Goal: Task Accomplishment & Management: Complete application form

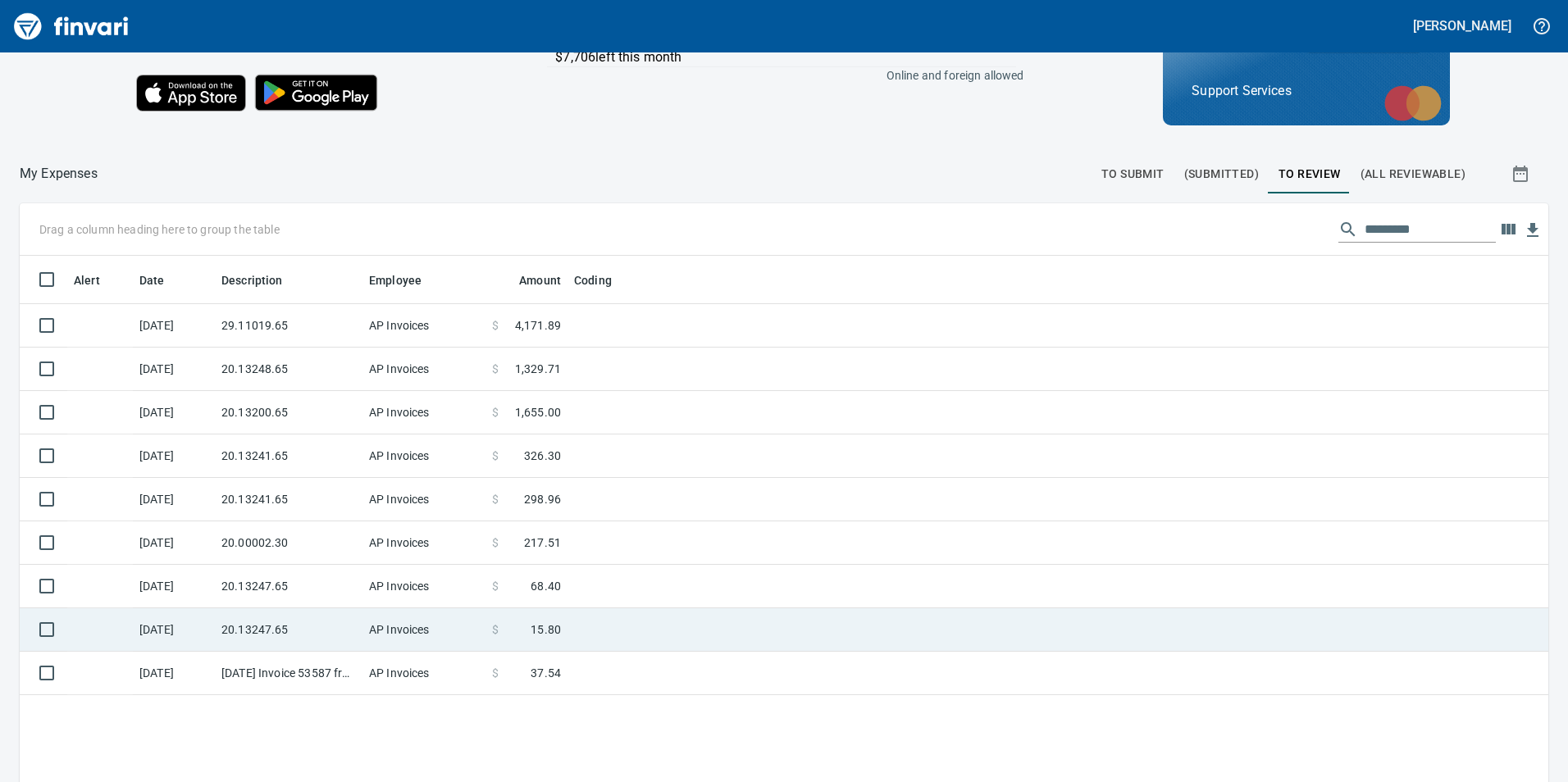
scroll to position [185, 0]
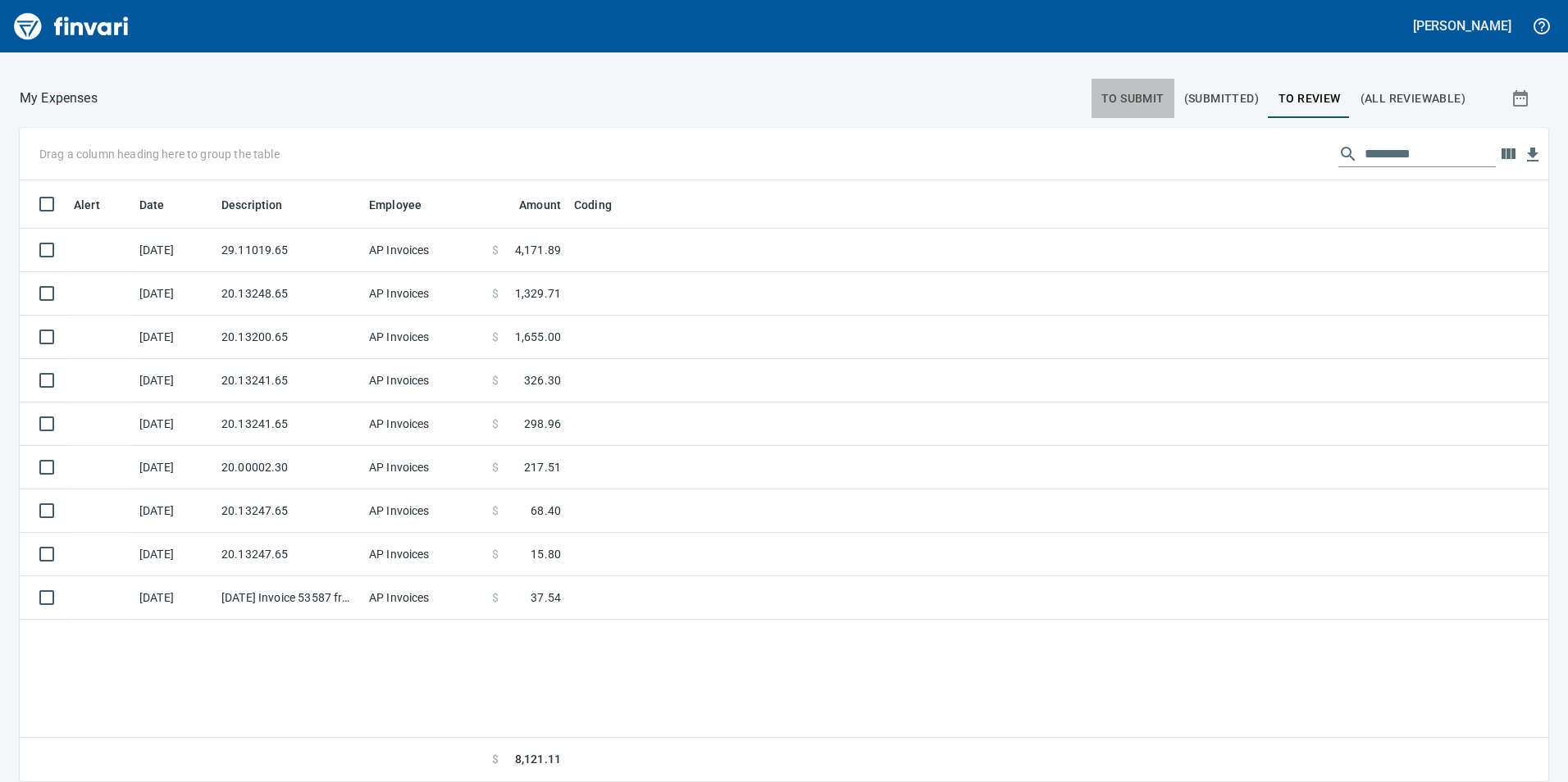
click at [1105, 99] on span "To Submit" at bounding box center [1132, 99] width 63 height 20
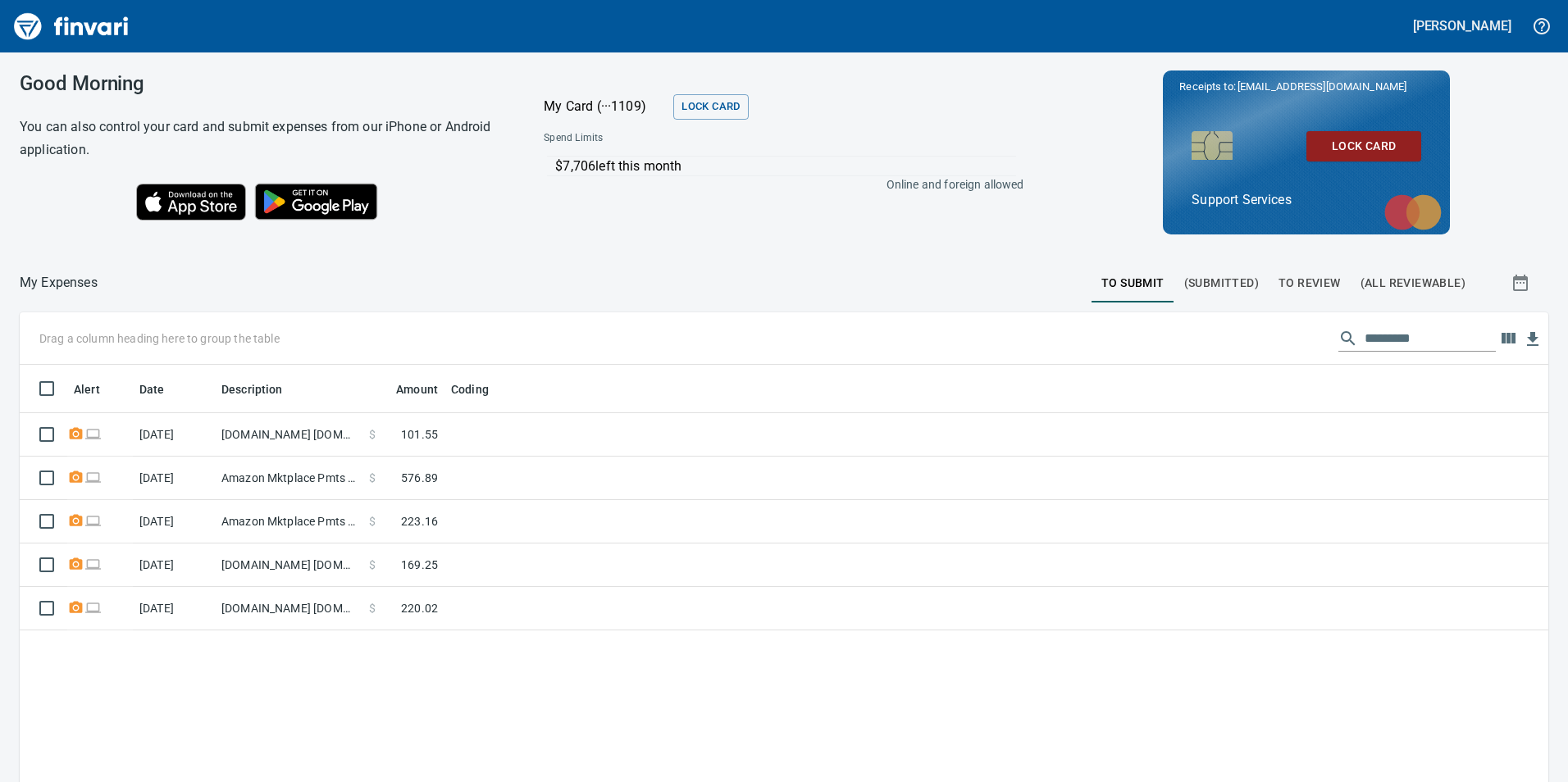
scroll to position [589, 1504]
click at [1289, 286] on span "To Review" at bounding box center [1309, 283] width 62 height 20
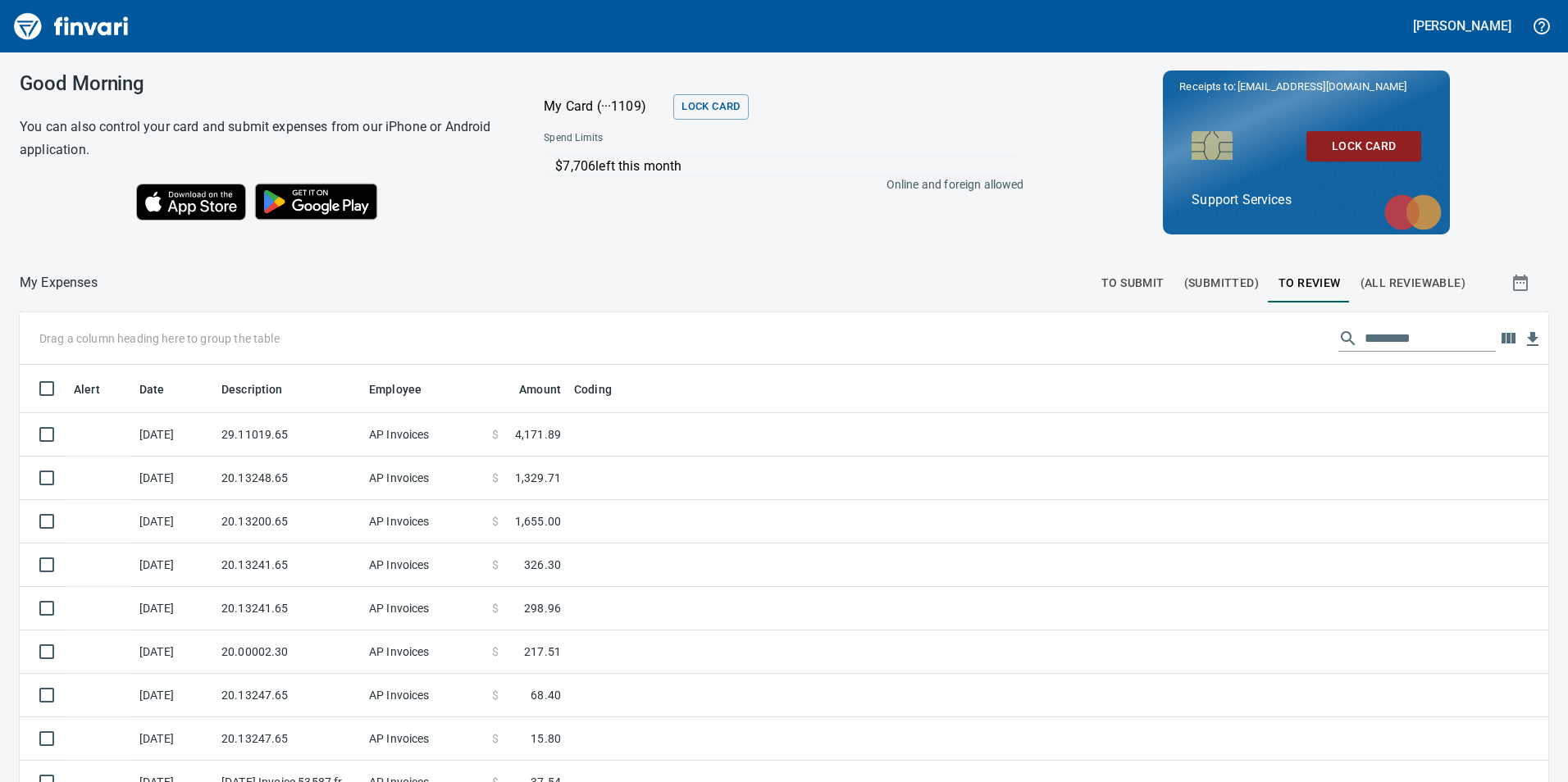
scroll to position [589, 1504]
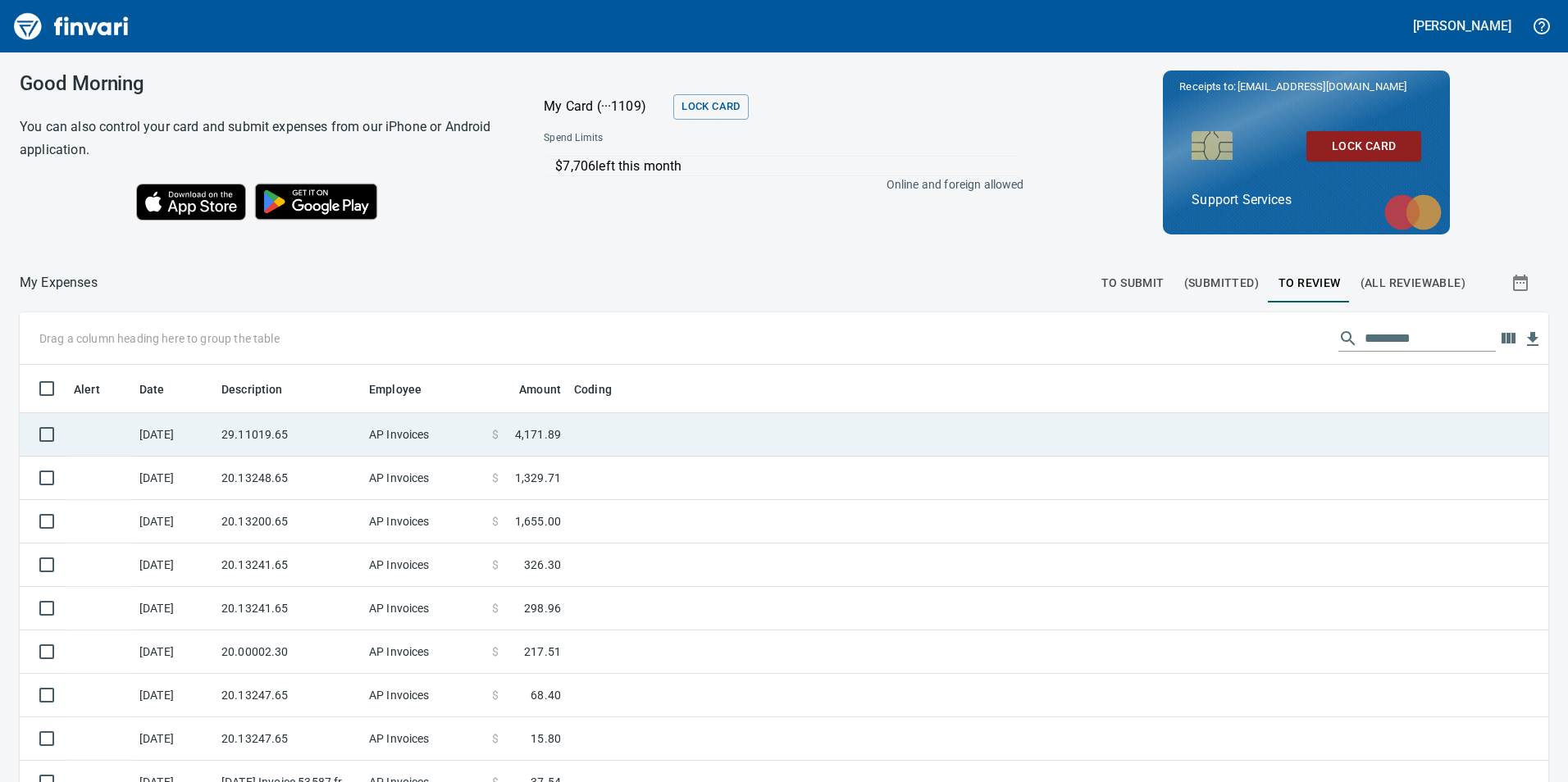
click at [432, 442] on td "AP Invoices" at bounding box center [424, 435] width 123 height 44
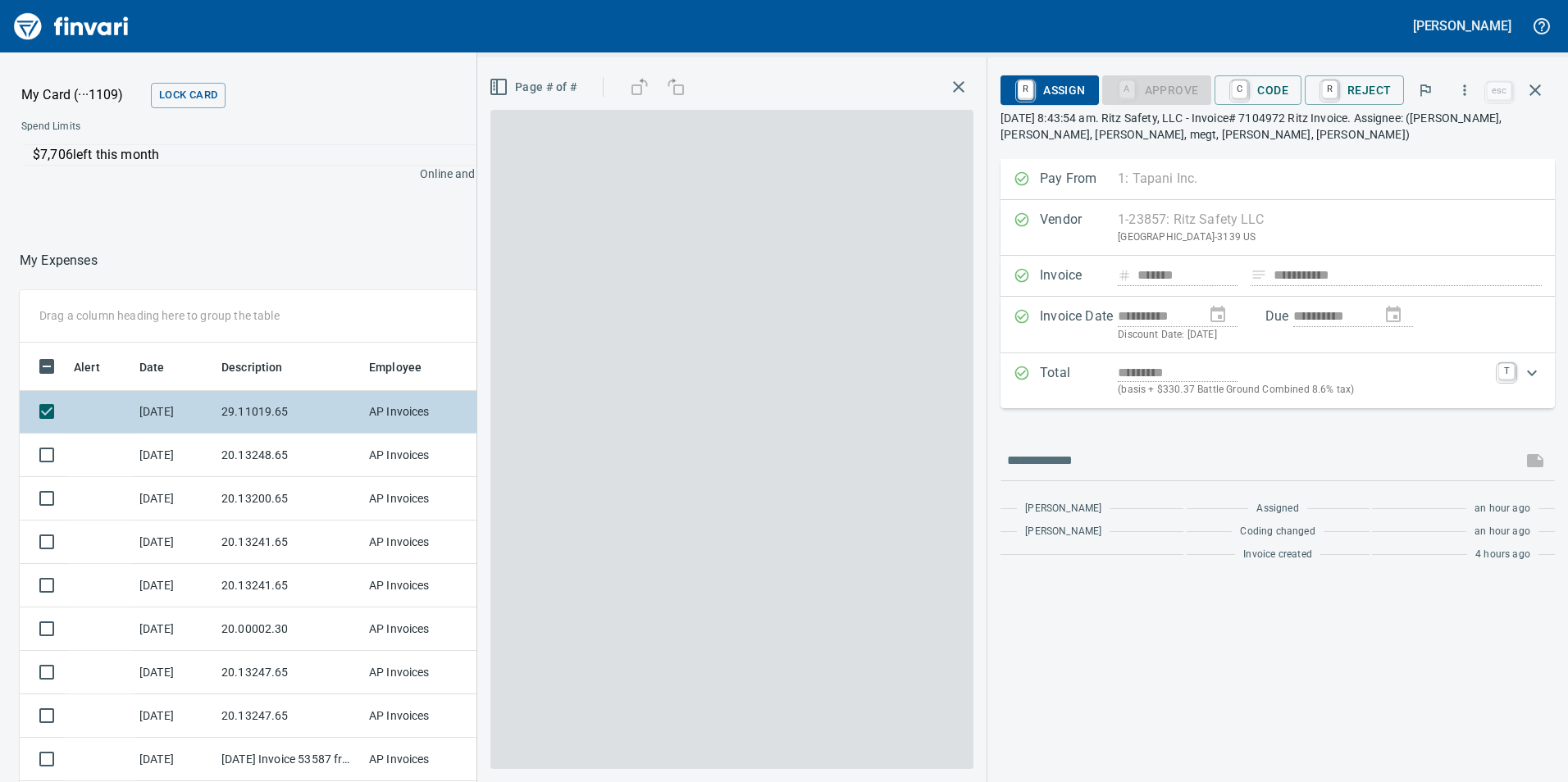
scroll to position [589, 1094]
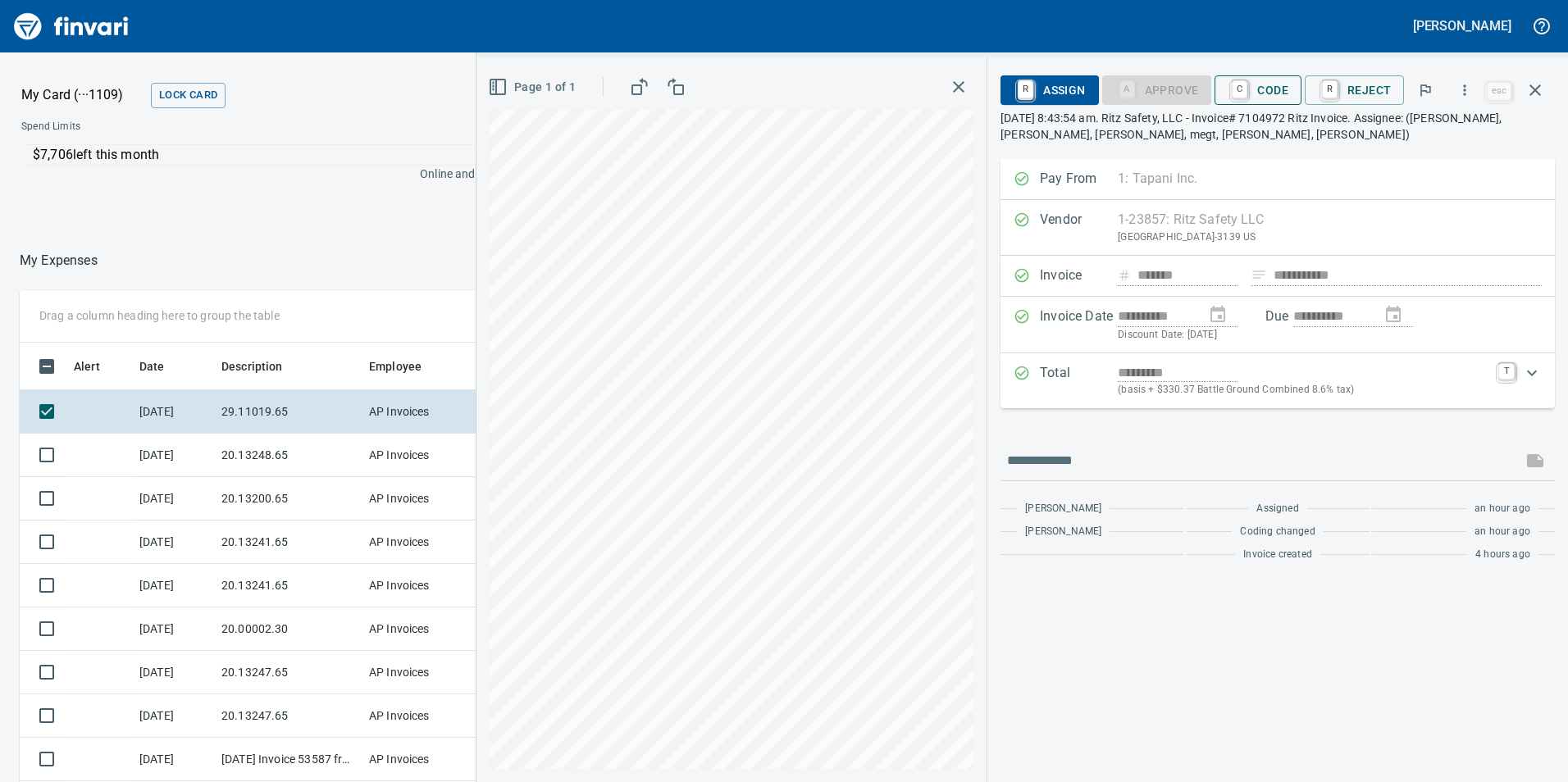
click at [1278, 86] on span "C Code" at bounding box center [1258, 90] width 60 height 28
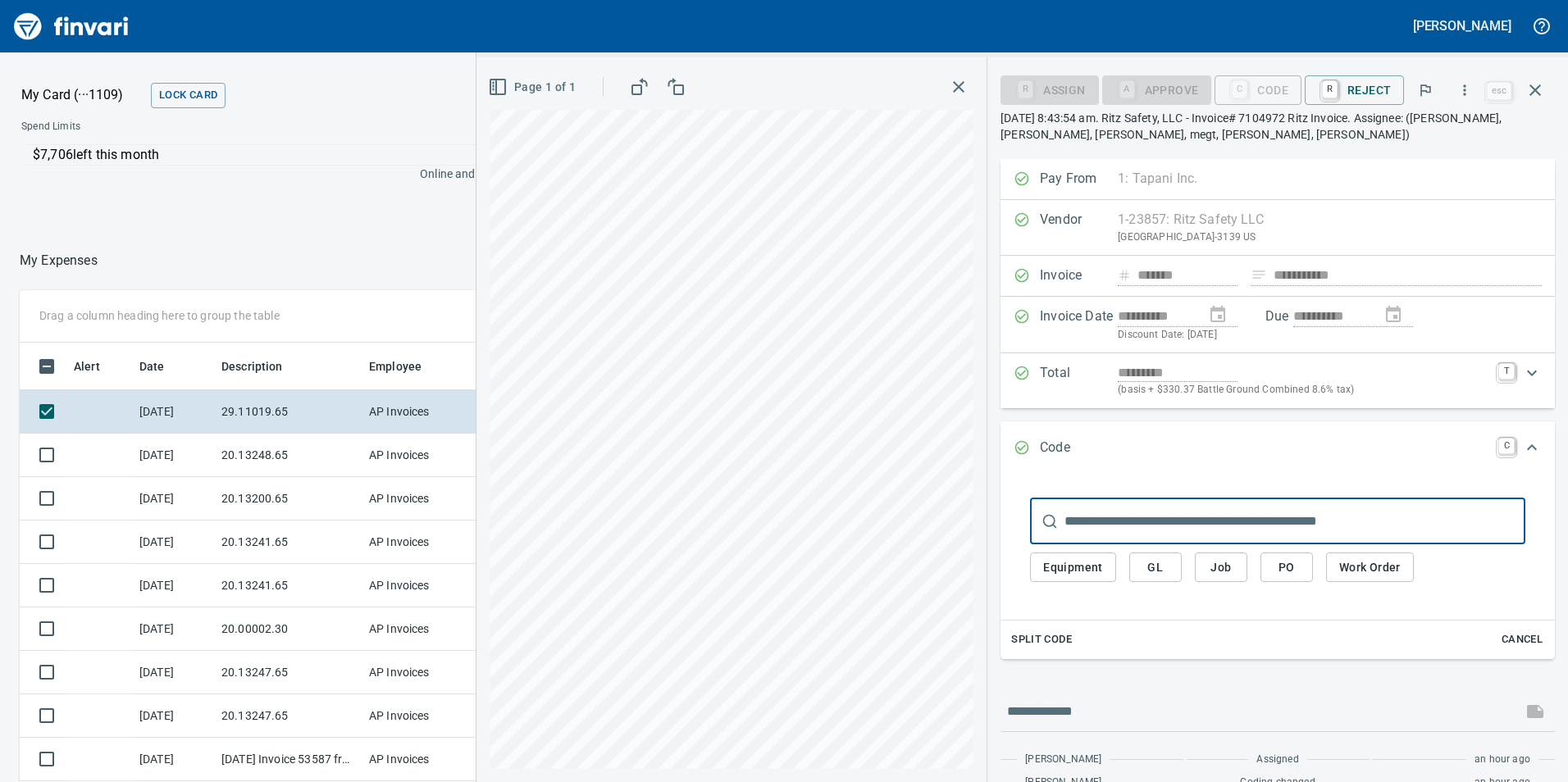
click at [1156, 561] on span "GL" at bounding box center [1155, 567] width 26 height 20
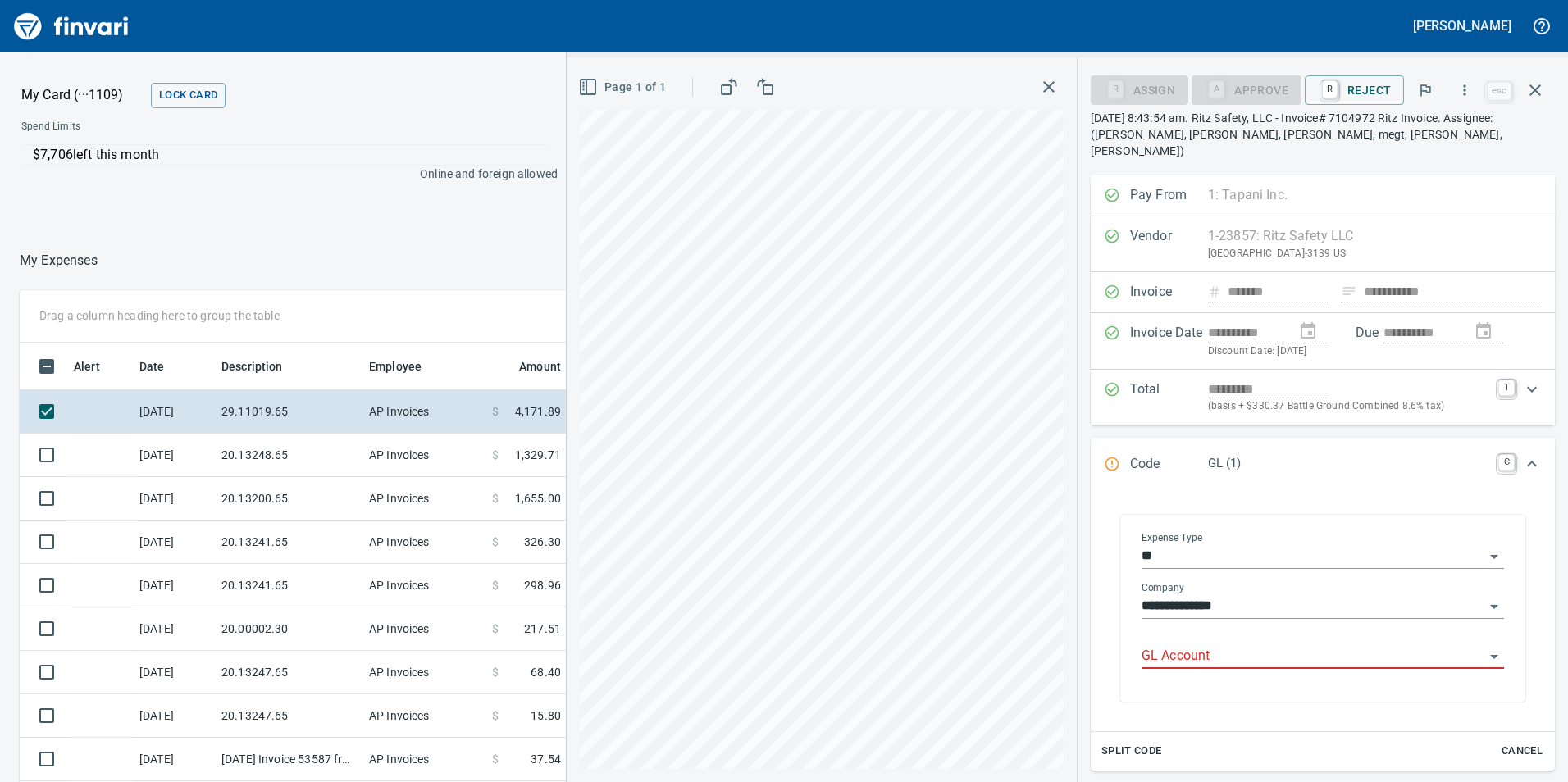
click at [1182, 654] on div "GL Account" at bounding box center [1323, 657] width 363 height 50
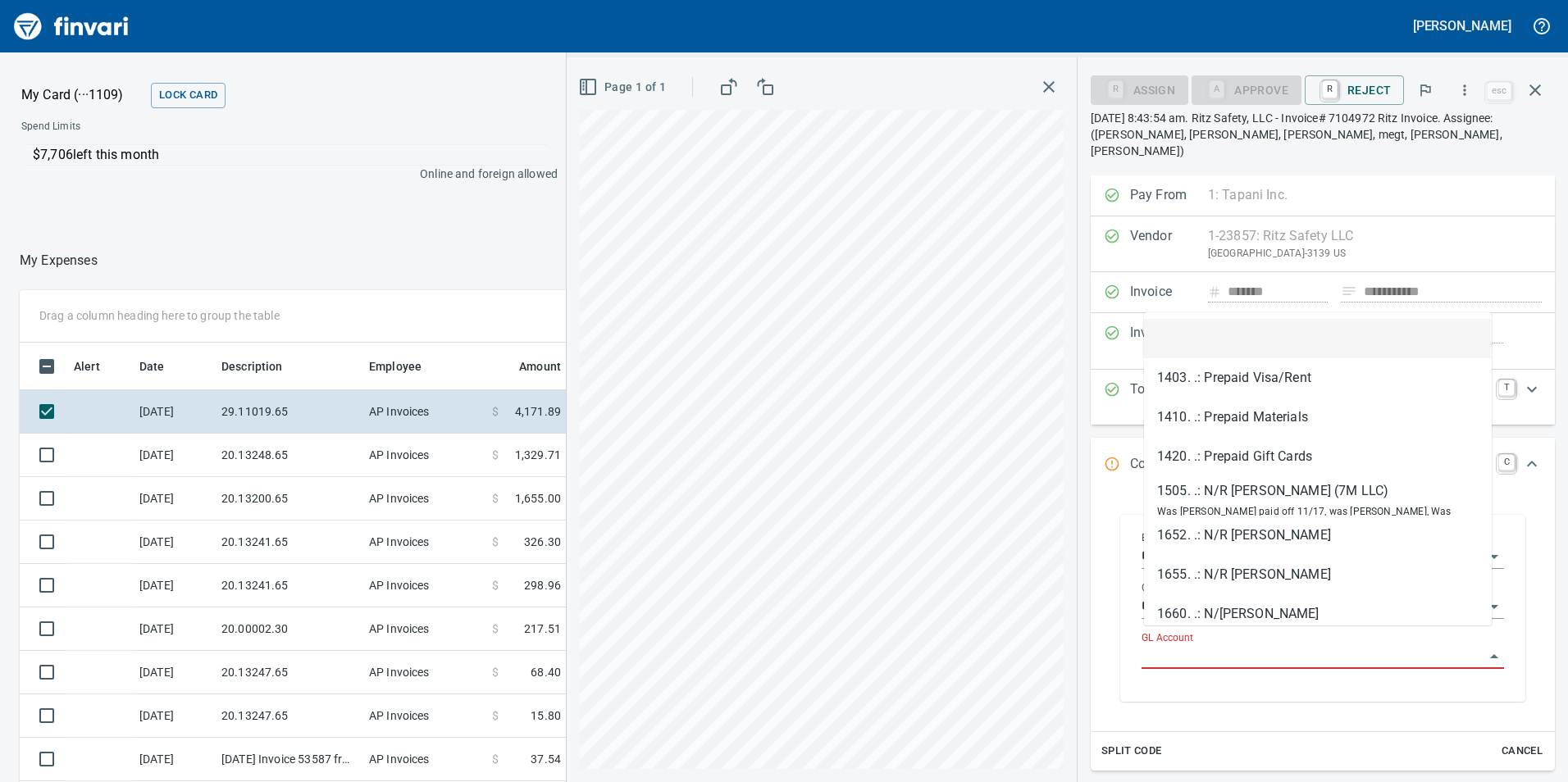
click at [1182, 645] on input "GL Account" at bounding box center [1313, 656] width 342 height 23
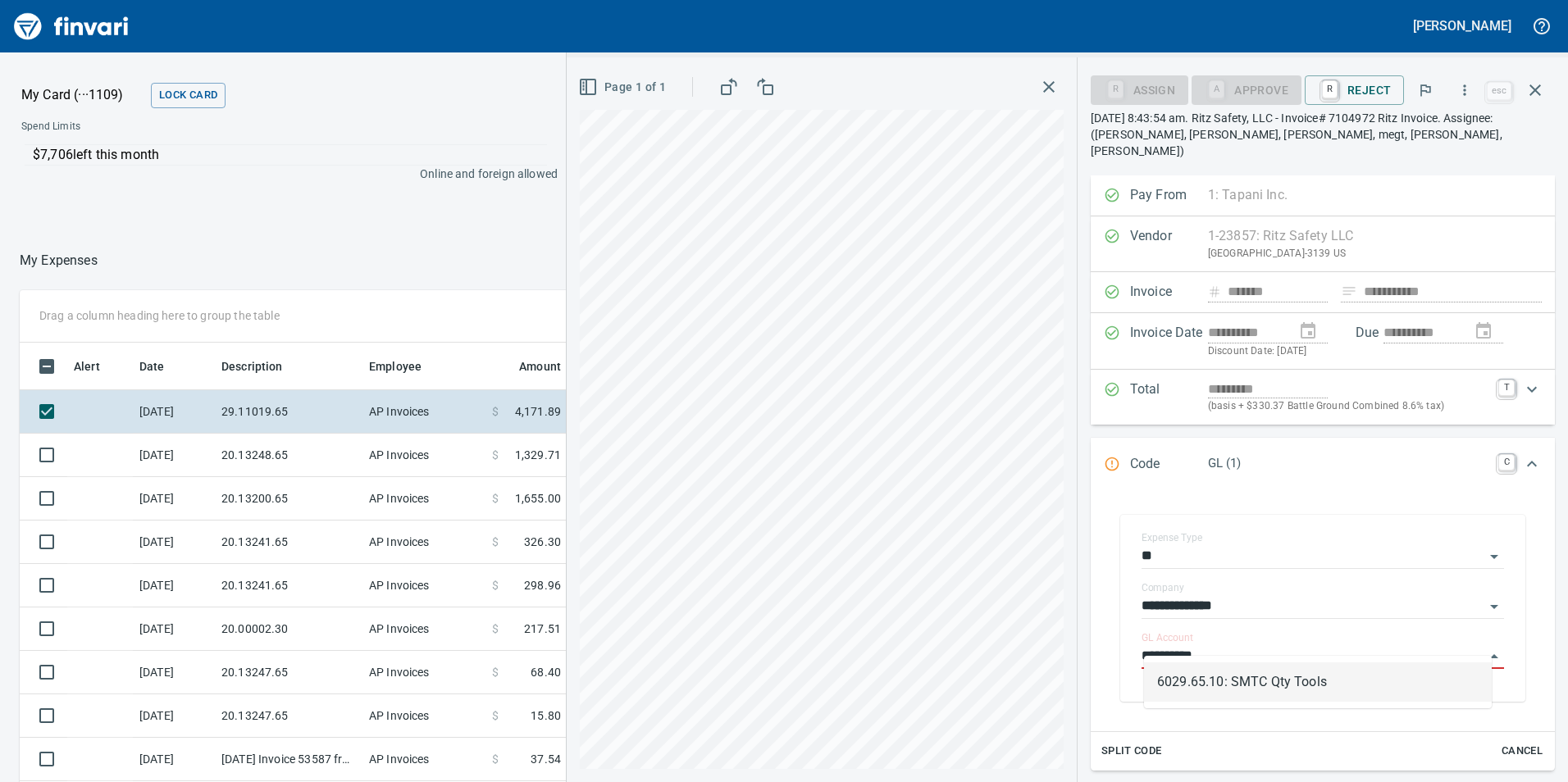
click at [1280, 686] on li "6029.65.10: SMTC Qty Tools" at bounding box center [1318, 681] width 348 height 39
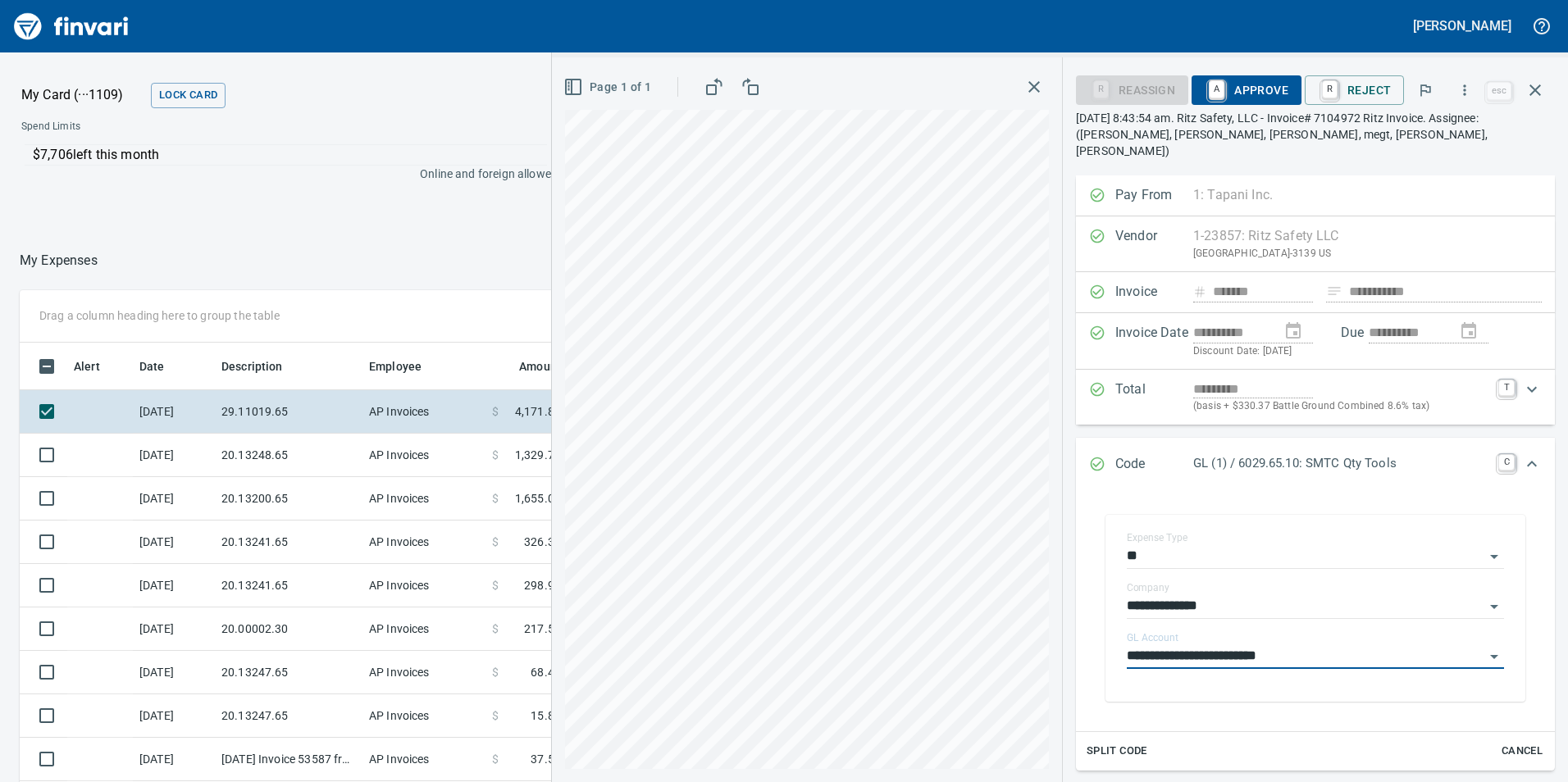
type input "**********"
click at [1254, 90] on span "A Approve" at bounding box center [1247, 90] width 84 height 28
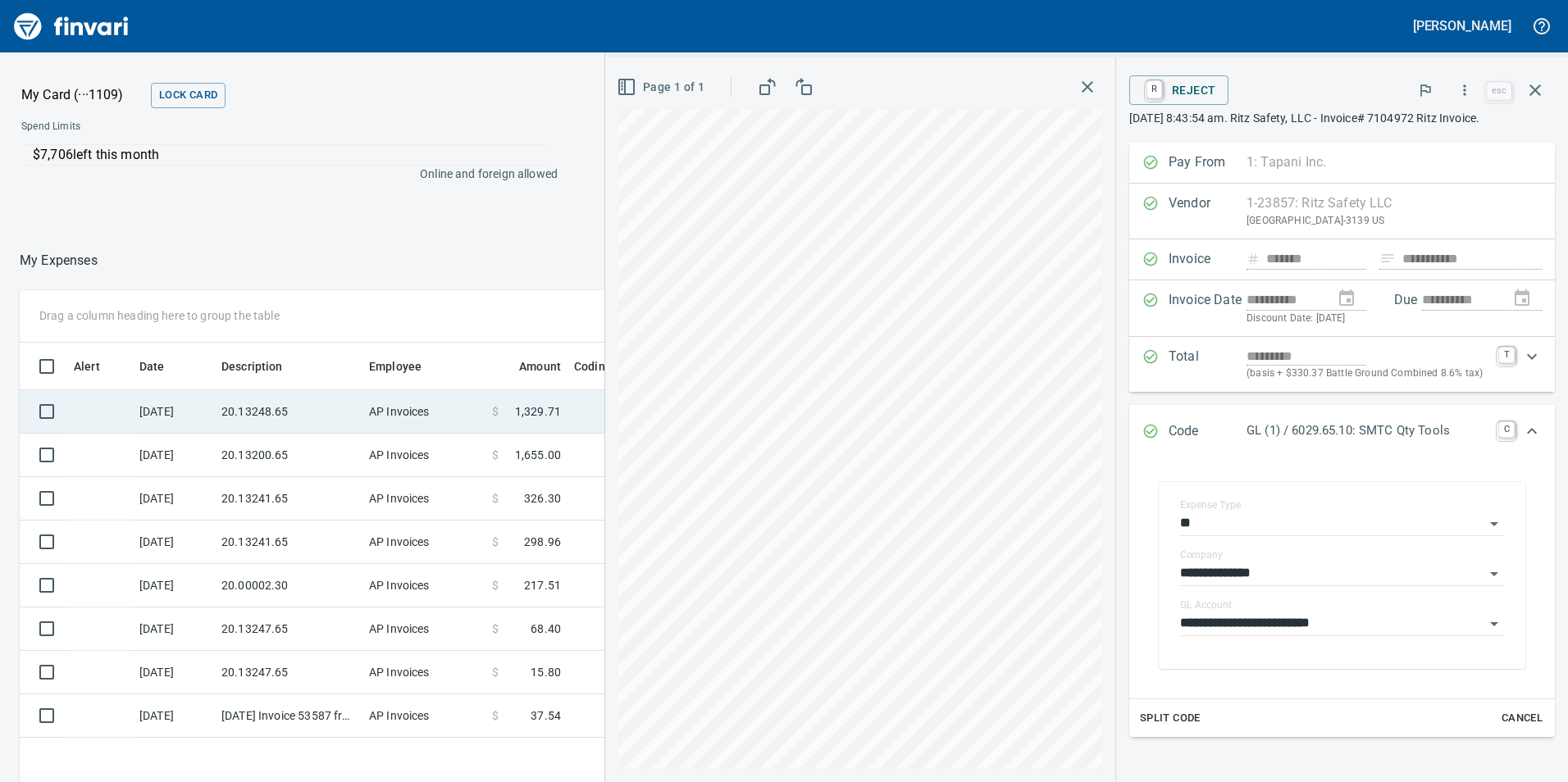
click at [382, 402] on td "AP Invoices" at bounding box center [424, 412] width 123 height 44
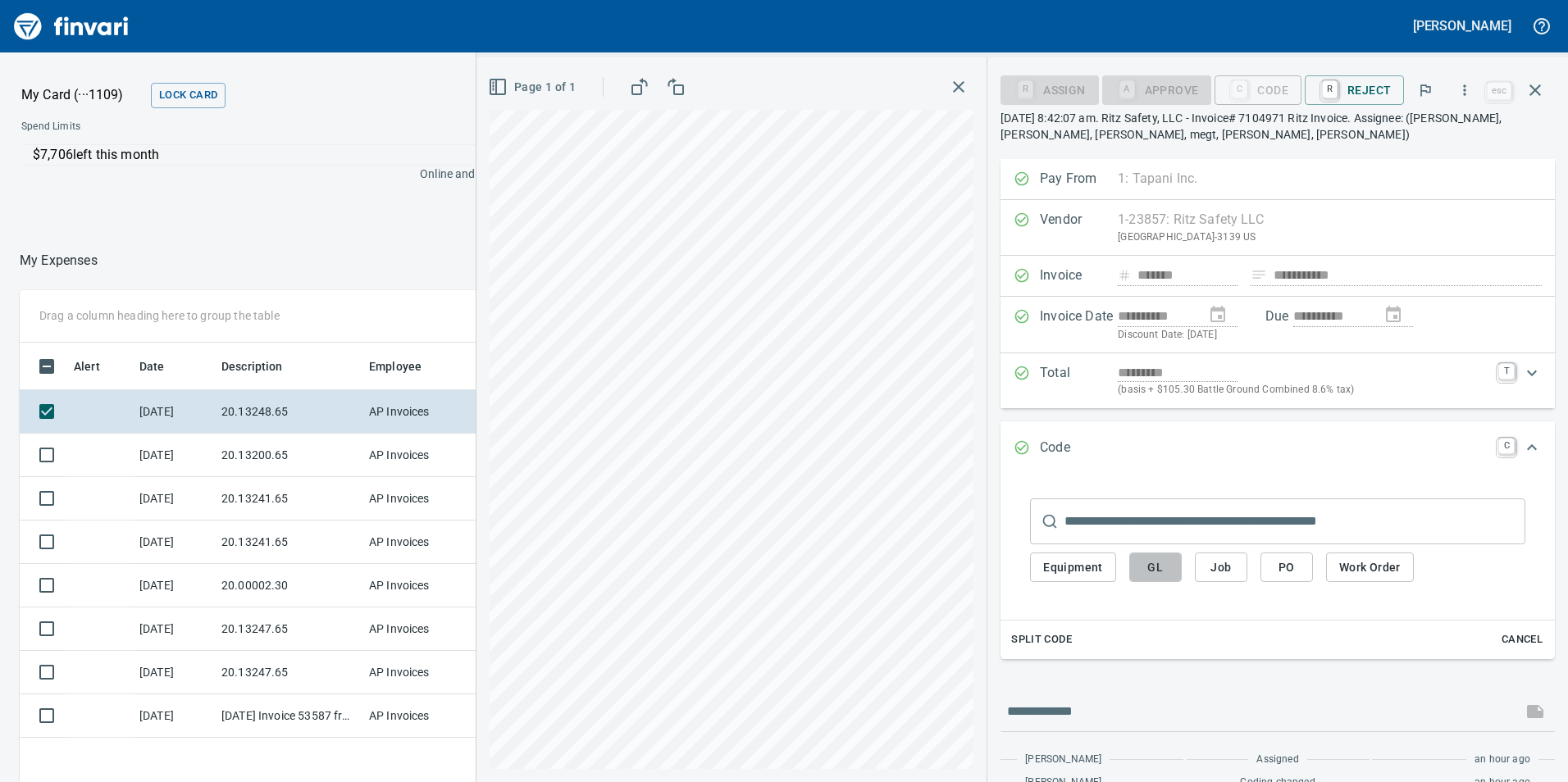
click at [1147, 560] on span "GL" at bounding box center [1155, 567] width 26 height 20
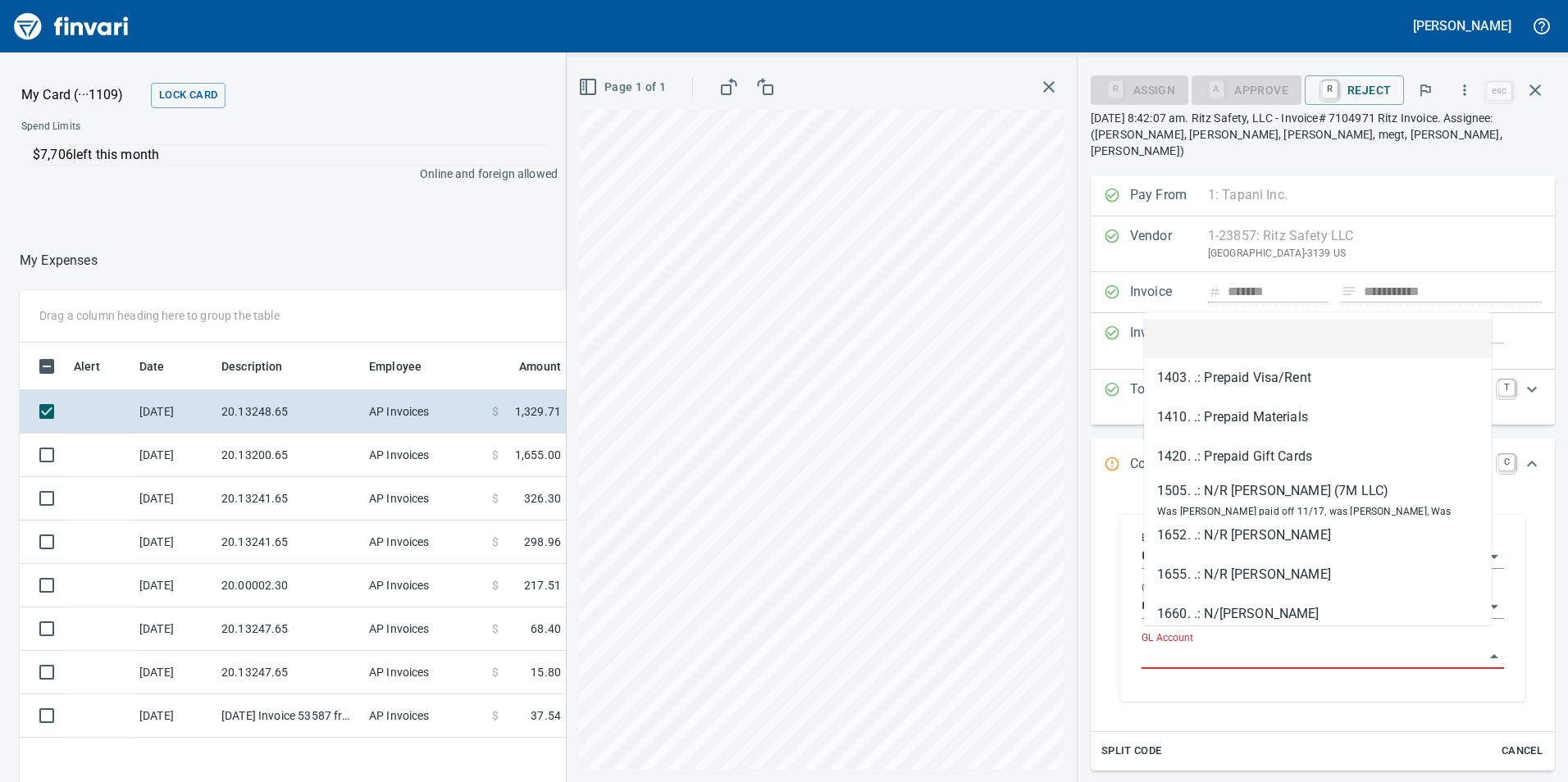
click at [1188, 645] on input "GL Account" at bounding box center [1313, 656] width 342 height 23
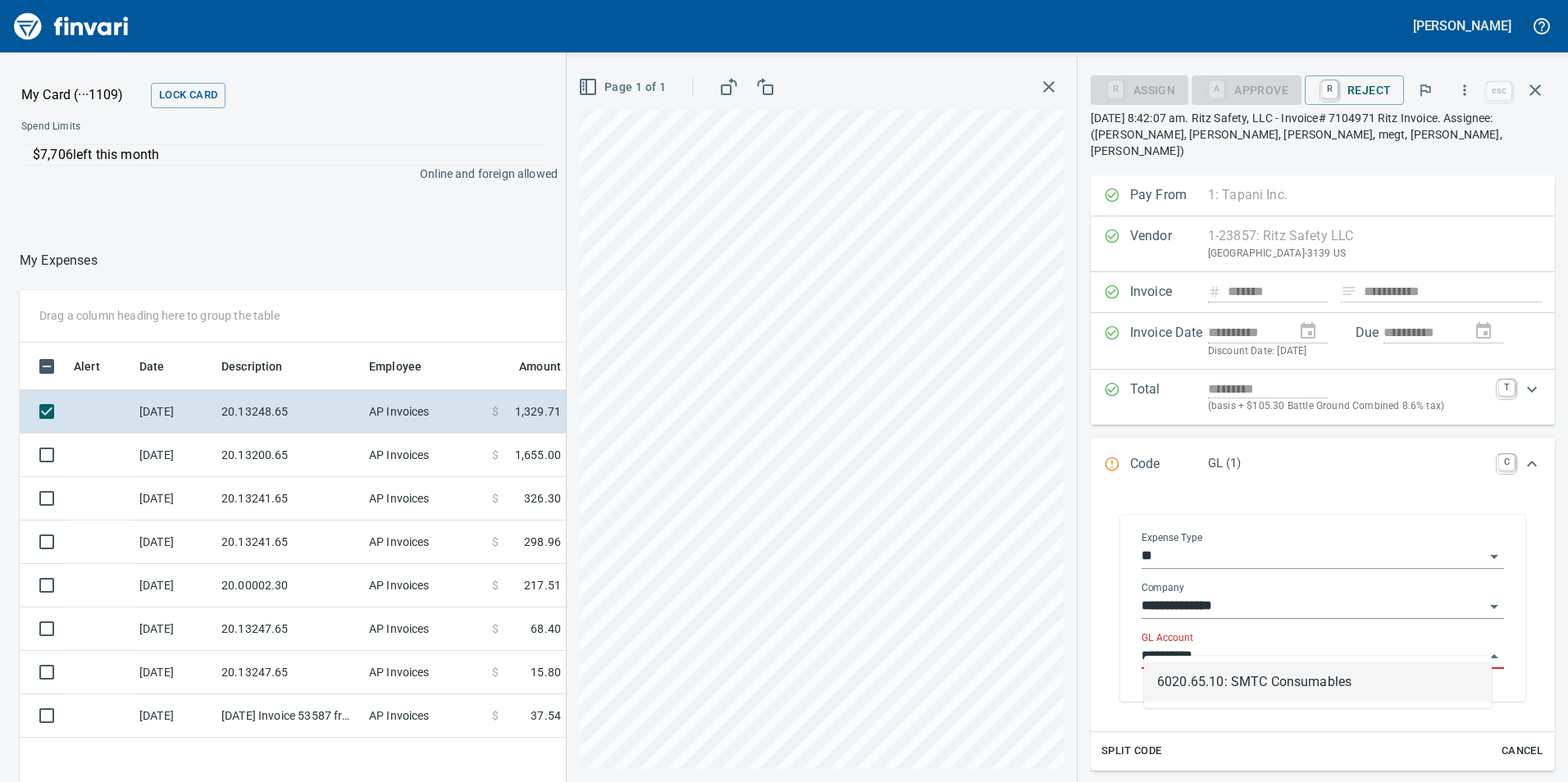
scroll to position [589, 1094]
click at [1218, 665] on li "6020.65.10: SMTC Consumables" at bounding box center [1318, 681] width 348 height 39
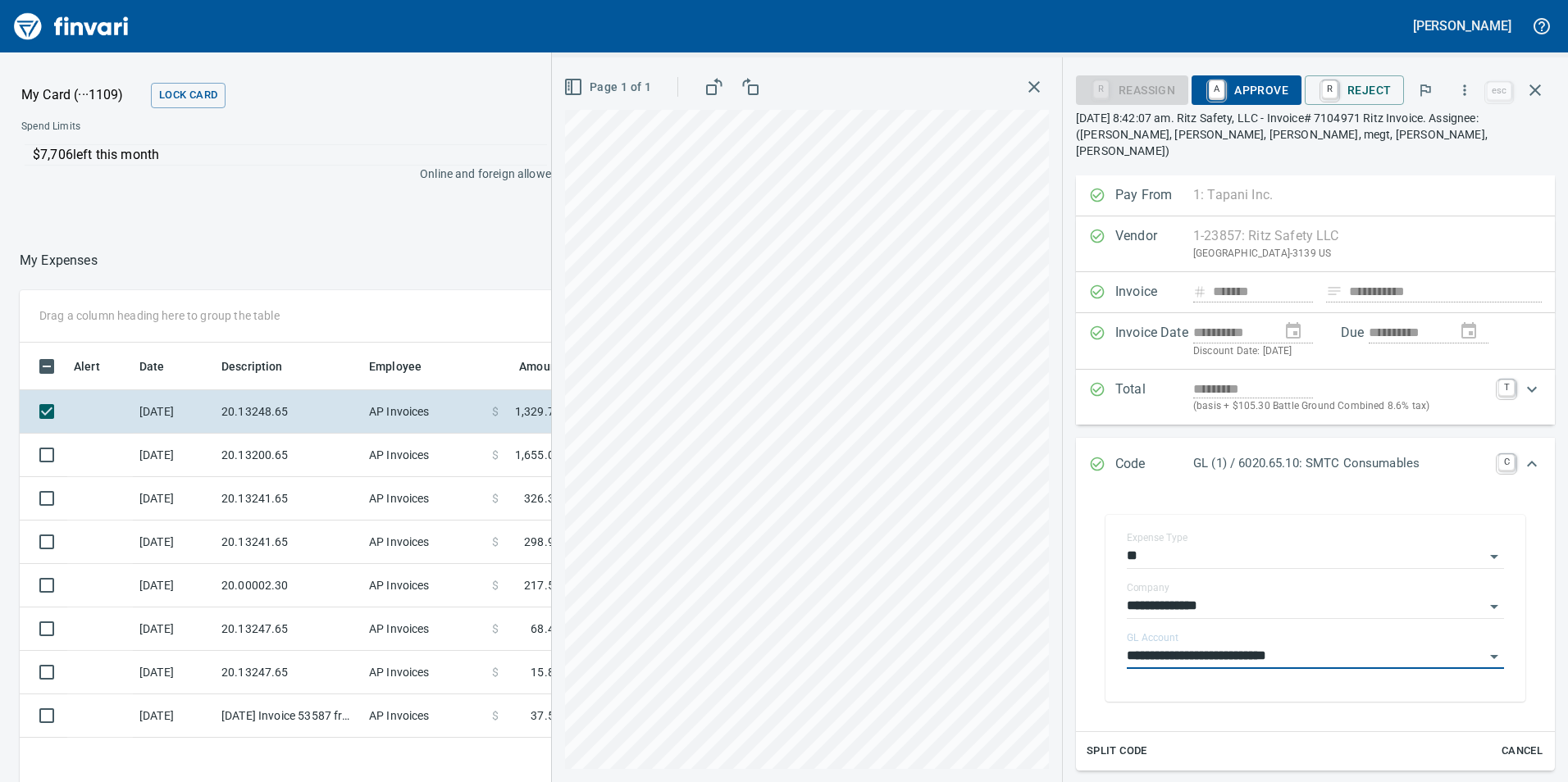
type input "**********"
click at [1285, 83] on span "A Approve" at bounding box center [1247, 90] width 84 height 28
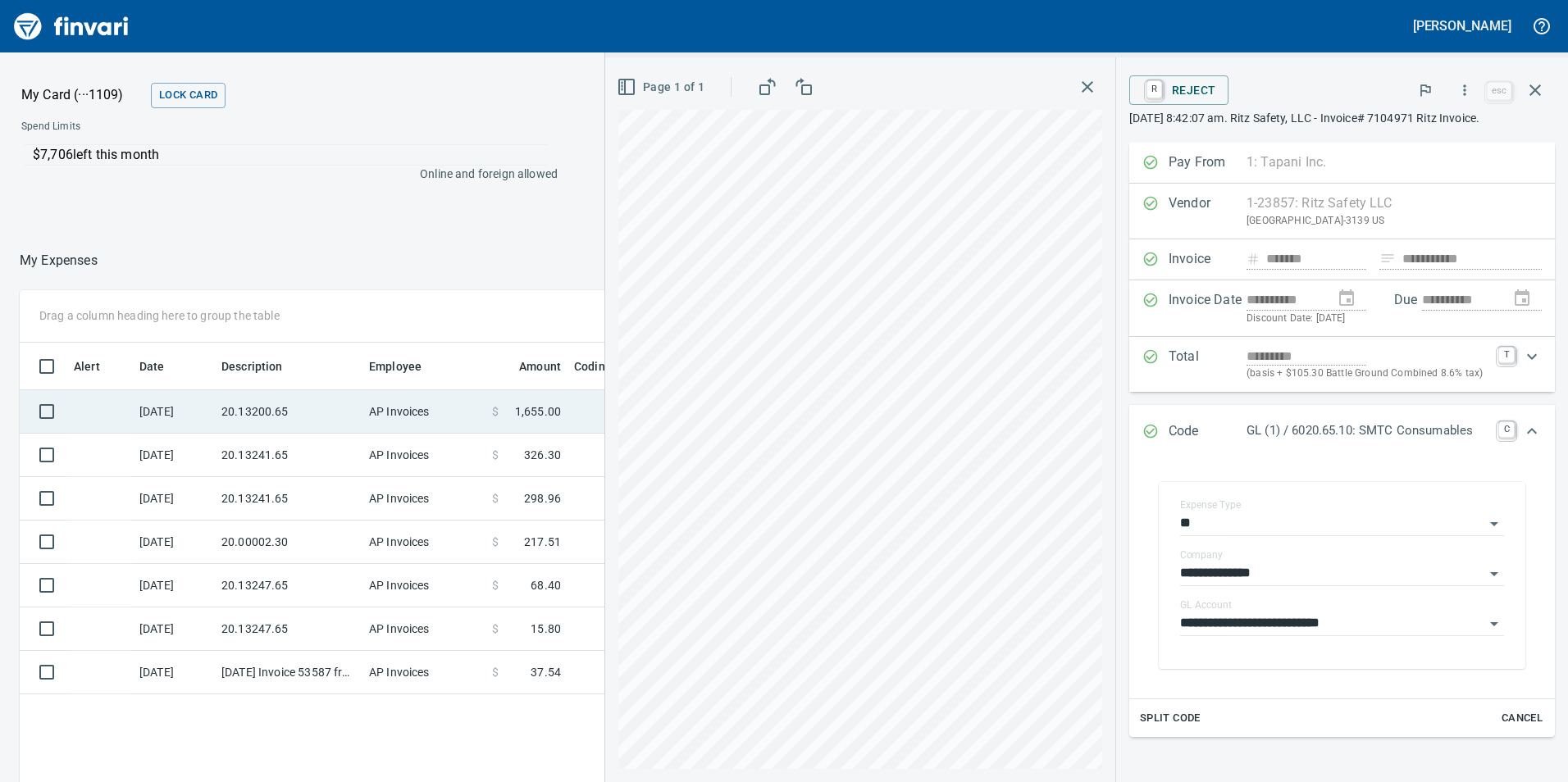
click at [374, 391] on td "AP Invoices" at bounding box center [424, 412] width 123 height 44
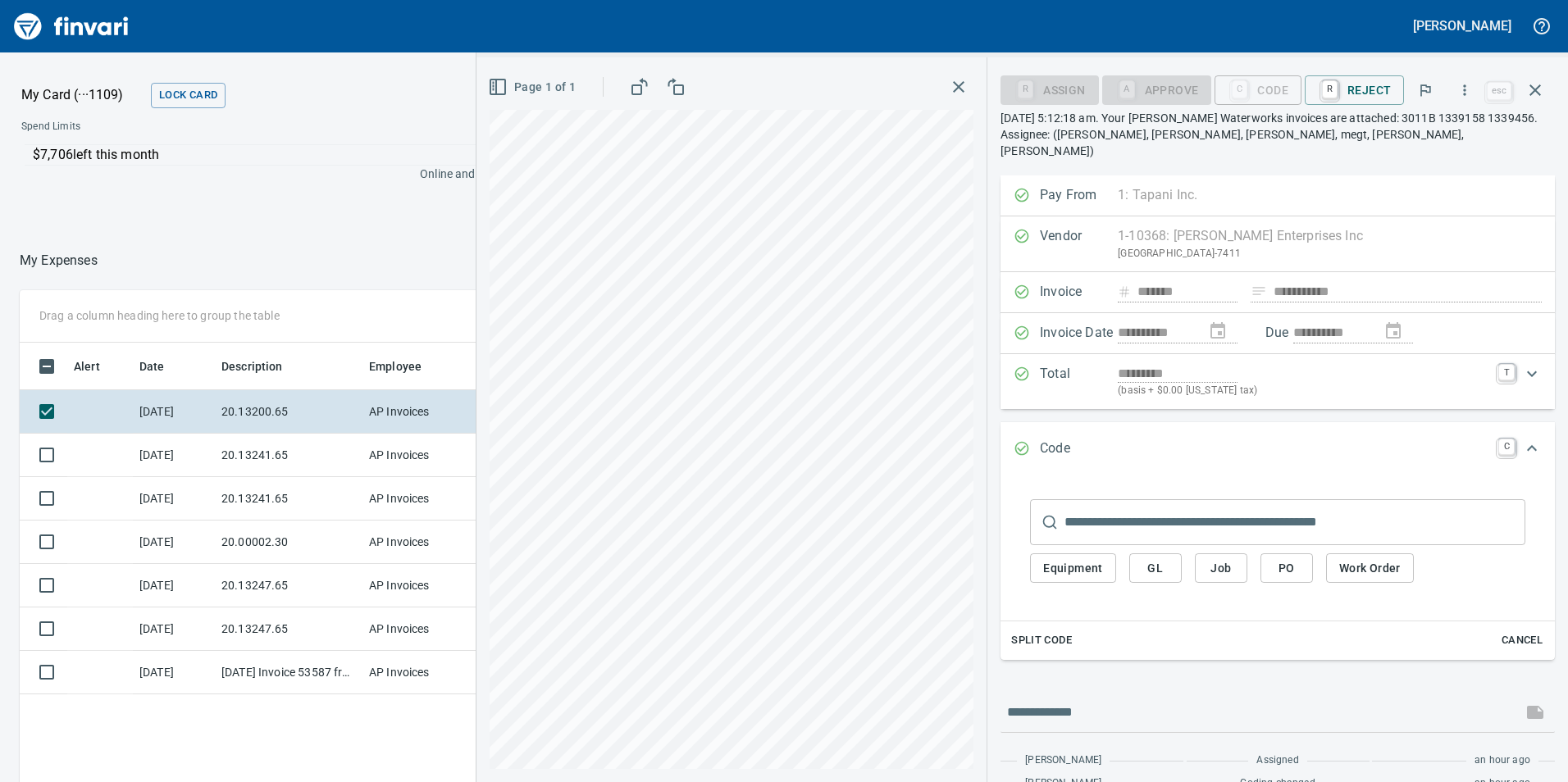
click at [1152, 558] on span "GL" at bounding box center [1155, 568] width 26 height 20
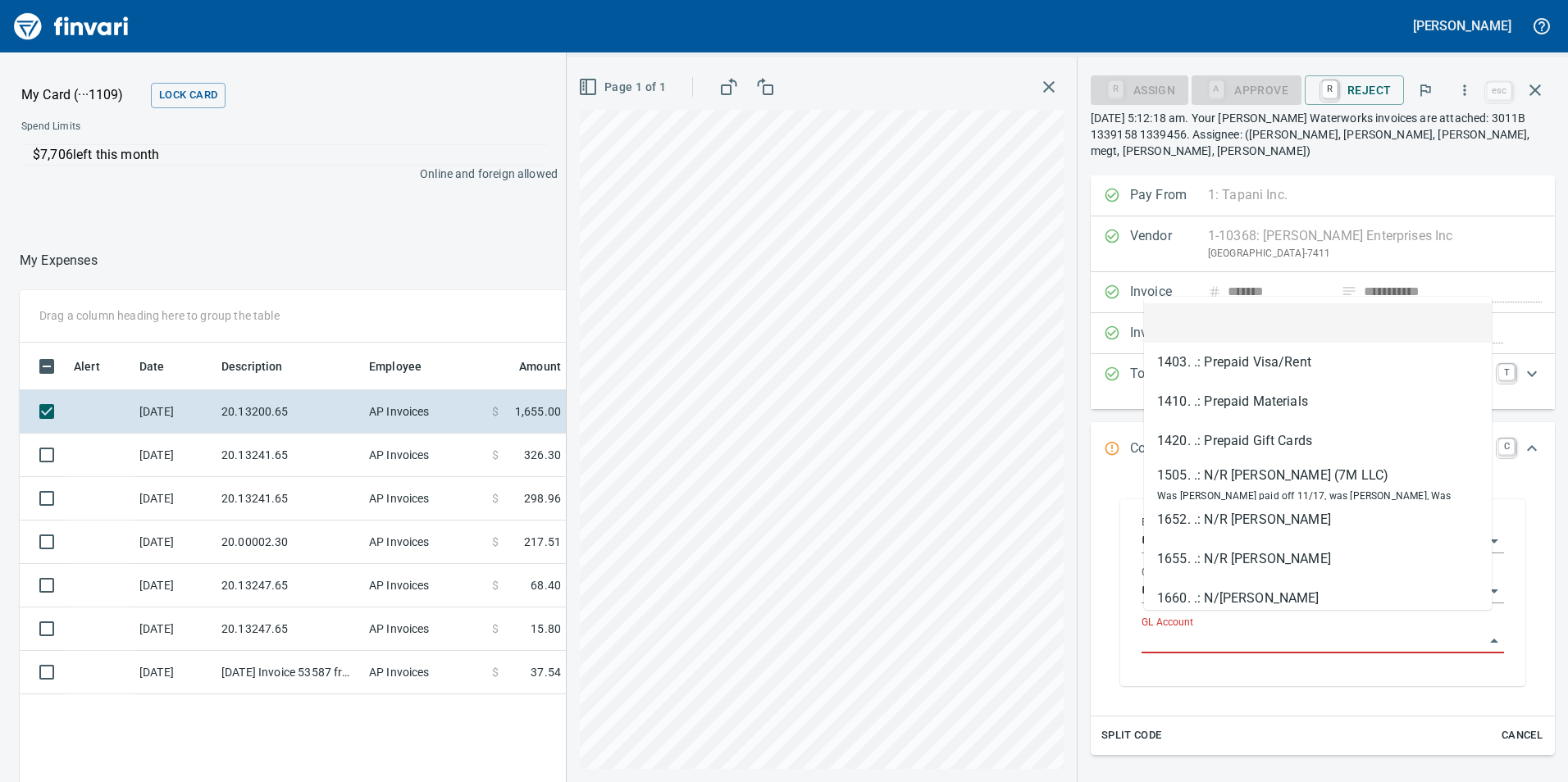
click at [1294, 629] on input "GL Account" at bounding box center [1313, 640] width 342 height 23
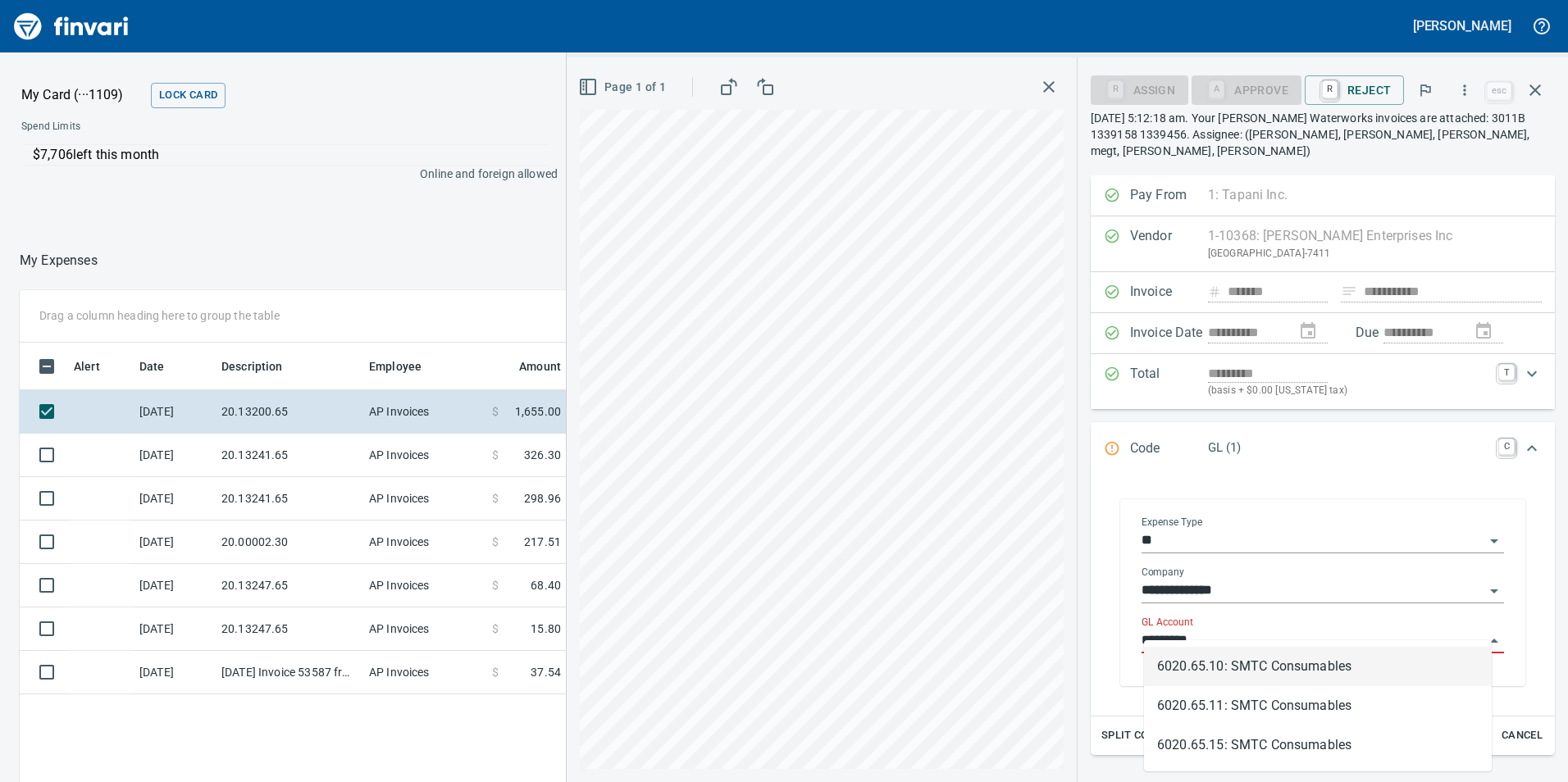
scroll to position [589, 1094]
click at [1294, 653] on li "6020.65.10: SMTC Consumables" at bounding box center [1318, 666] width 348 height 39
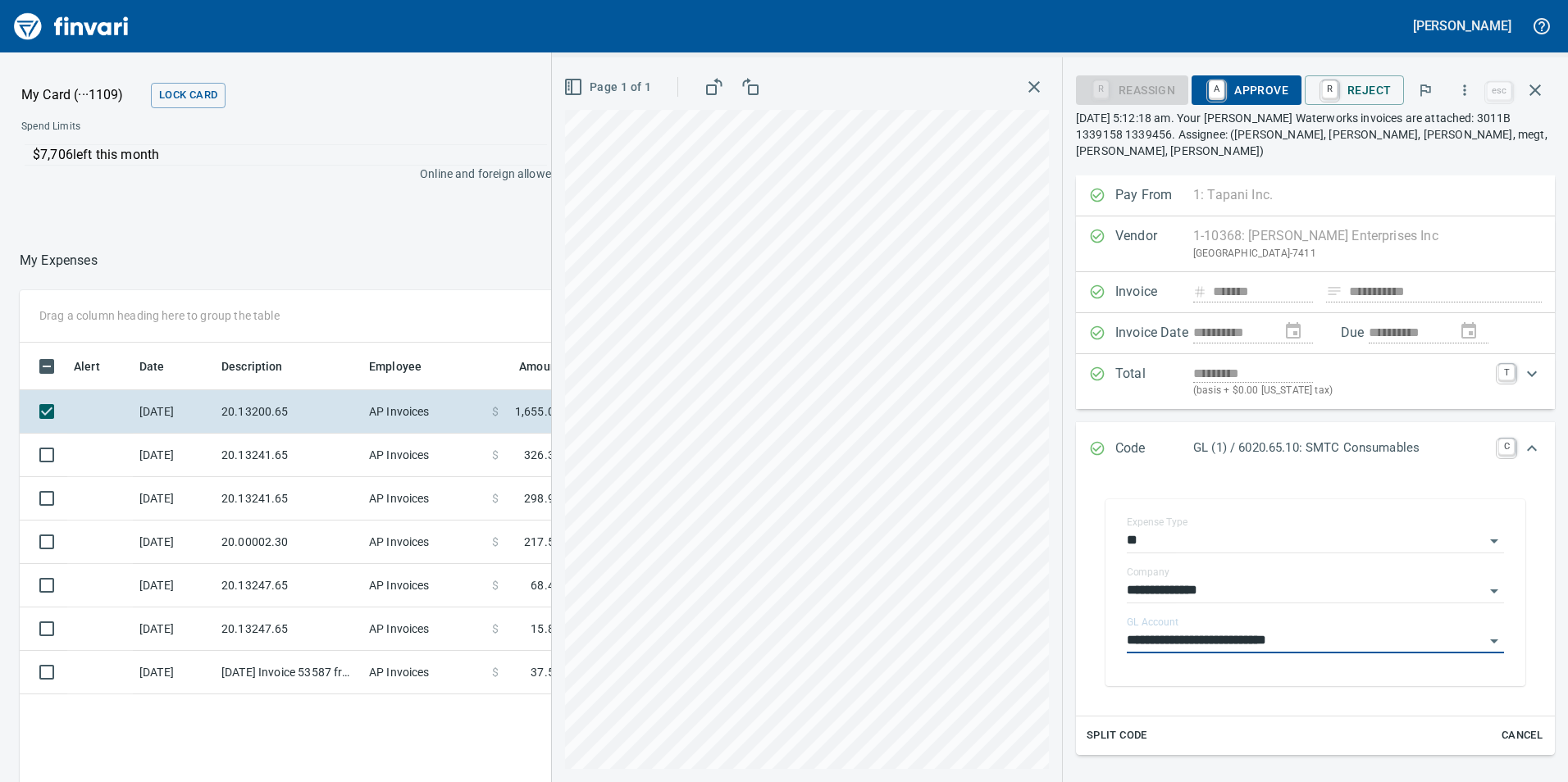
type input "**********"
click at [1242, 81] on span "A Approve" at bounding box center [1247, 90] width 84 height 28
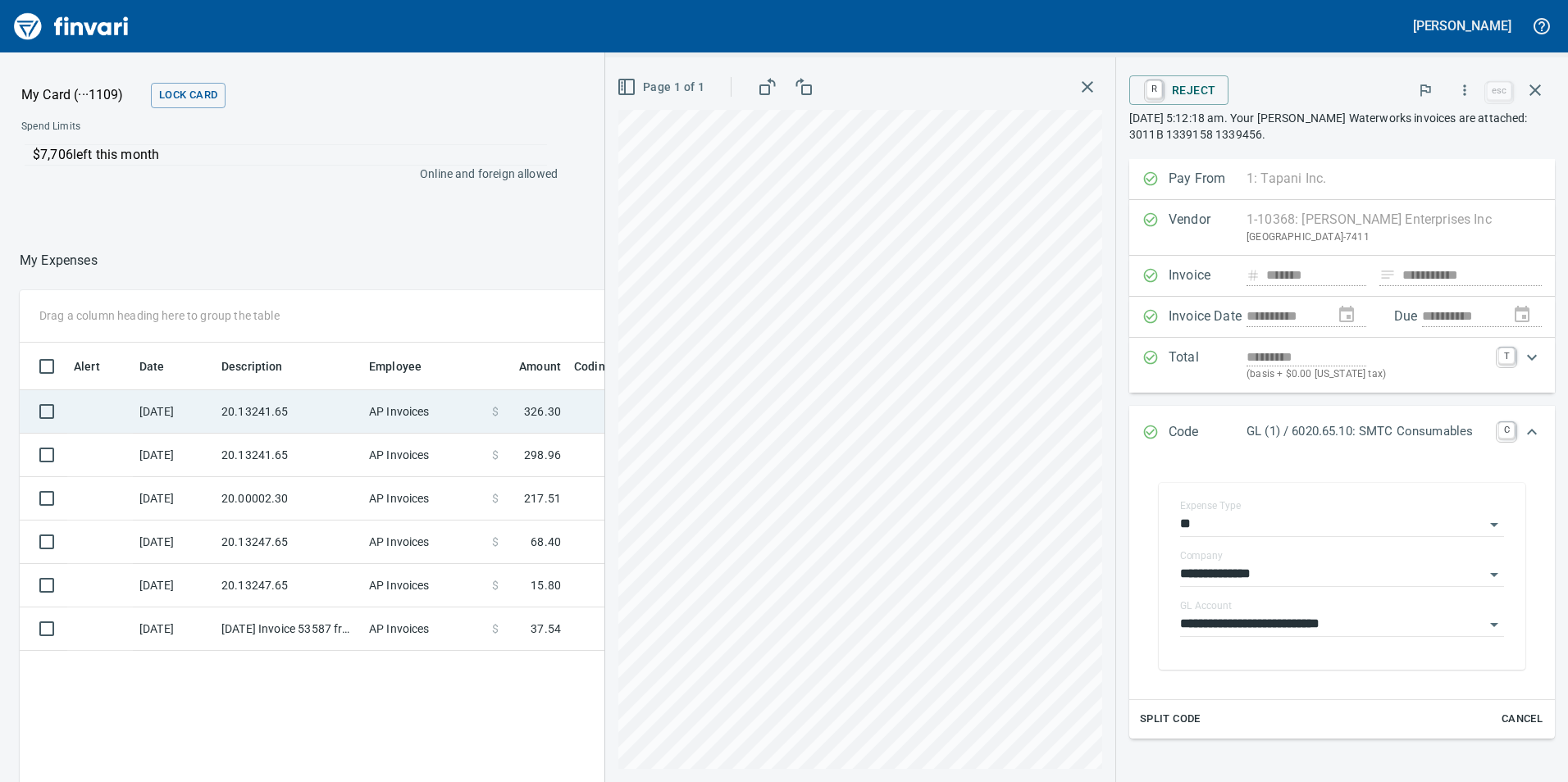
click at [300, 406] on td "20.13241.65" at bounding box center [289, 412] width 148 height 44
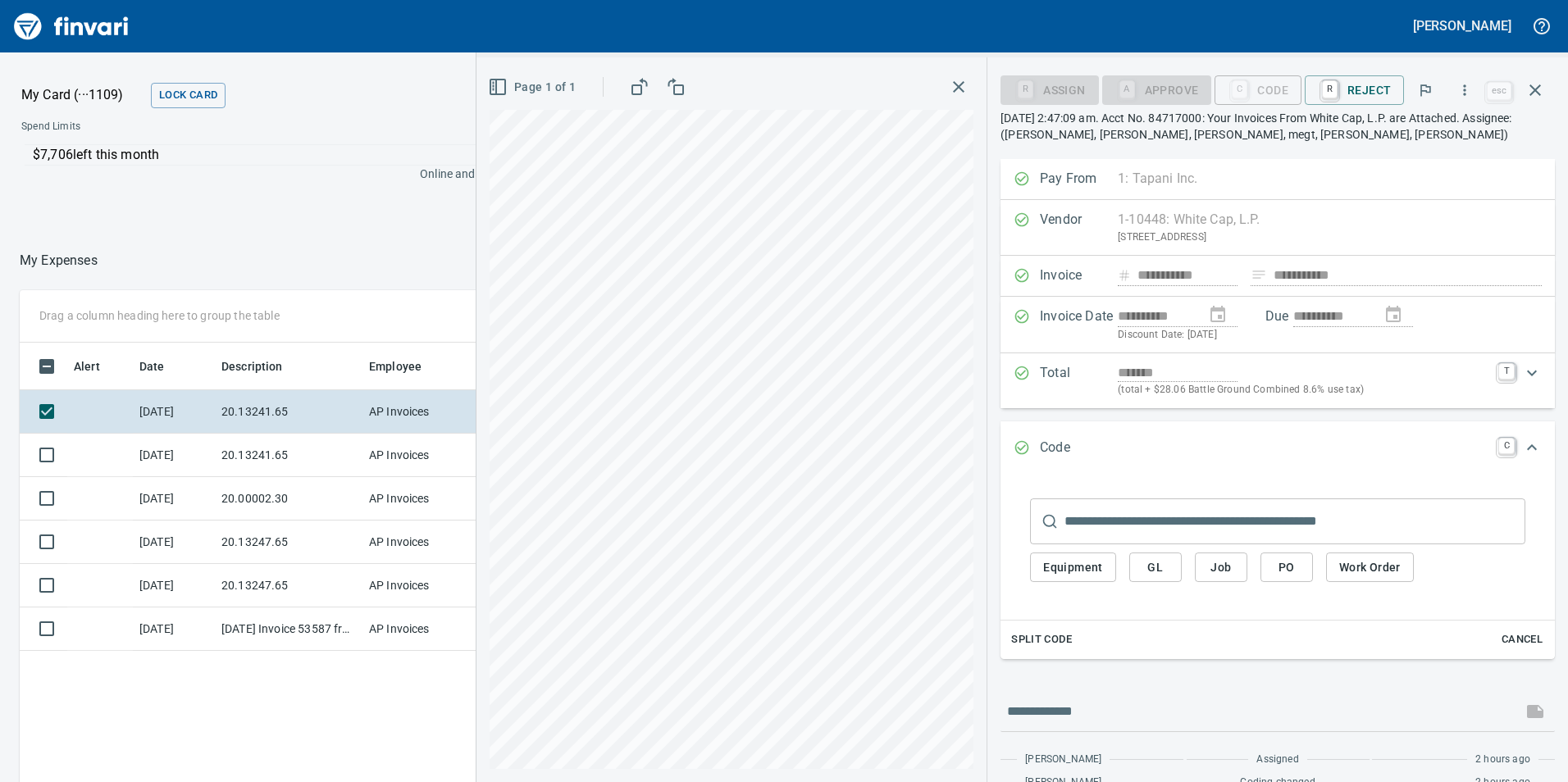
click at [1142, 568] on button "GL" at bounding box center [1155, 568] width 53 height 30
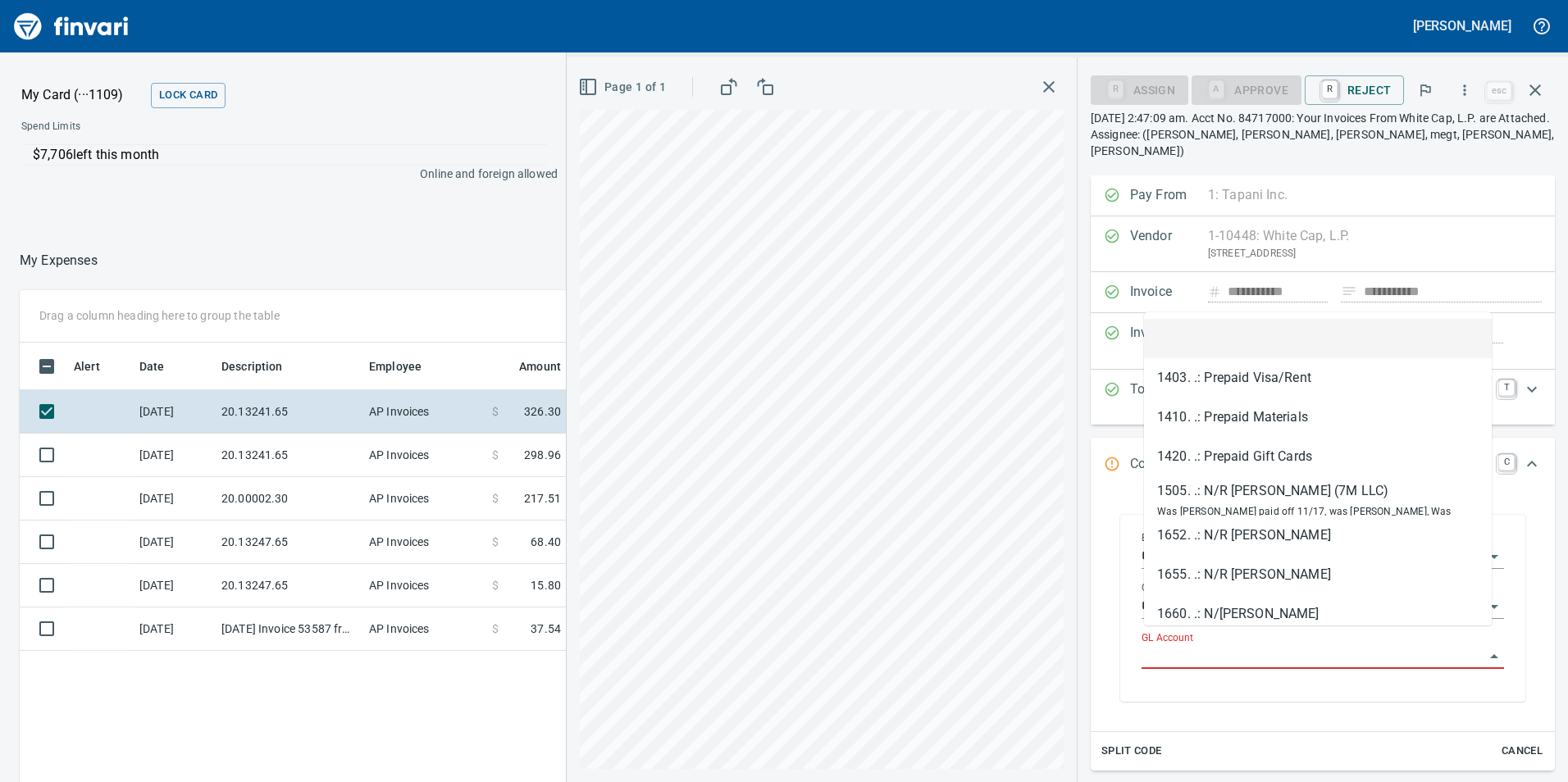
click at [1248, 645] on input "GL Account" at bounding box center [1313, 656] width 342 height 23
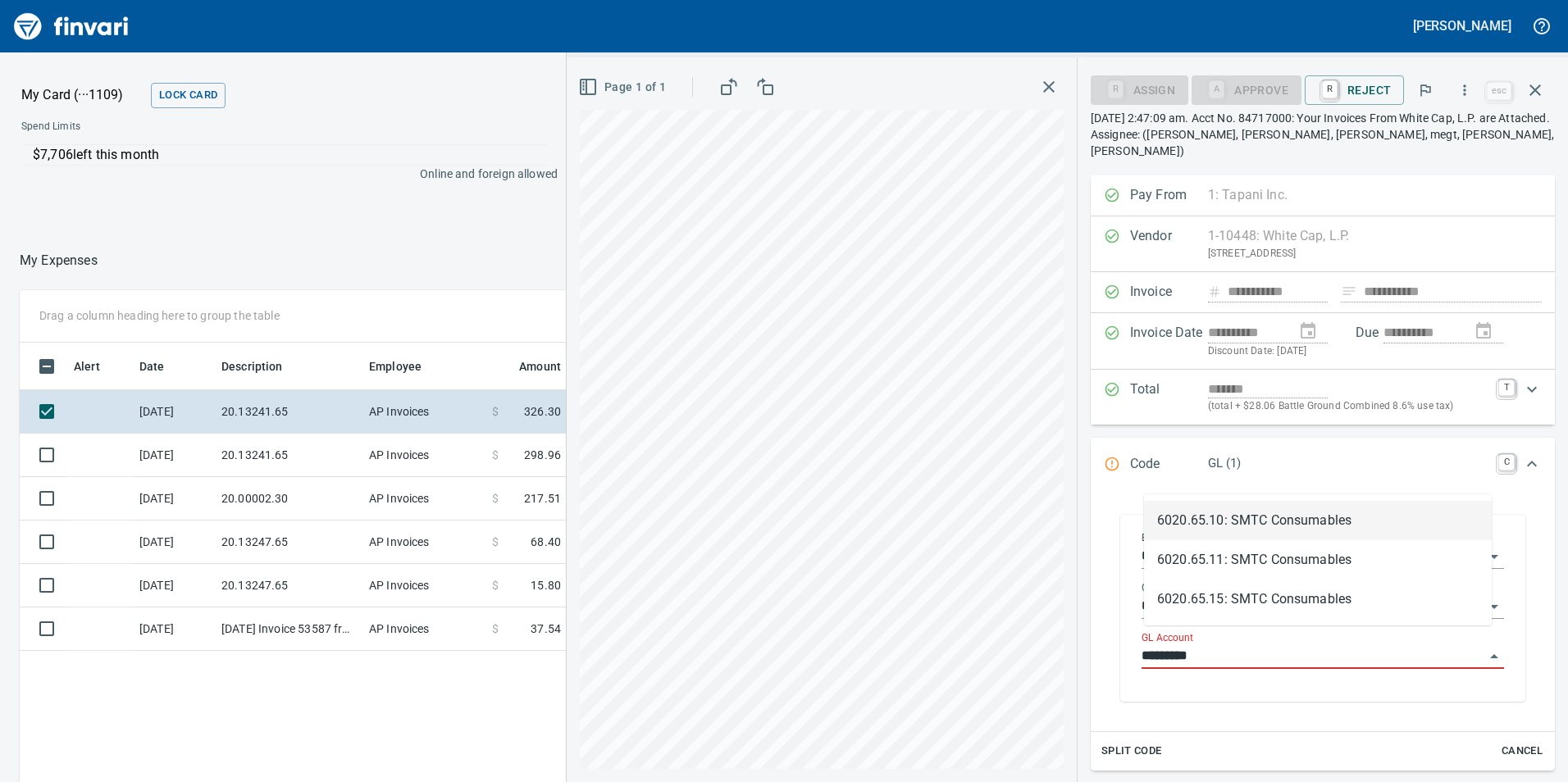
scroll to position [589, 1094]
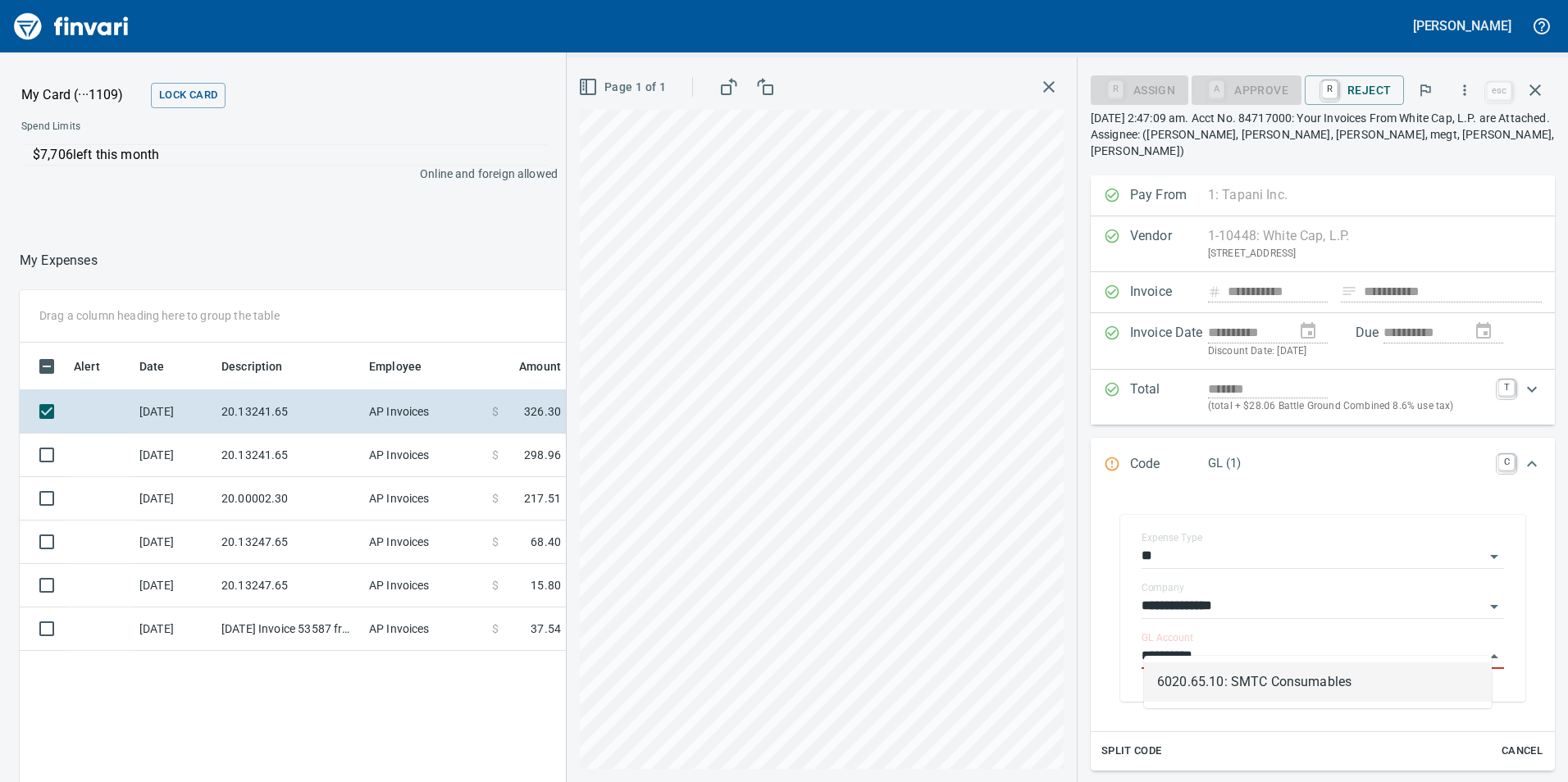
click at [1247, 680] on li "6020.65.10: SMTC Consumables" at bounding box center [1318, 681] width 348 height 39
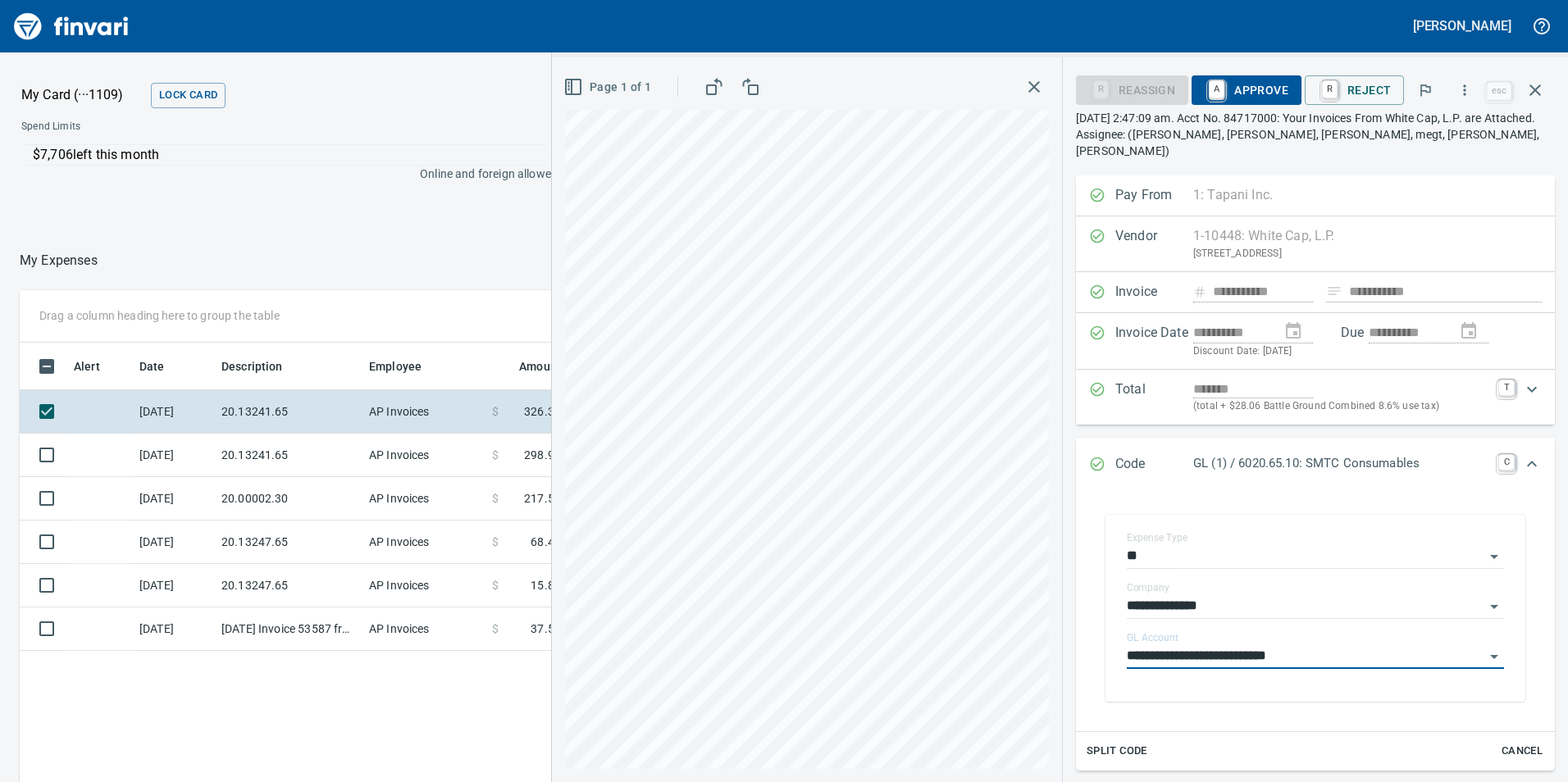
type input "**********"
click at [1260, 88] on span "A Approve" at bounding box center [1247, 90] width 84 height 28
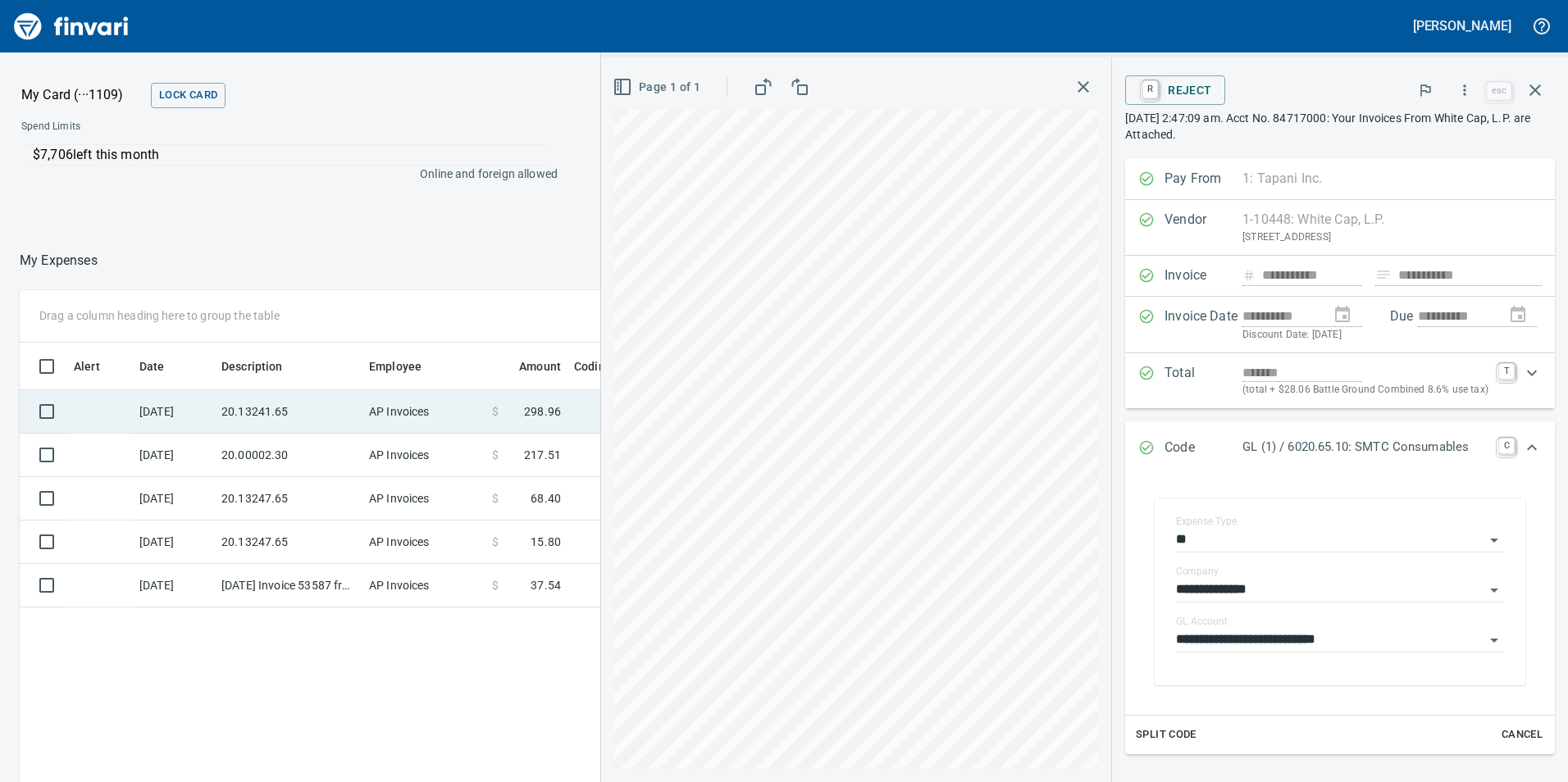
click at [302, 403] on td "20.13241.65" at bounding box center [289, 412] width 148 height 44
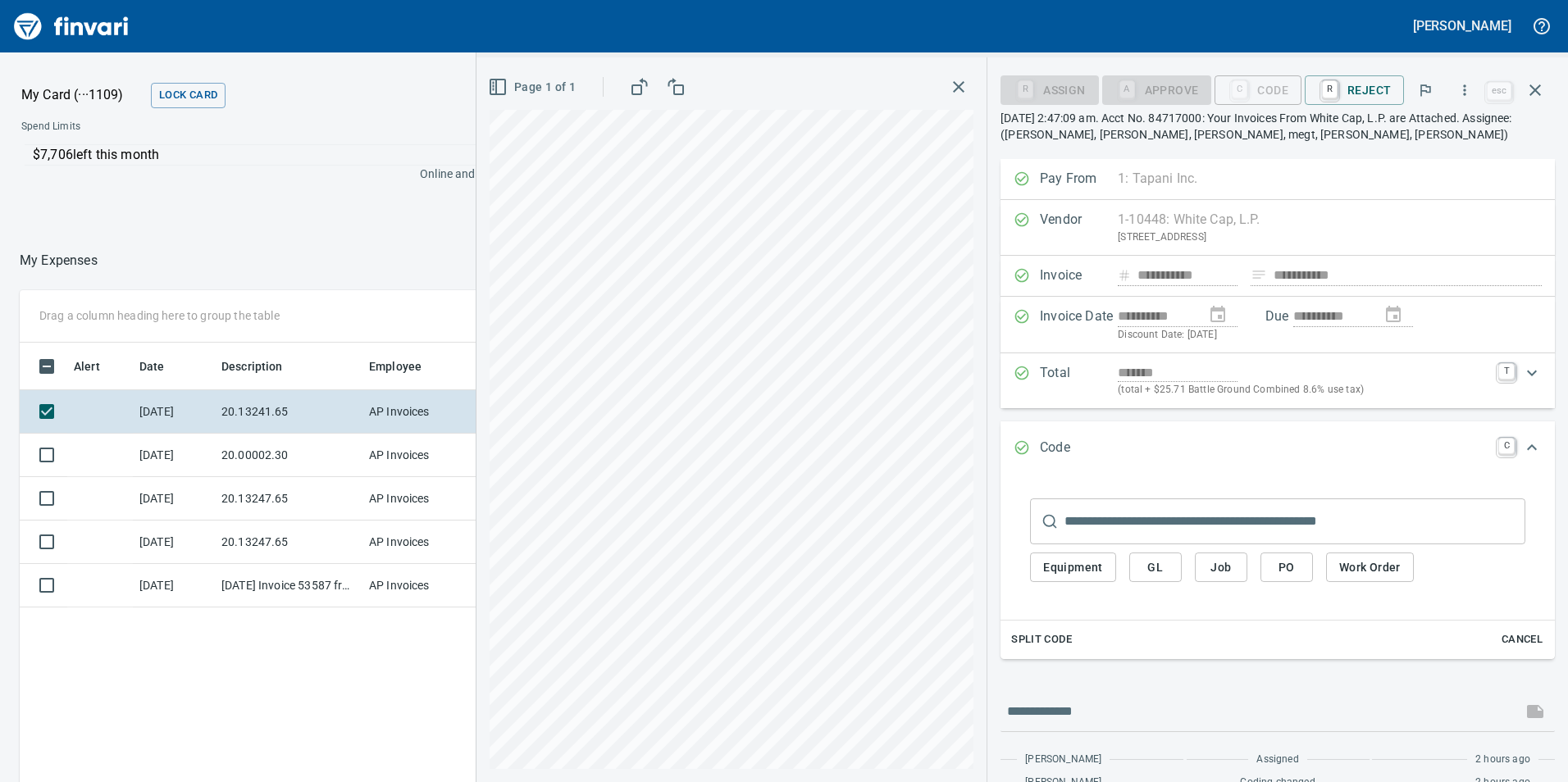
click at [1155, 560] on span "GL" at bounding box center [1155, 567] width 26 height 20
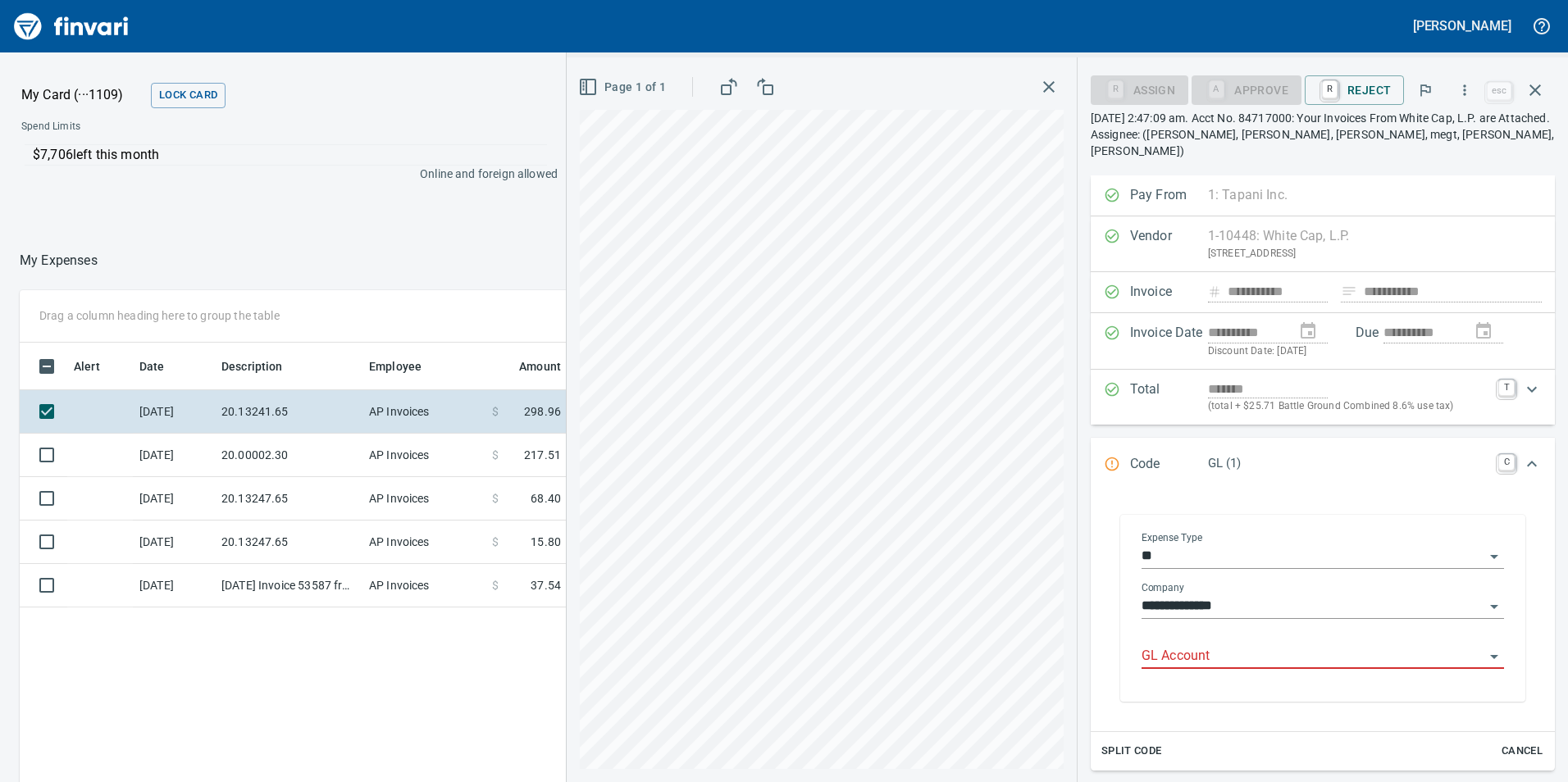
click at [1248, 632] on div "GL Account" at bounding box center [1323, 650] width 363 height 37
click at [1252, 645] on input "GL Account" at bounding box center [1313, 656] width 342 height 23
click at [1257, 686] on li "6020.65.10: SMTC Consumables" at bounding box center [1318, 681] width 348 height 39
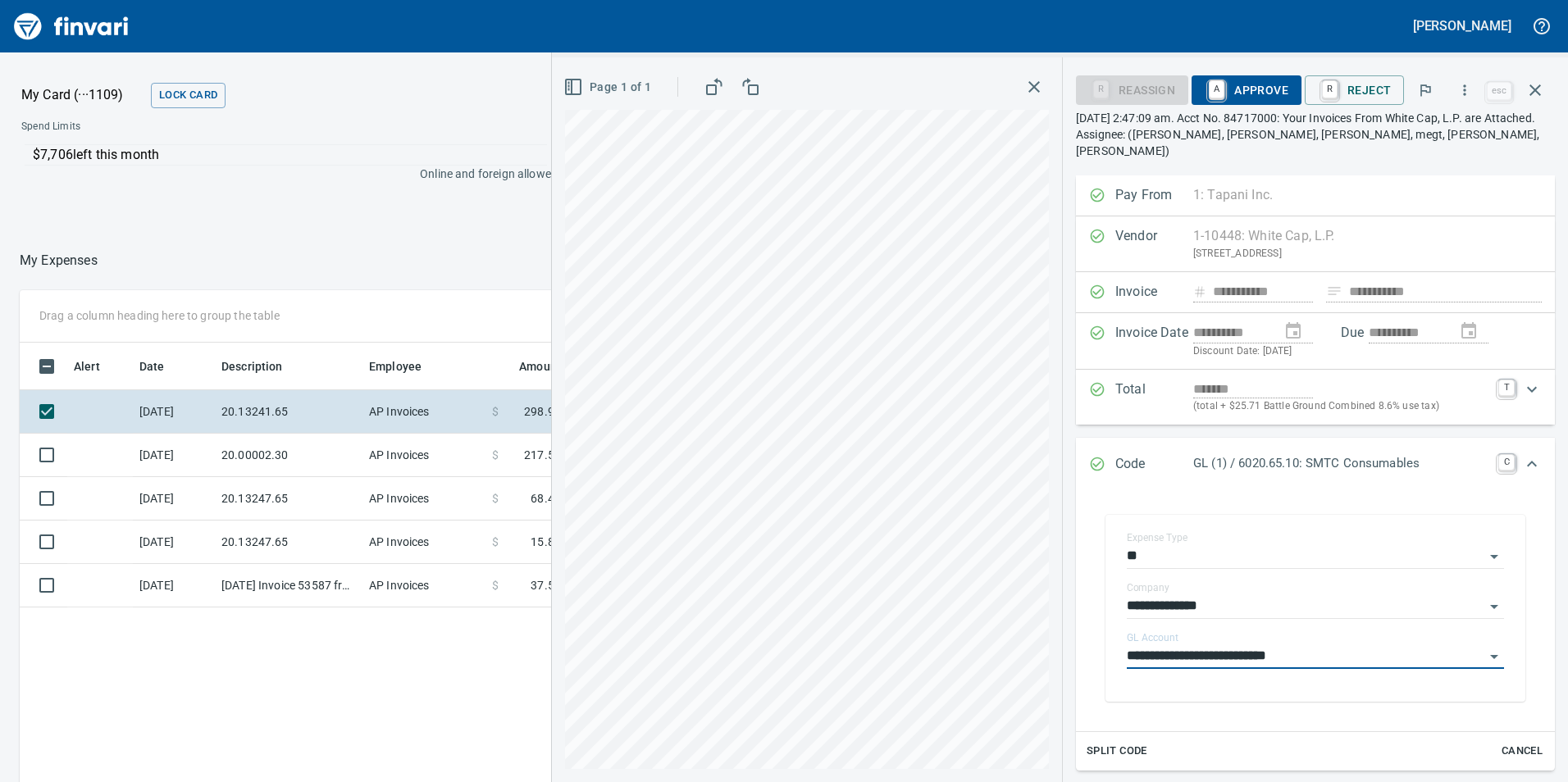
type input "**********"
click at [1252, 91] on span "A Approve" at bounding box center [1247, 90] width 84 height 28
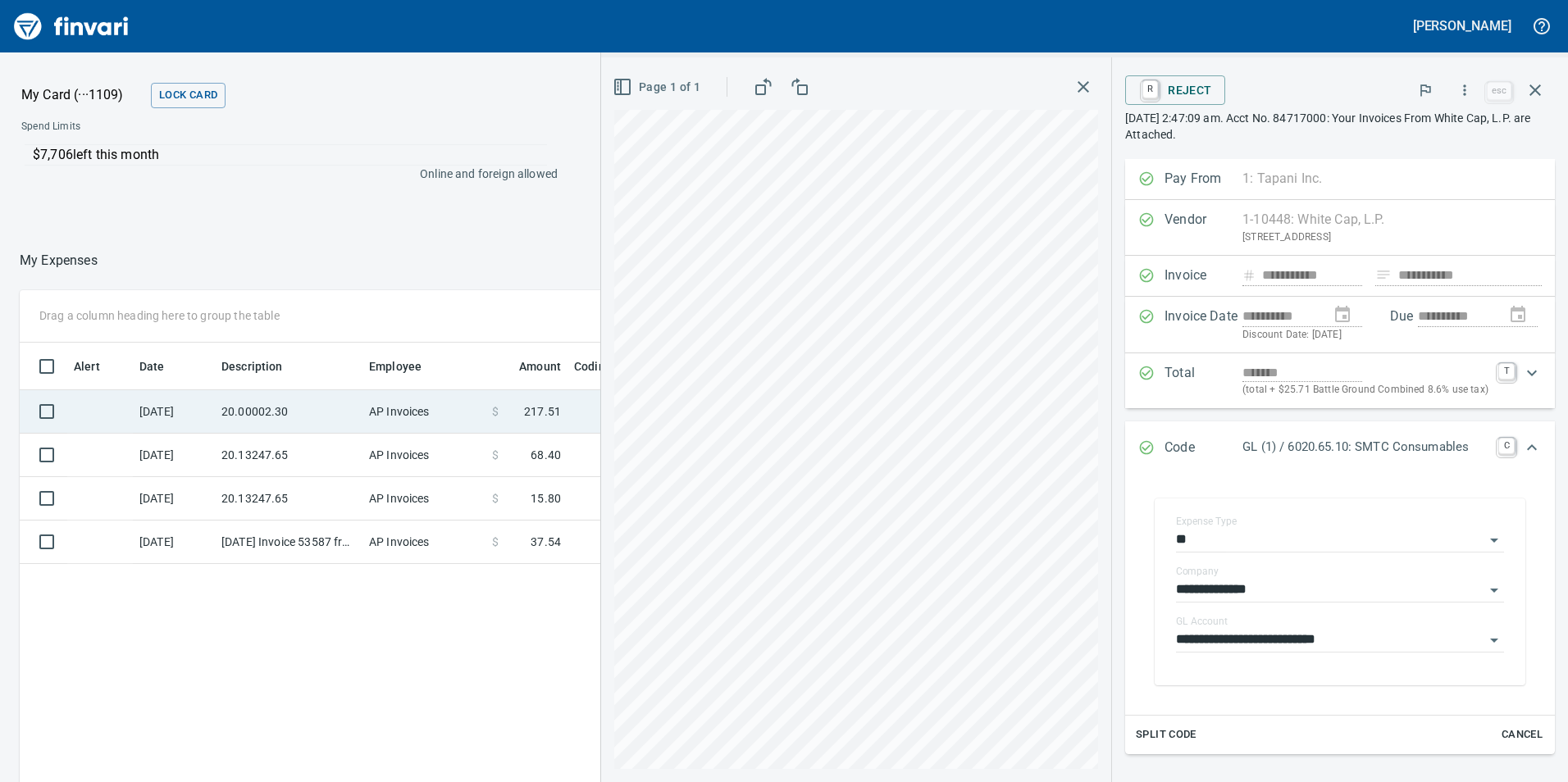
click at [265, 417] on td "20.00002.30" at bounding box center [289, 412] width 148 height 44
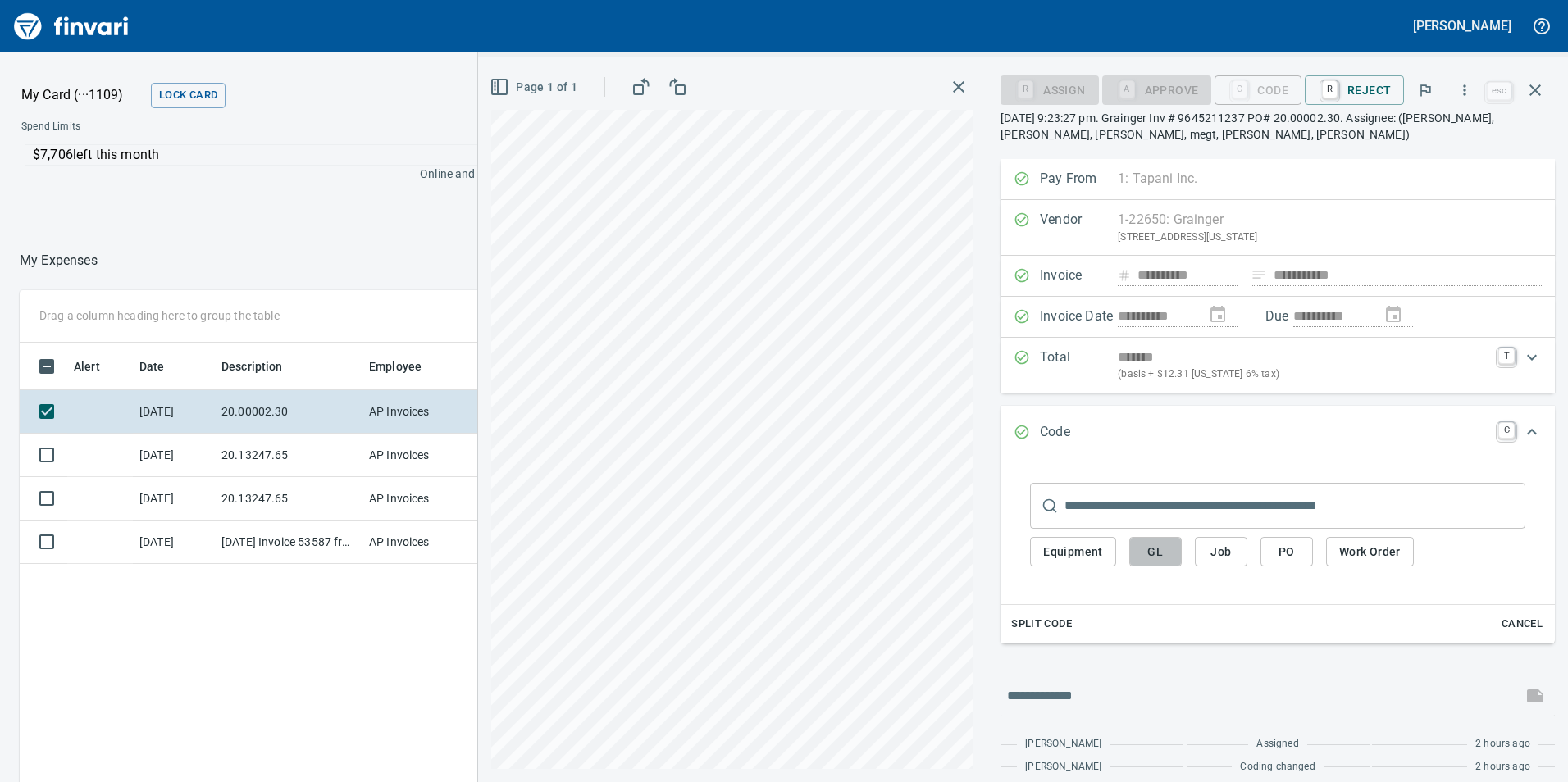
click at [1165, 555] on span "GL" at bounding box center [1155, 552] width 26 height 20
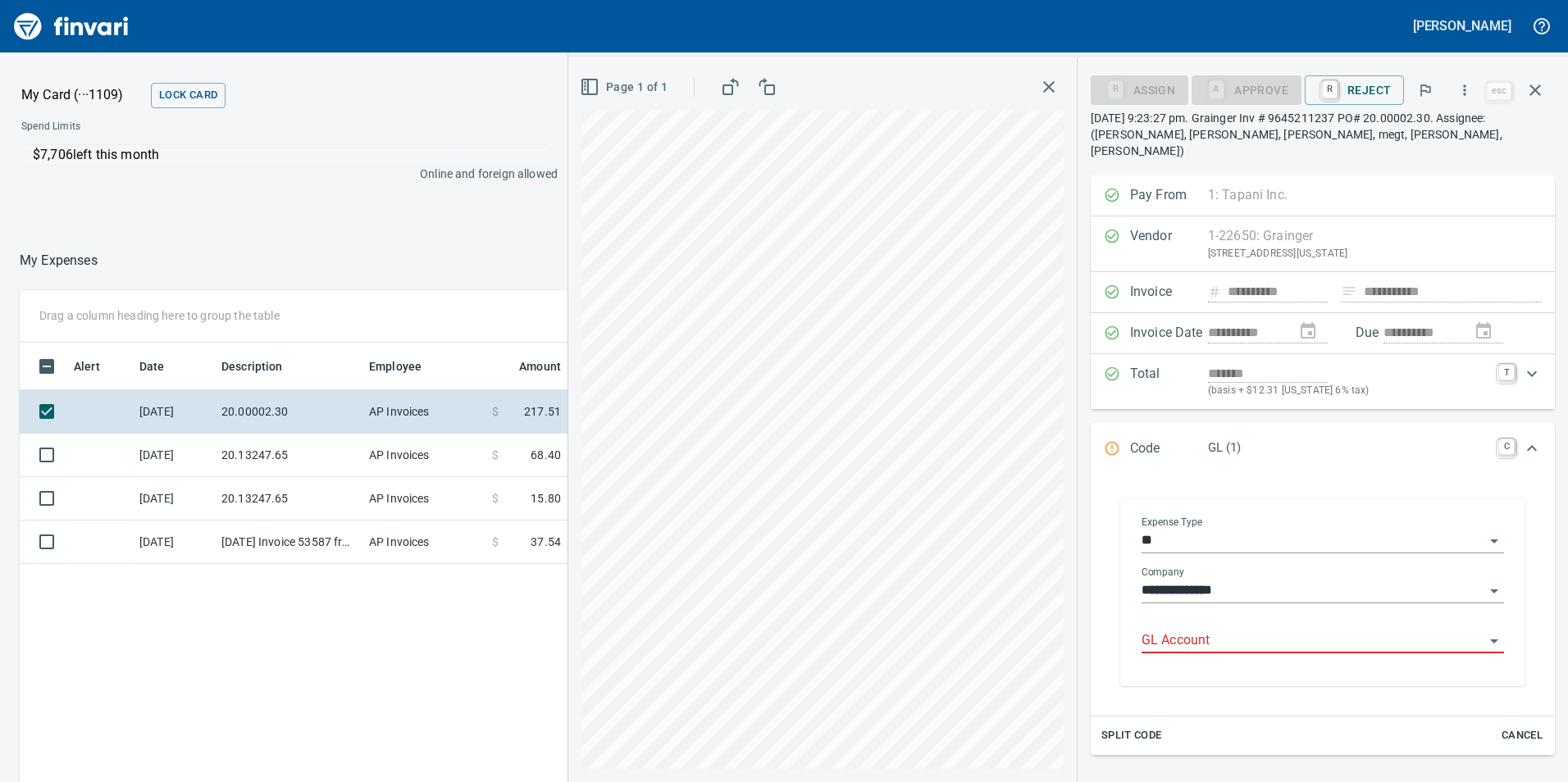
scroll to position [589, 1094]
click at [1220, 629] on input "GL Account" at bounding box center [1313, 640] width 342 height 23
click at [1264, 659] on li "6020.65.30: SMTC Consumables" at bounding box center [1318, 666] width 348 height 39
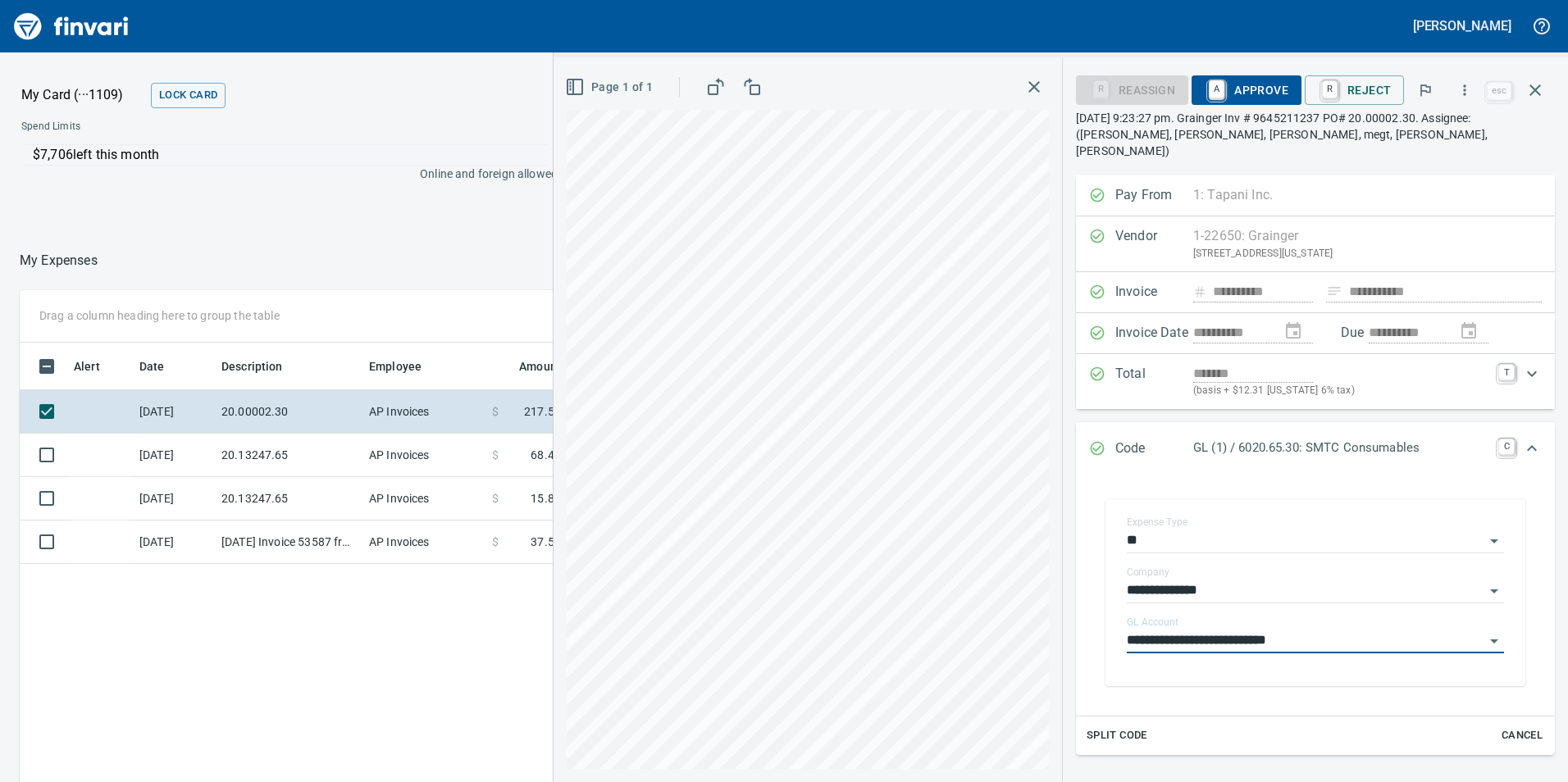
type input "**********"
click at [1250, 82] on span "A Approve" at bounding box center [1247, 90] width 84 height 28
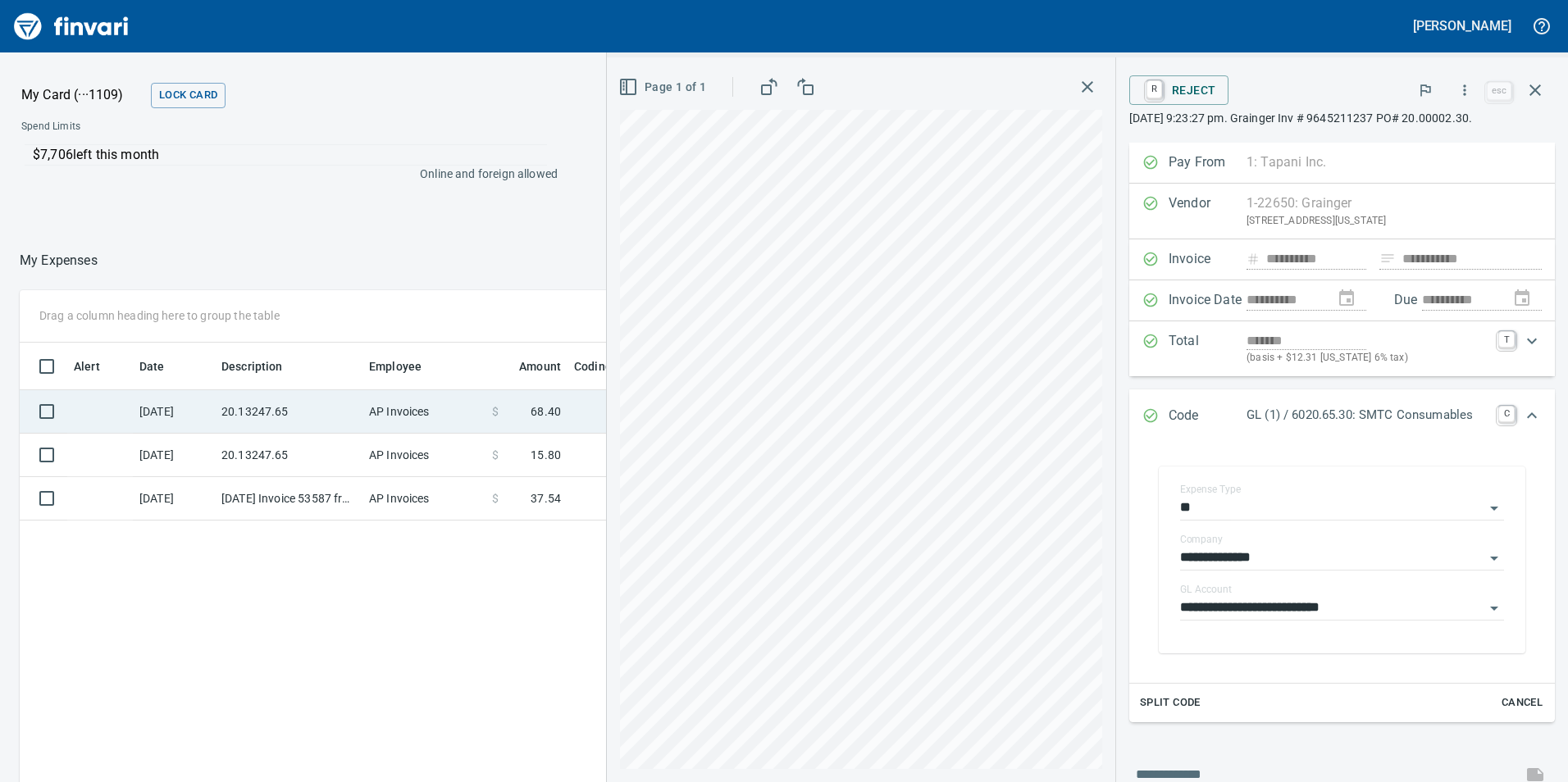
click at [422, 412] on td "AP Invoices" at bounding box center [424, 412] width 123 height 44
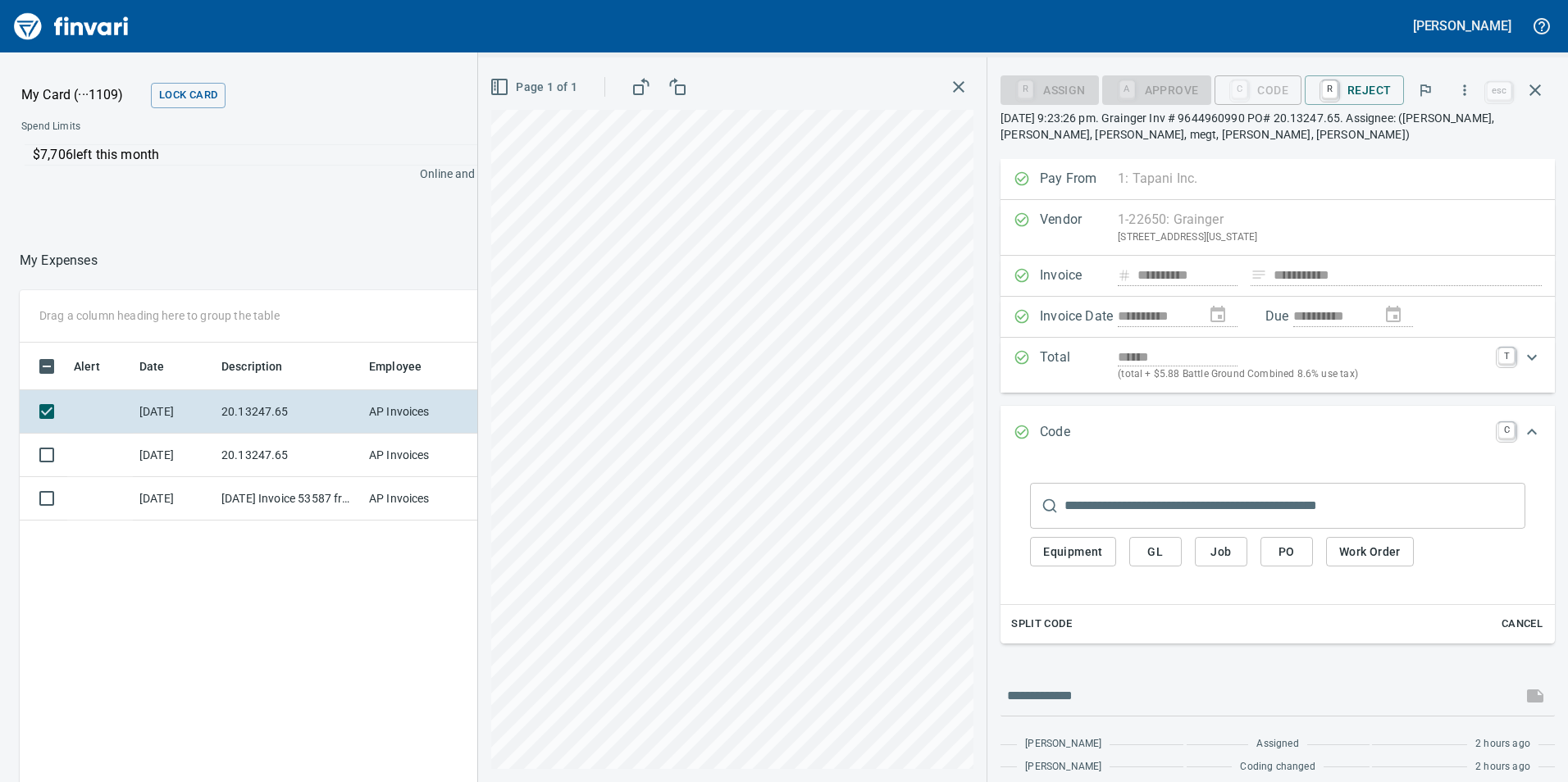
click at [1140, 546] on button "GL" at bounding box center [1155, 552] width 53 height 30
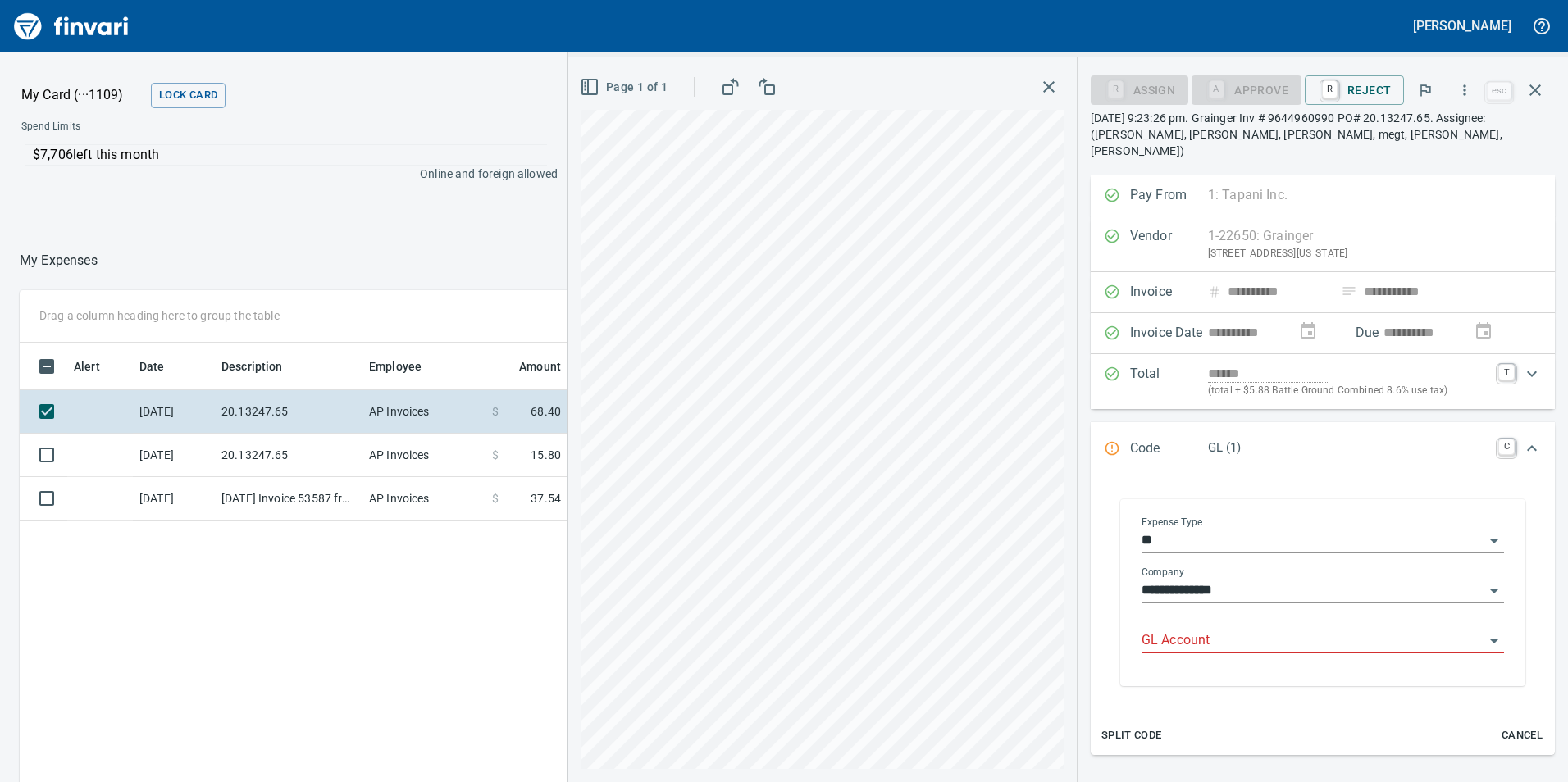
click at [1219, 629] on input "GL Account" at bounding box center [1313, 640] width 342 height 23
click at [1223, 645] on div "6020.65.10: SMTC Consumables" at bounding box center [1318, 666] width 348 height 53
click at [1223, 656] on li "6020.65.10: SMTC Consumables" at bounding box center [1318, 666] width 348 height 39
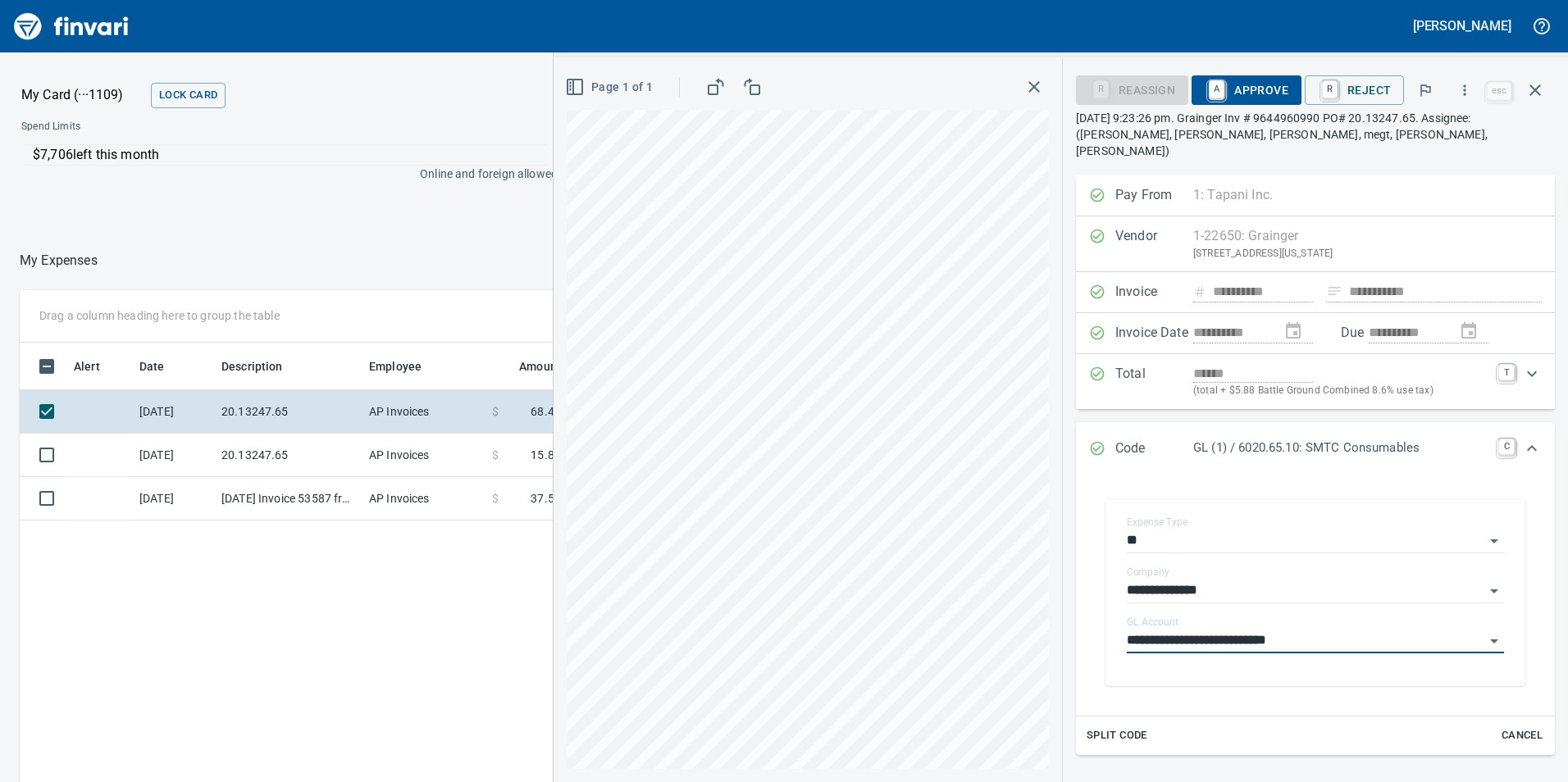
type input "**********"
click at [1267, 80] on span "A Approve" at bounding box center [1247, 90] width 84 height 28
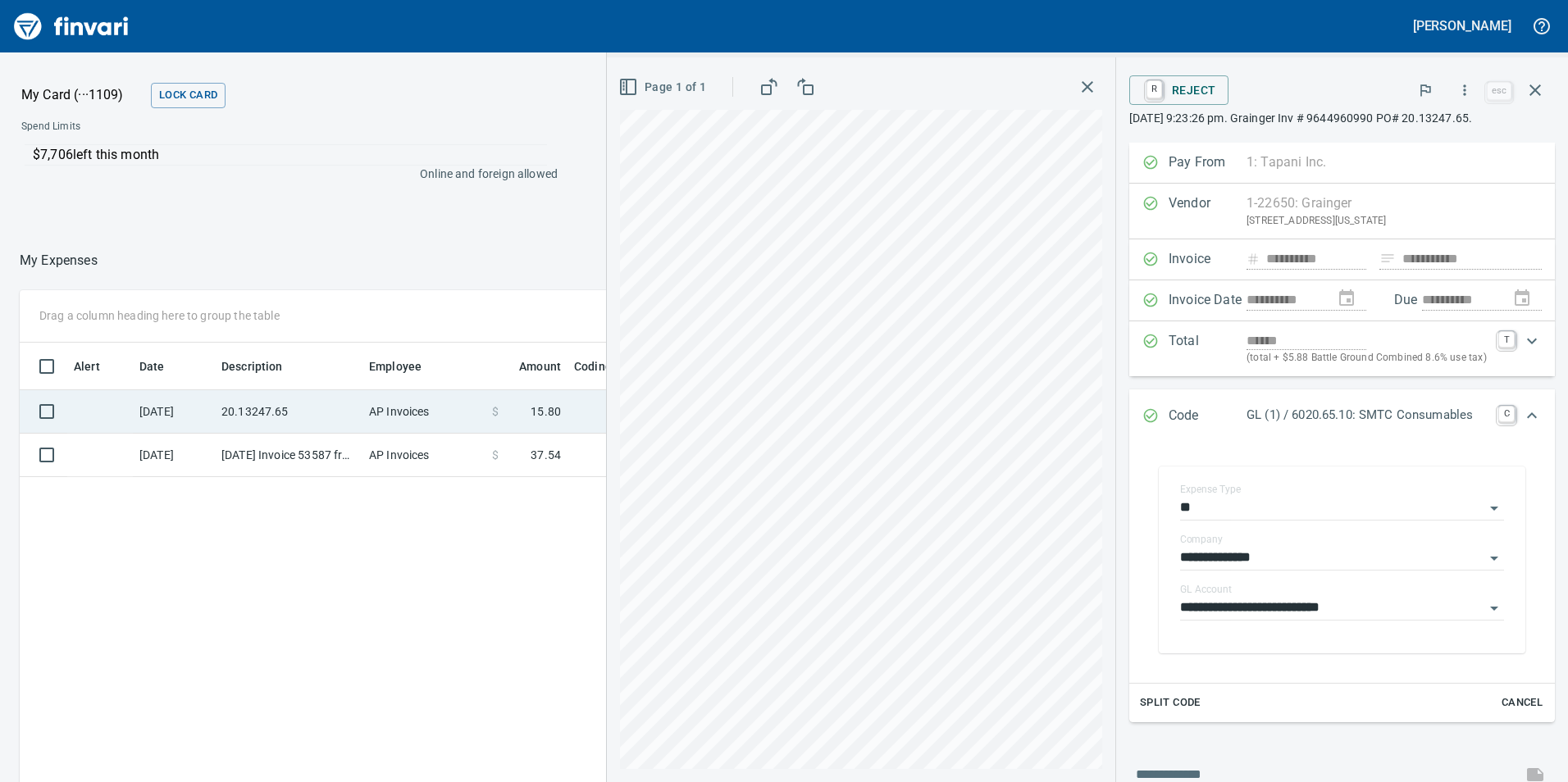
click at [269, 416] on td "20.13247.65" at bounding box center [289, 412] width 148 height 44
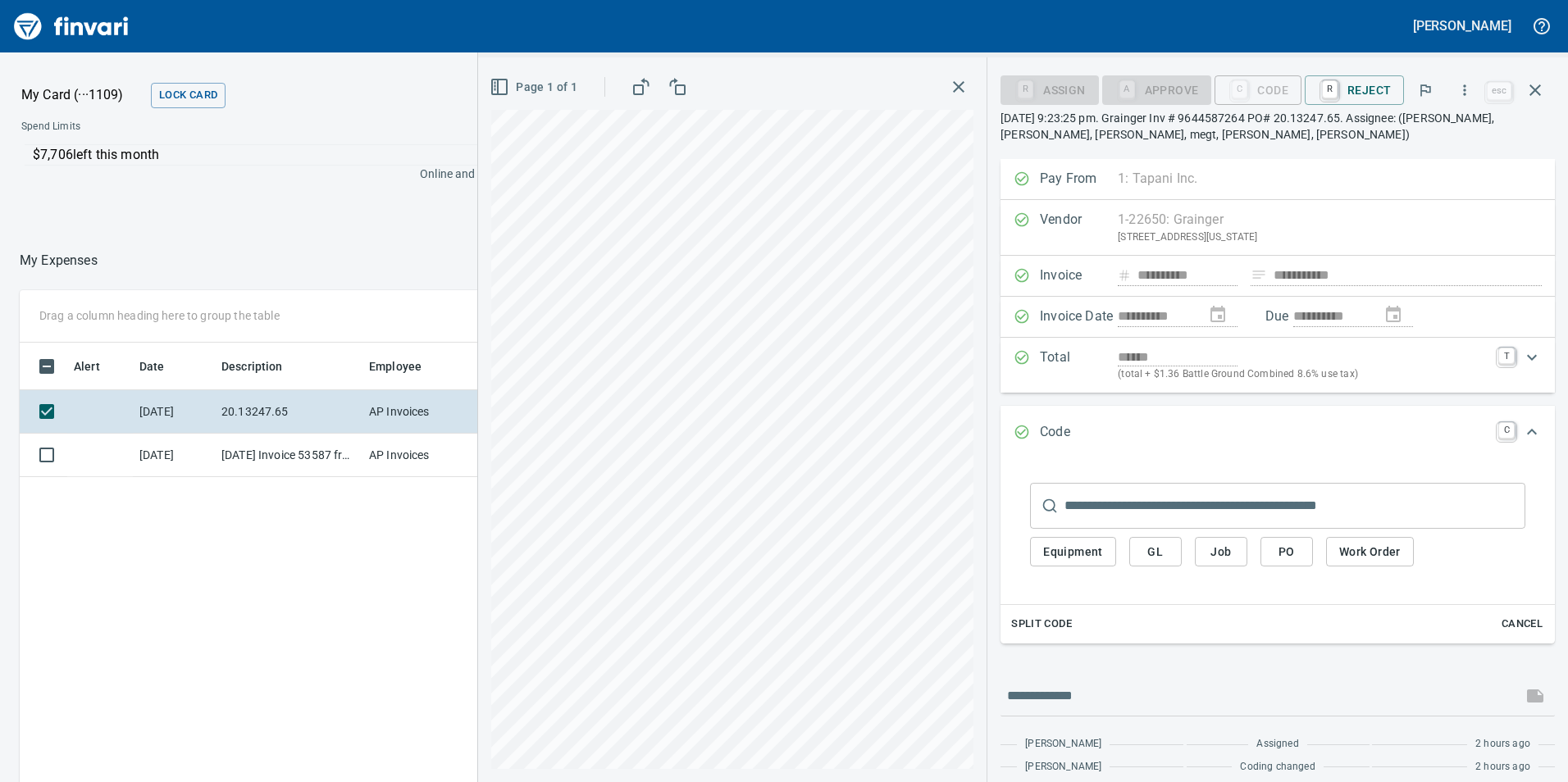
click at [1184, 552] on div "Equipment GL Job PO Work Order" at bounding box center [1278, 552] width 495 height 47
click at [1184, 554] on div "Equipment GL Job PO Work Order" at bounding box center [1278, 552] width 495 height 47
click at [1173, 552] on button "GL" at bounding box center [1155, 552] width 53 height 30
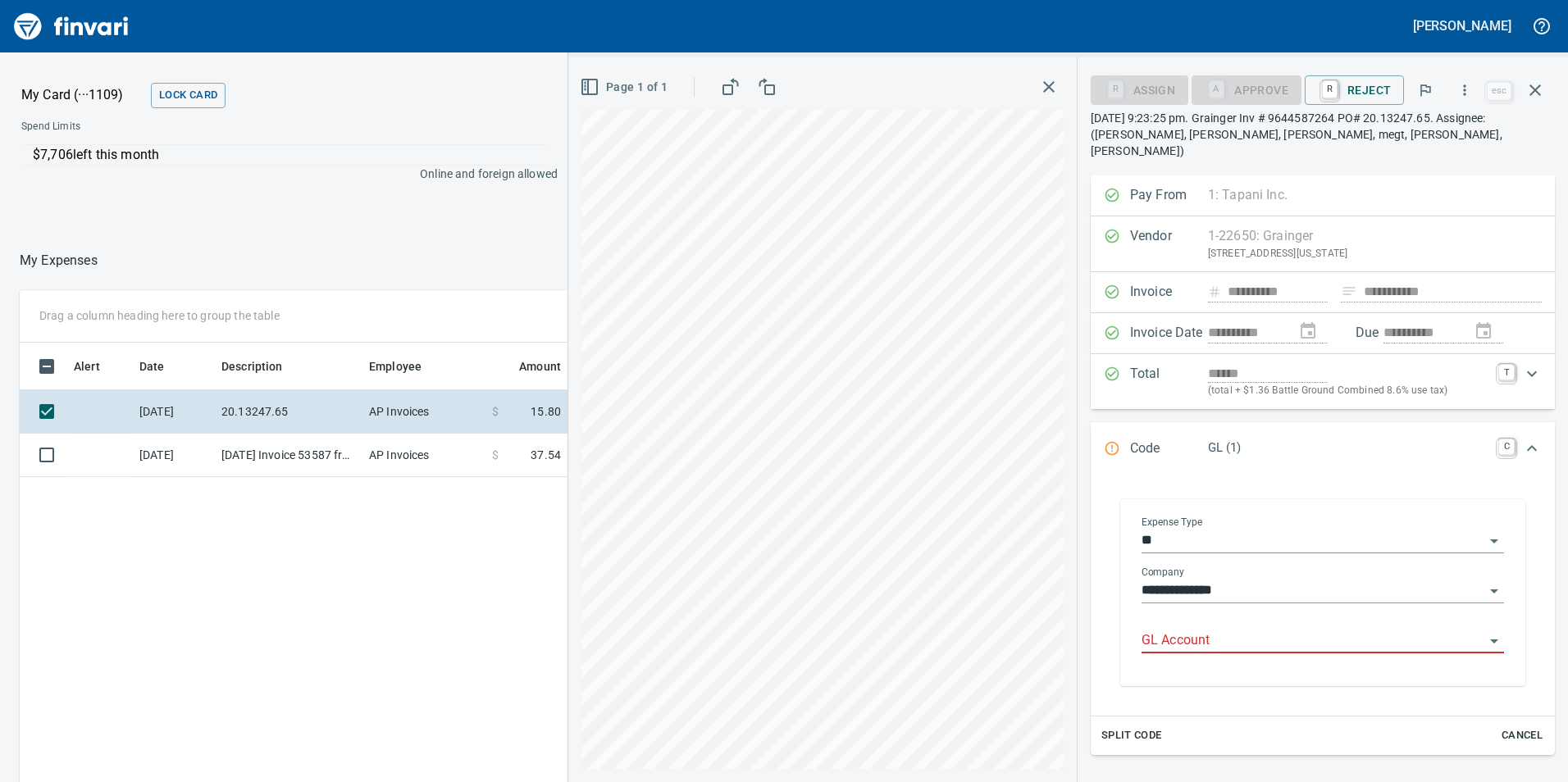
click at [1257, 629] on input "GL Account" at bounding box center [1313, 640] width 342 height 23
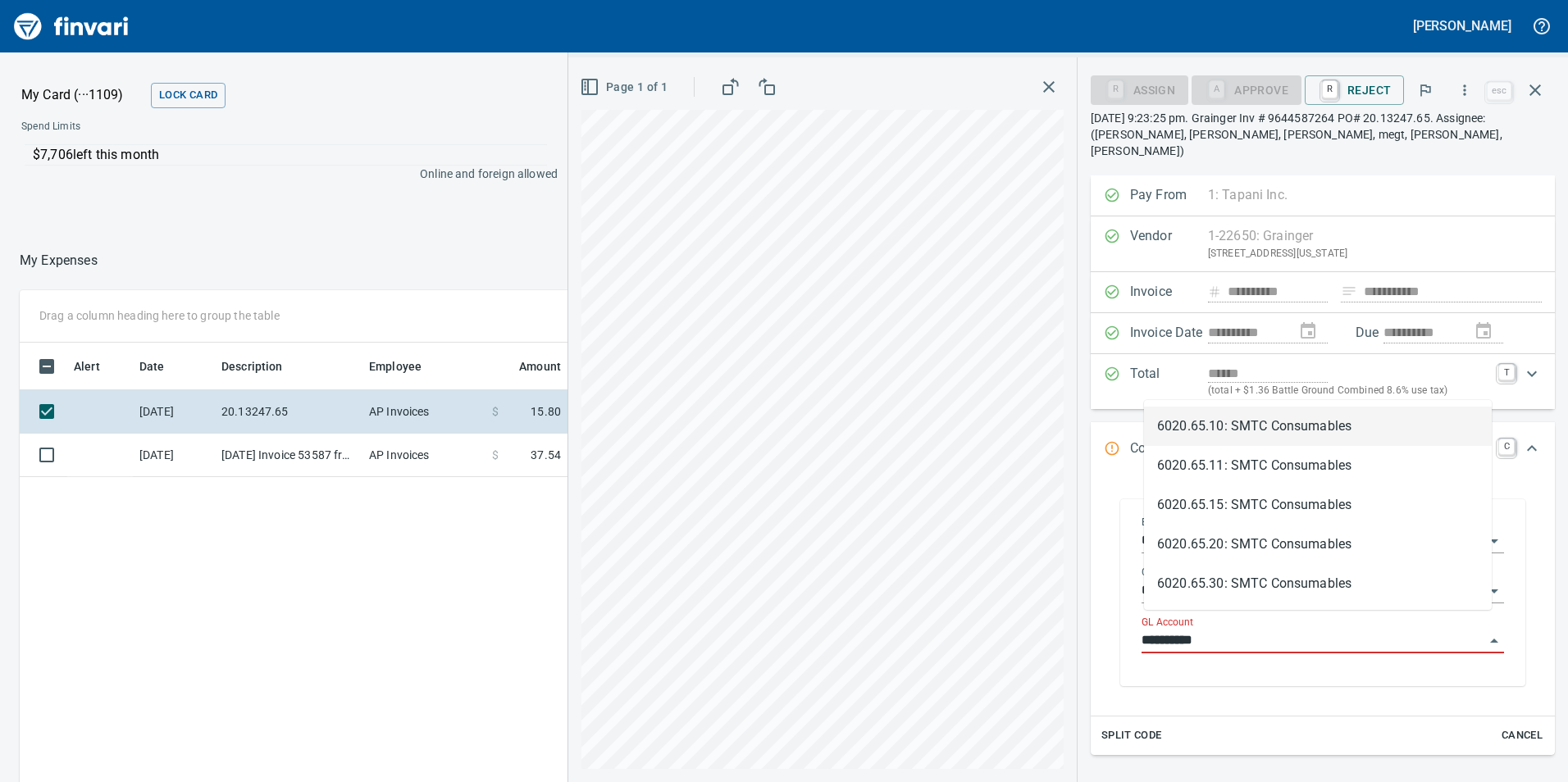
scroll to position [589, 1094]
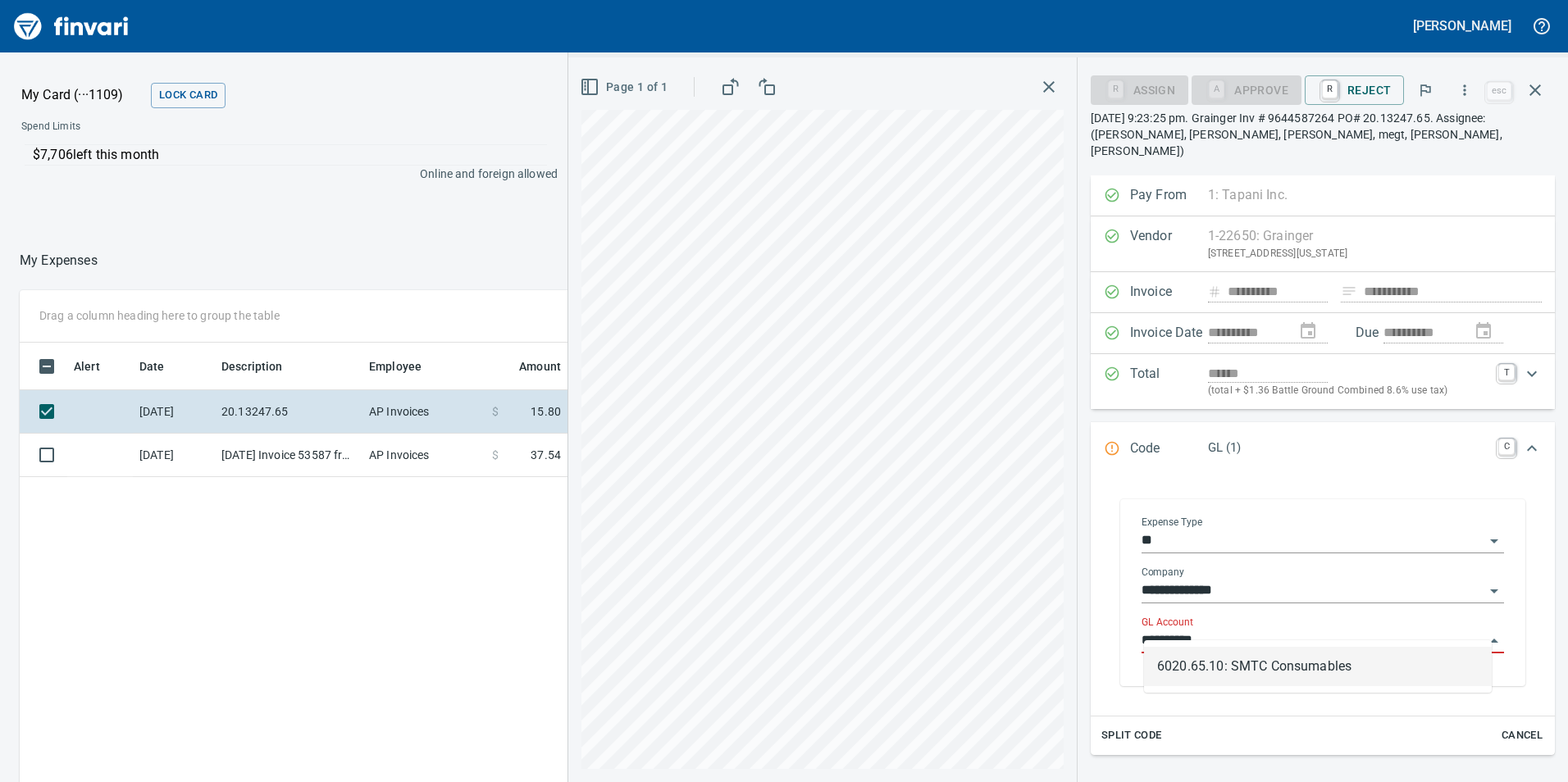
drag, startPoint x: 1258, startPoint y: 667, endPoint x: 1232, endPoint y: 529, distance: 140.4
click at [1257, 663] on li "6020.65.10: SMTC Consumables" at bounding box center [1318, 666] width 348 height 39
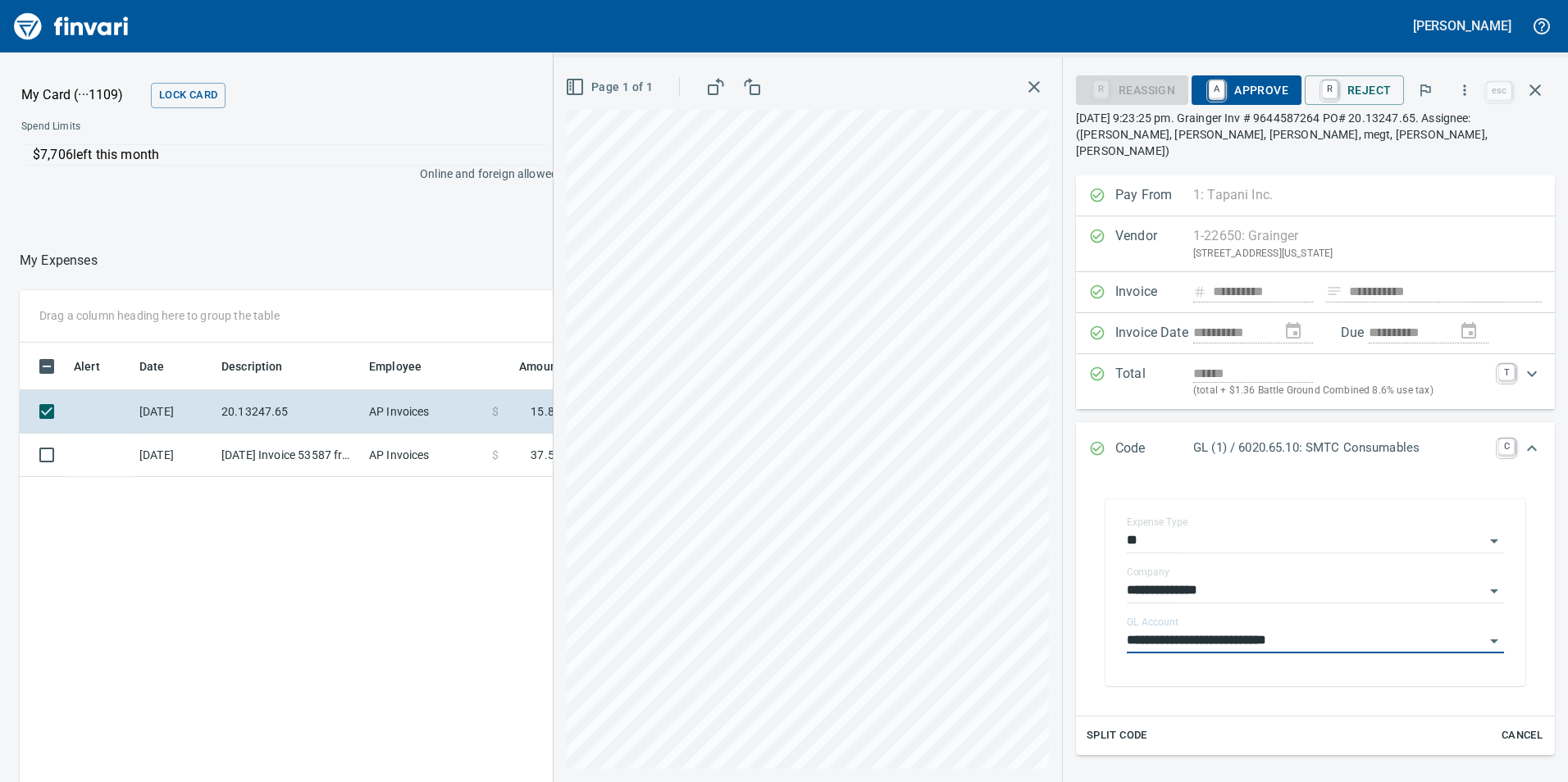
type input "**********"
click at [1266, 86] on span "A Approve" at bounding box center [1247, 90] width 84 height 28
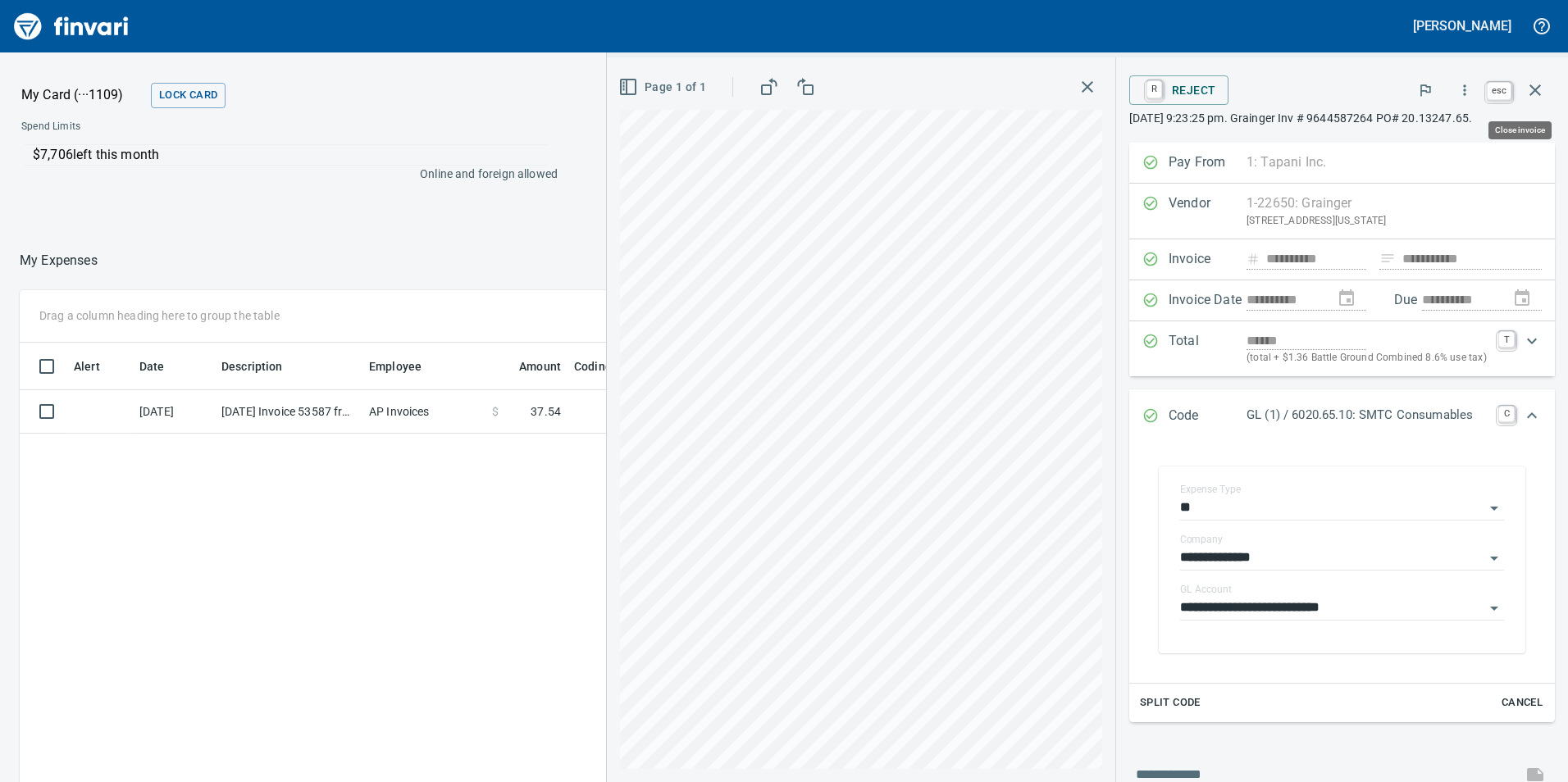
click at [1530, 80] on button "button" at bounding box center [1535, 90] width 39 height 39
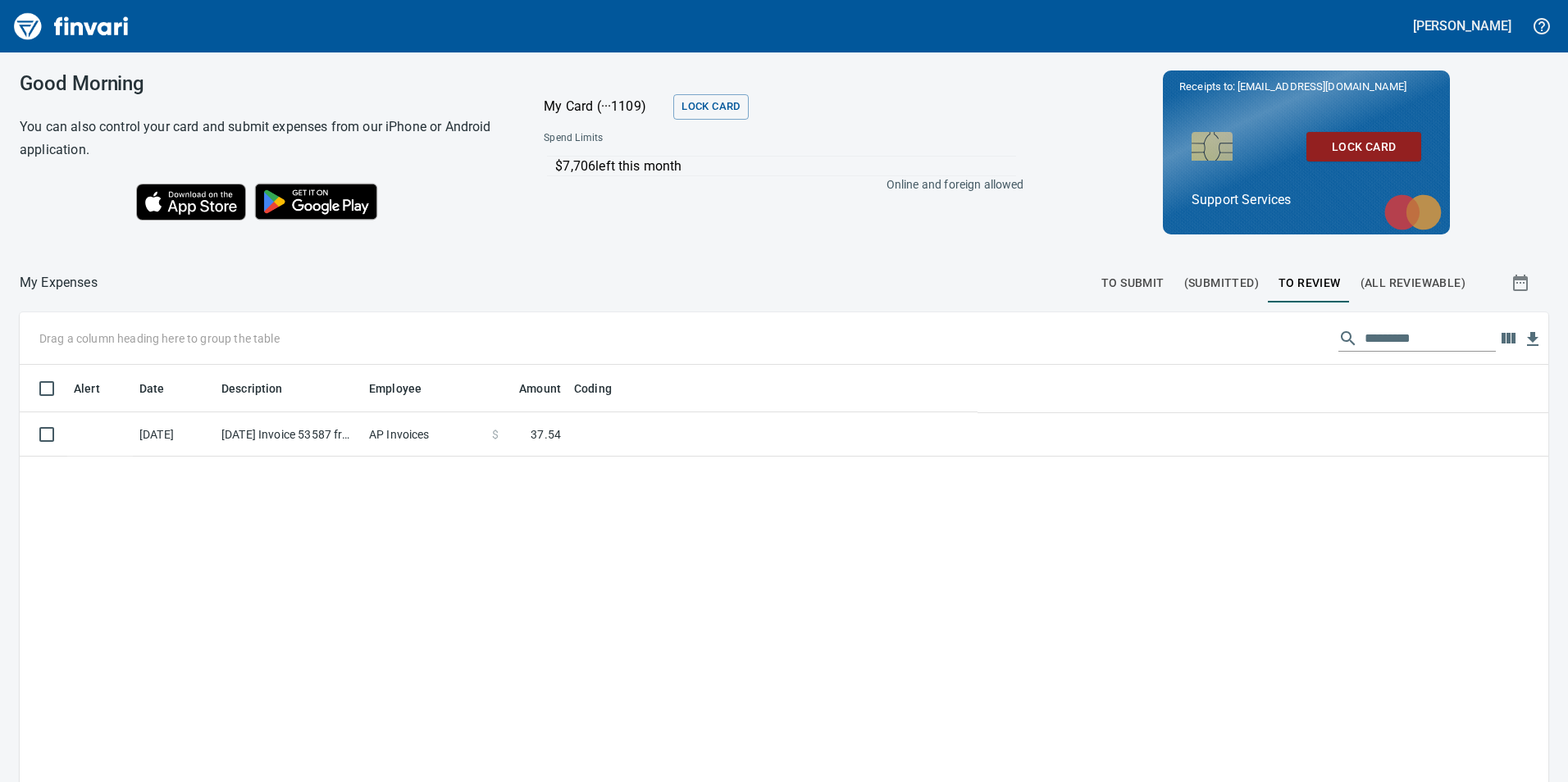
scroll to position [589, 1504]
click at [1126, 298] on button "To Submit" at bounding box center [1132, 283] width 83 height 39
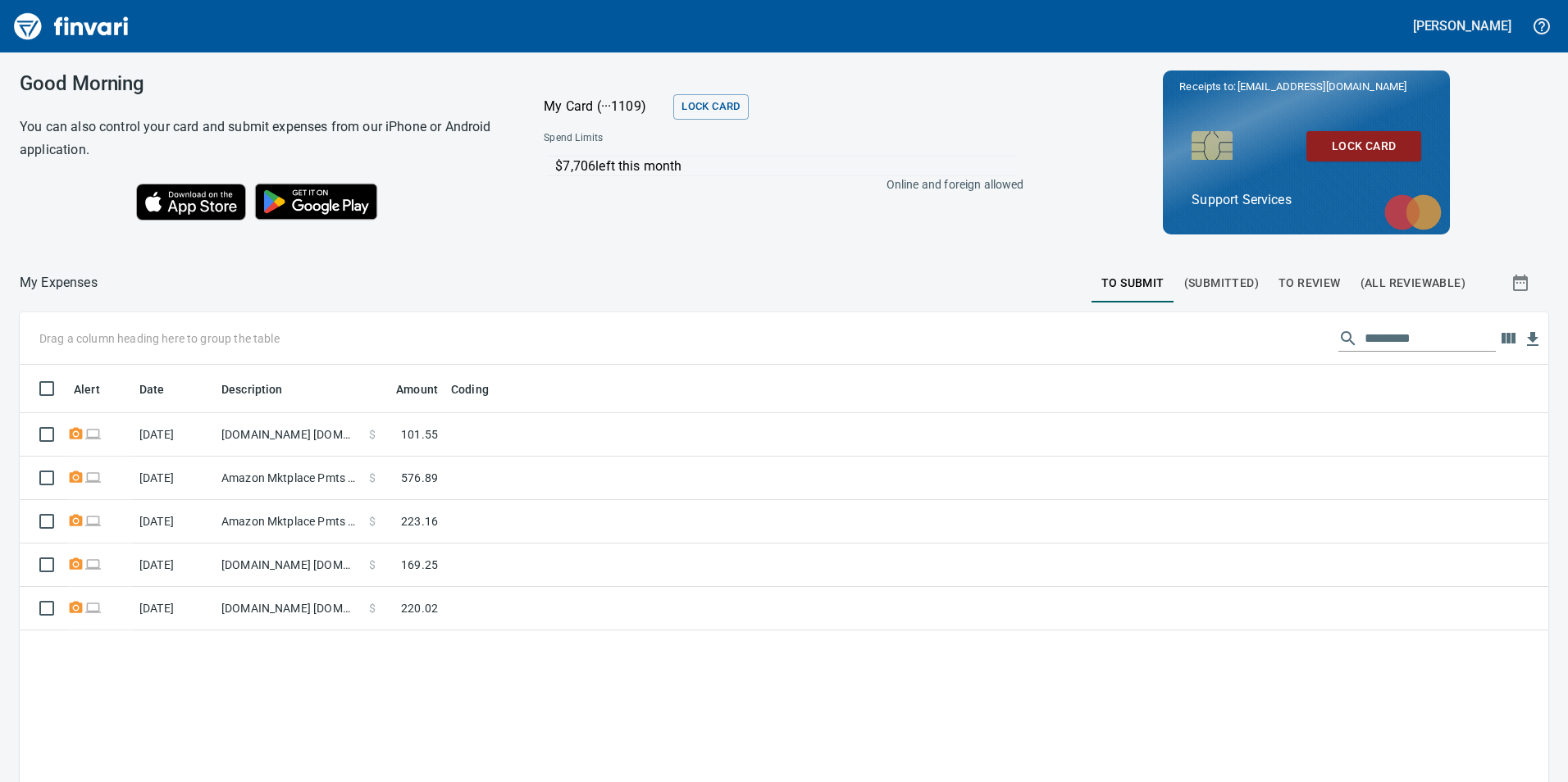
scroll to position [589, 1504]
click at [1128, 288] on span "To Submit" at bounding box center [1132, 283] width 63 height 20
click at [1300, 281] on span "To Review" at bounding box center [1309, 283] width 62 height 20
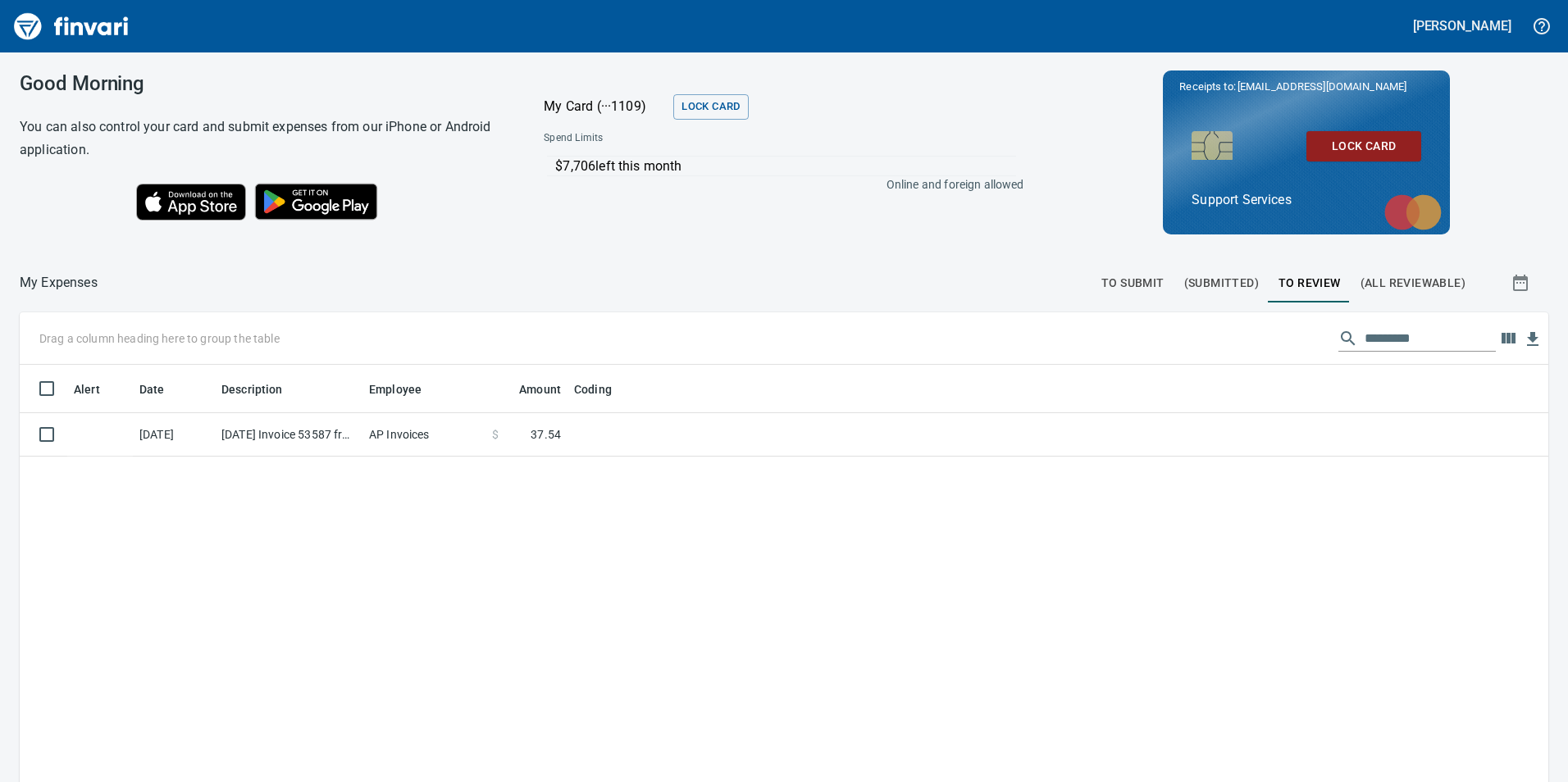
scroll to position [589, 1504]
click at [1116, 279] on span "To Submit" at bounding box center [1132, 283] width 63 height 20
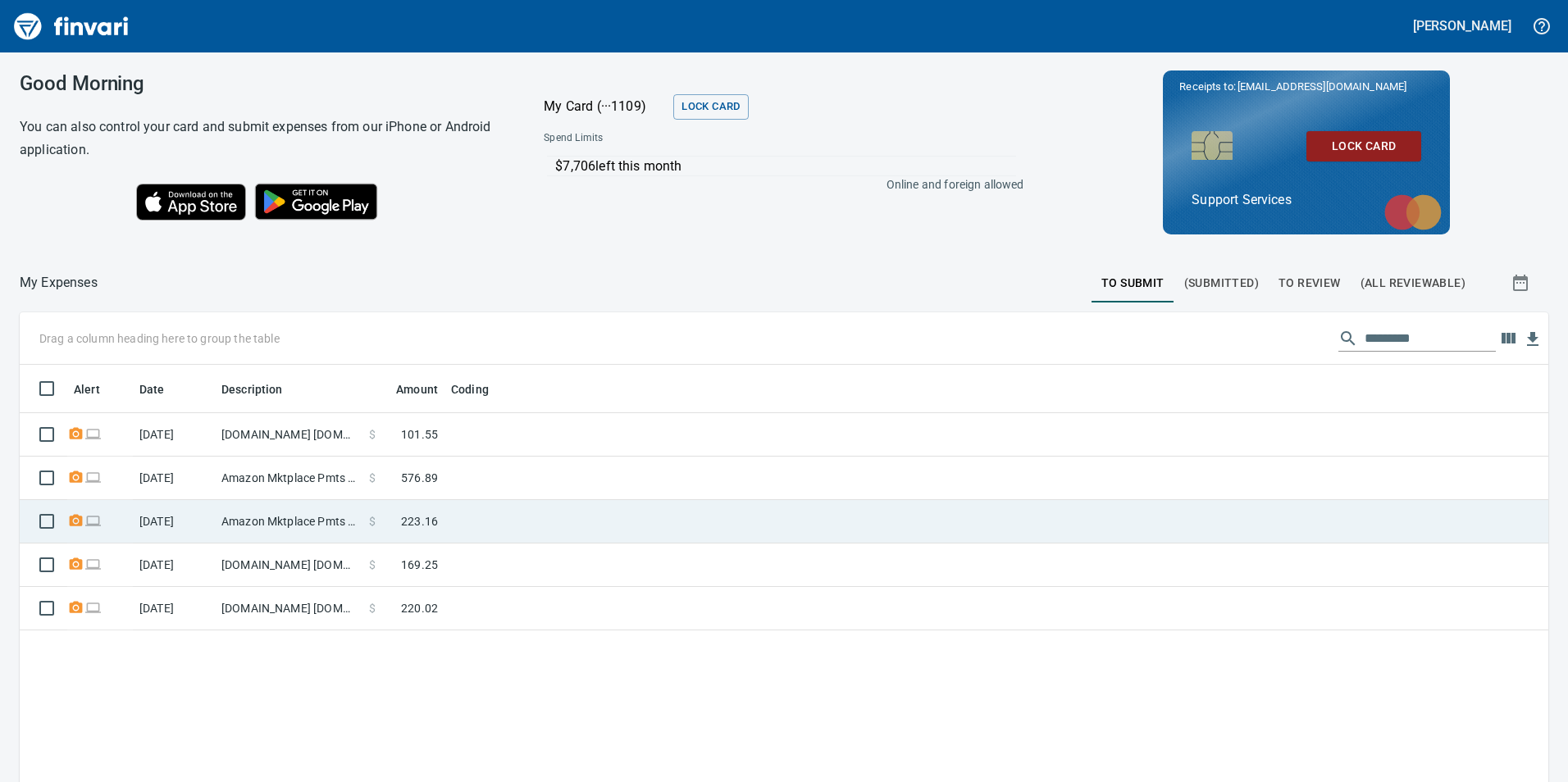
scroll to position [589, 1504]
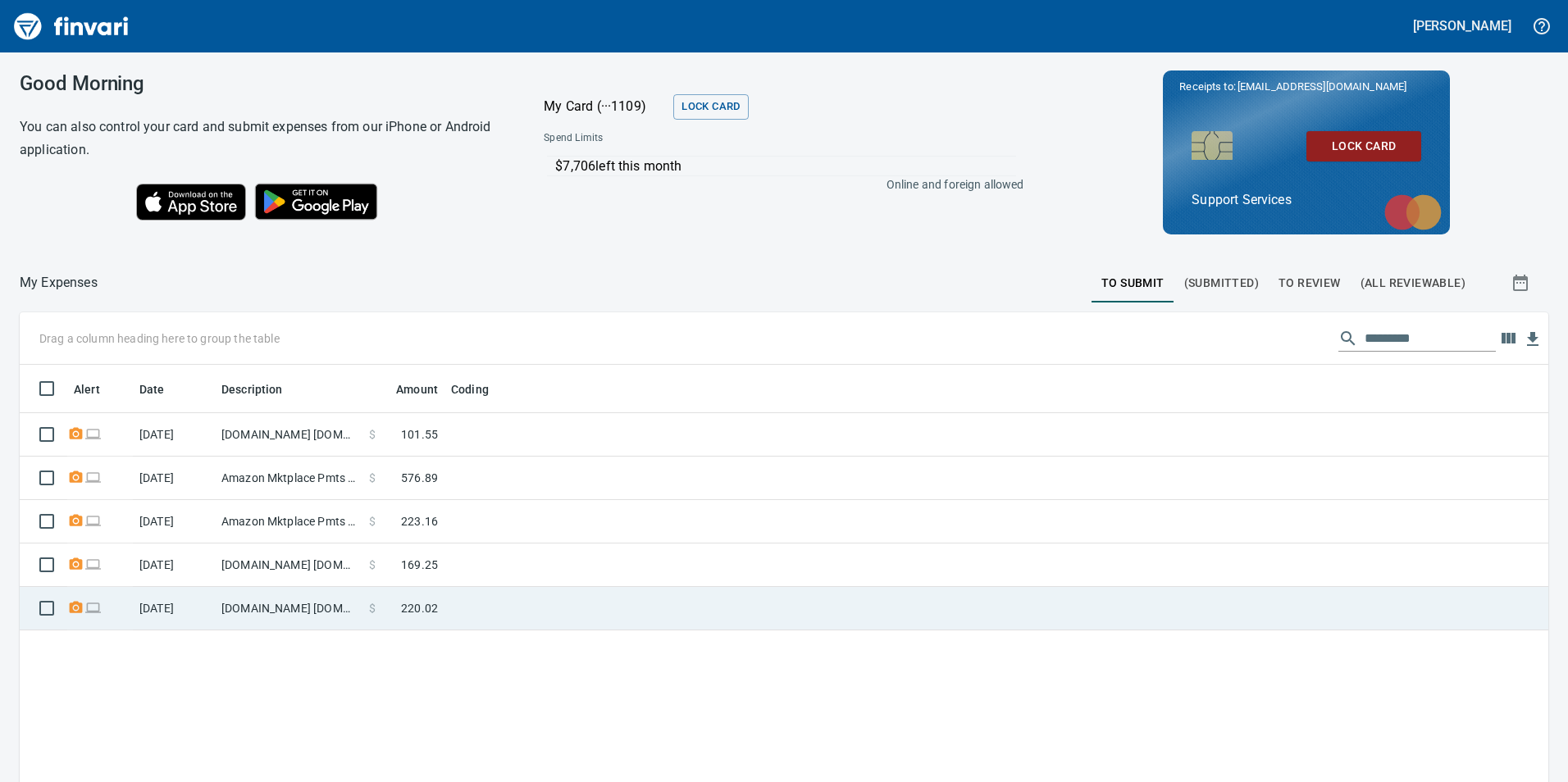
click at [479, 607] on td at bounding box center [650, 609] width 410 height 44
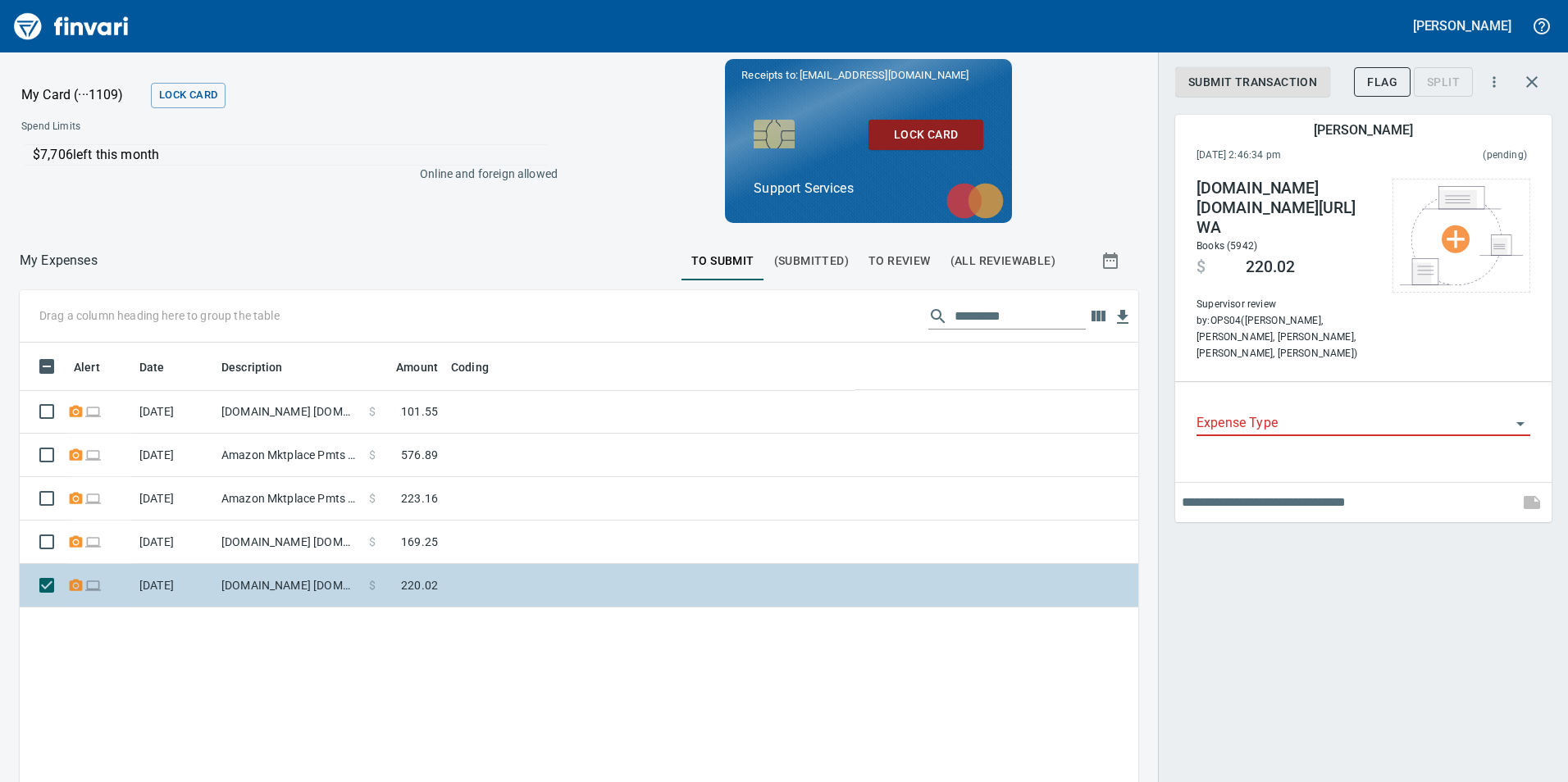
scroll to position [589, 1094]
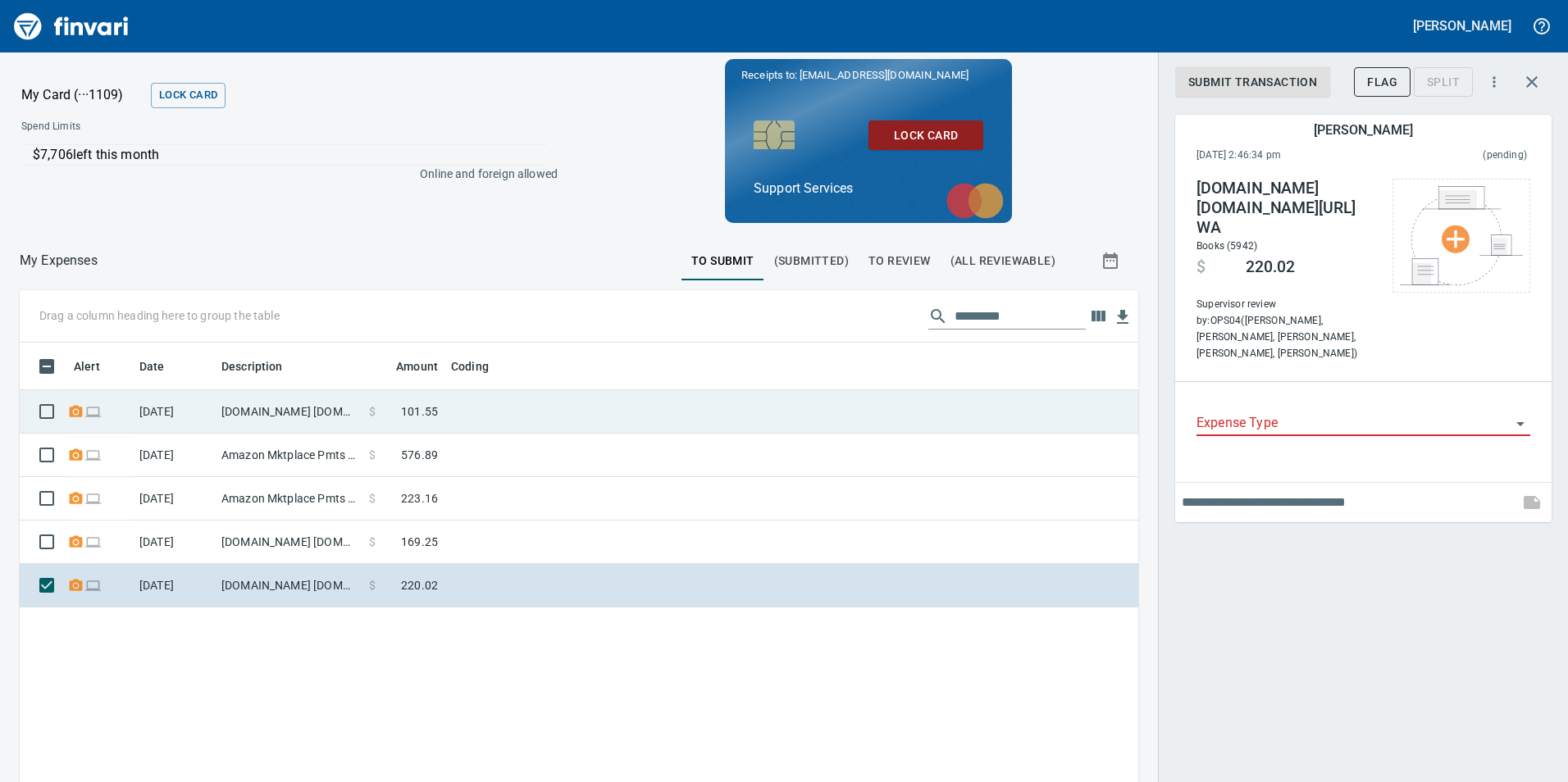
click at [499, 409] on td at bounding box center [650, 412] width 410 height 44
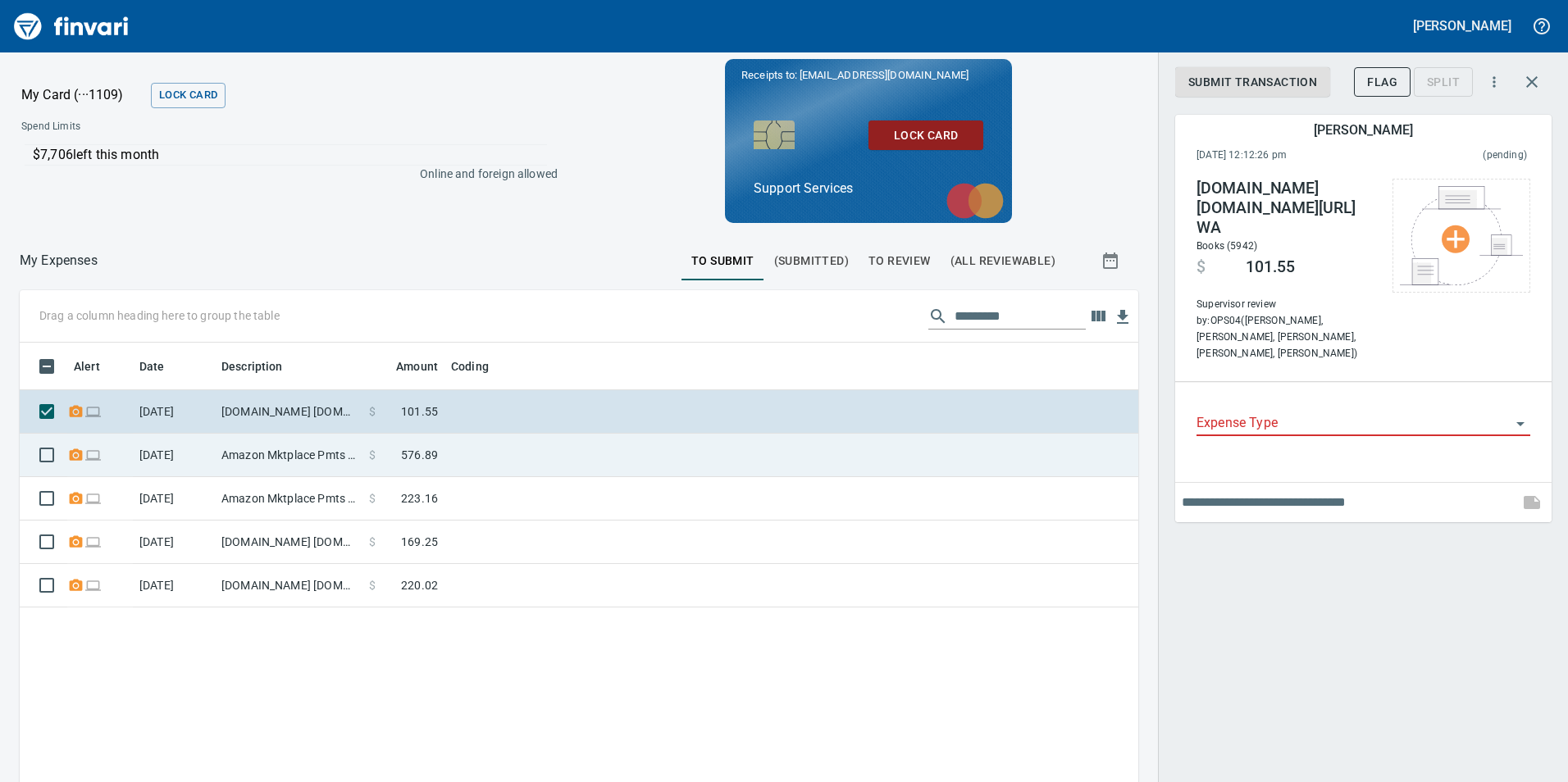
click at [534, 469] on td at bounding box center [650, 456] width 410 height 44
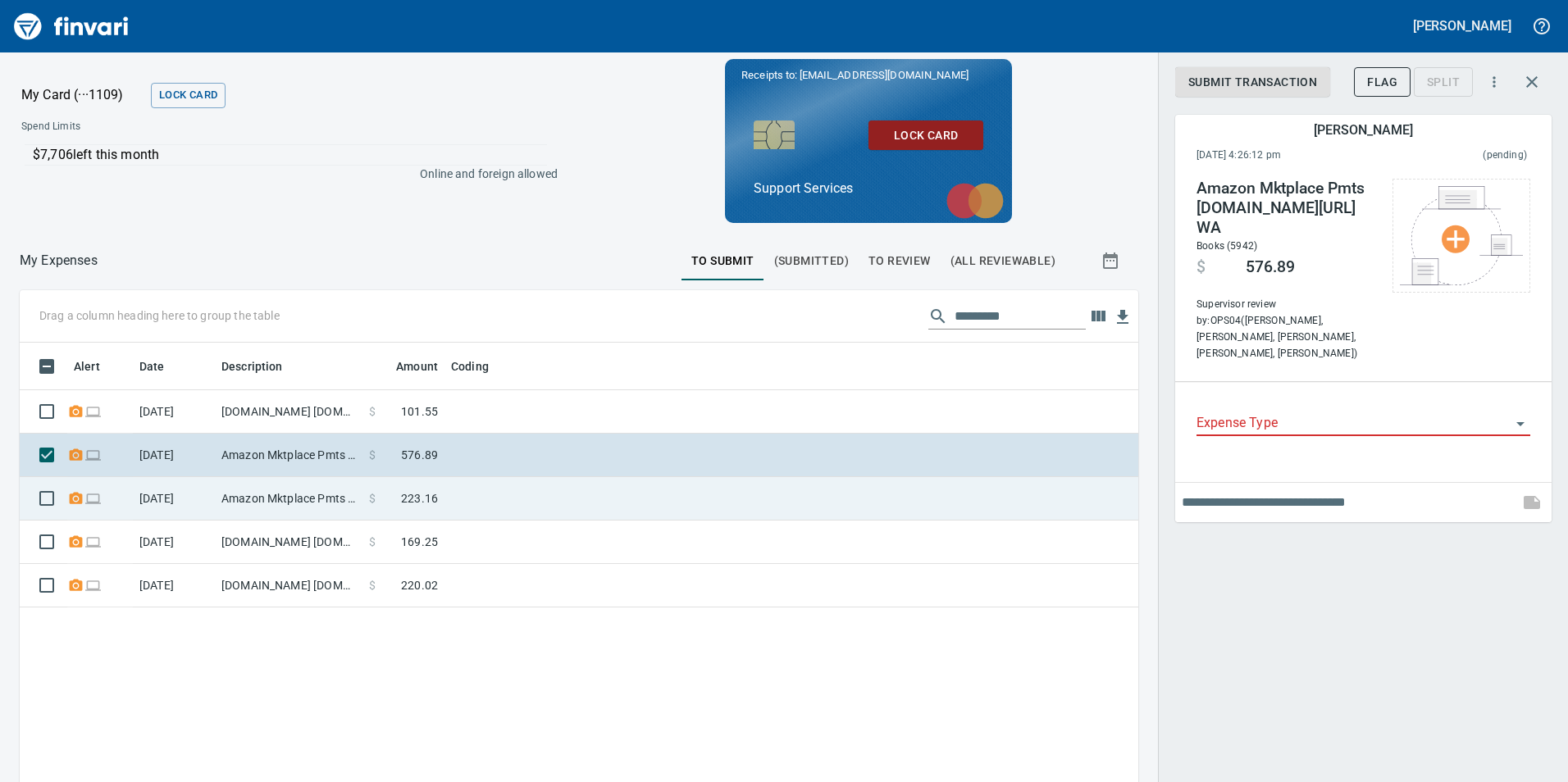
click at [546, 499] on td at bounding box center [650, 499] width 410 height 44
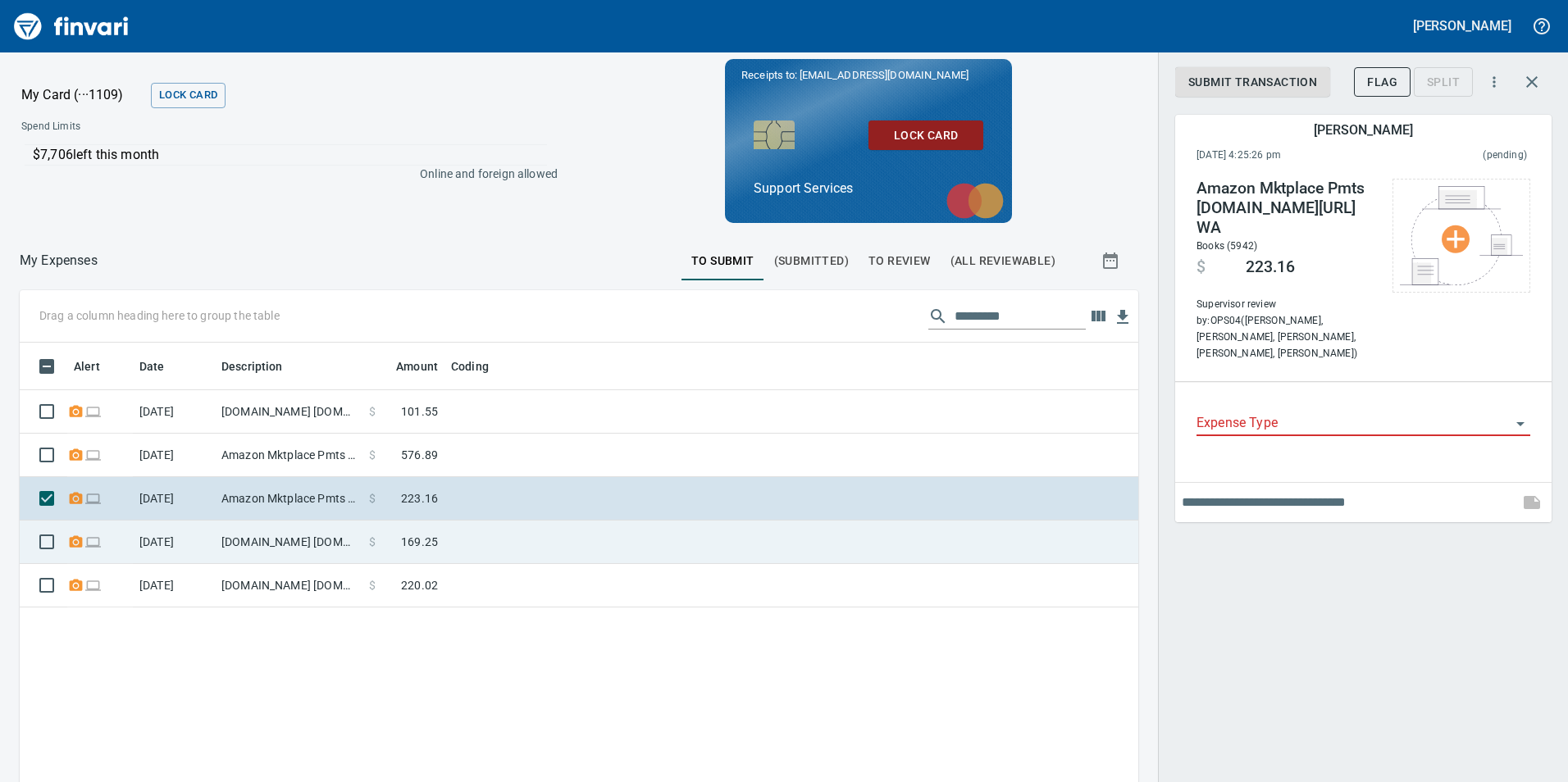
click at [566, 548] on td at bounding box center [650, 542] width 410 height 44
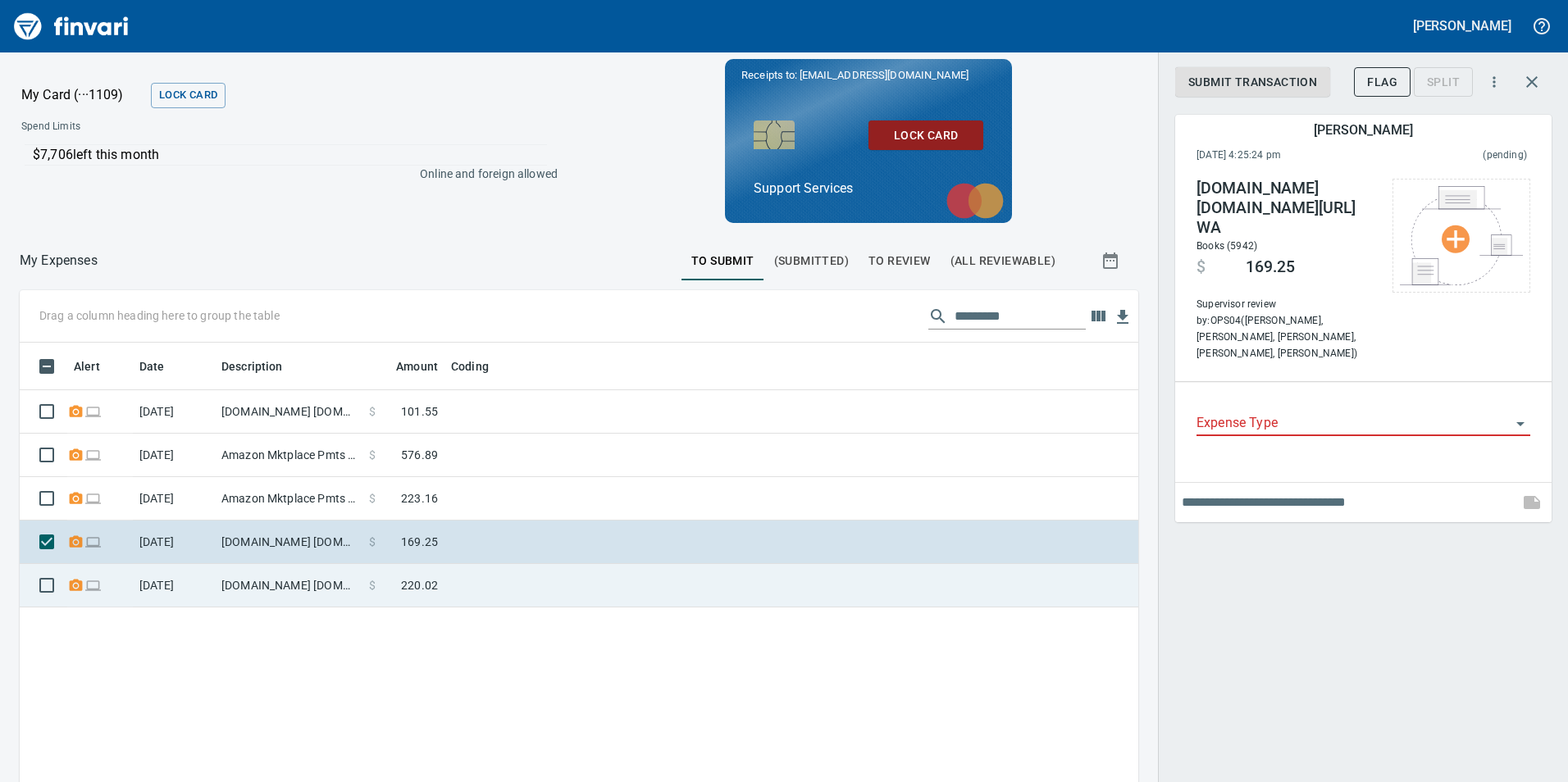
click at [578, 586] on td at bounding box center [650, 586] width 410 height 44
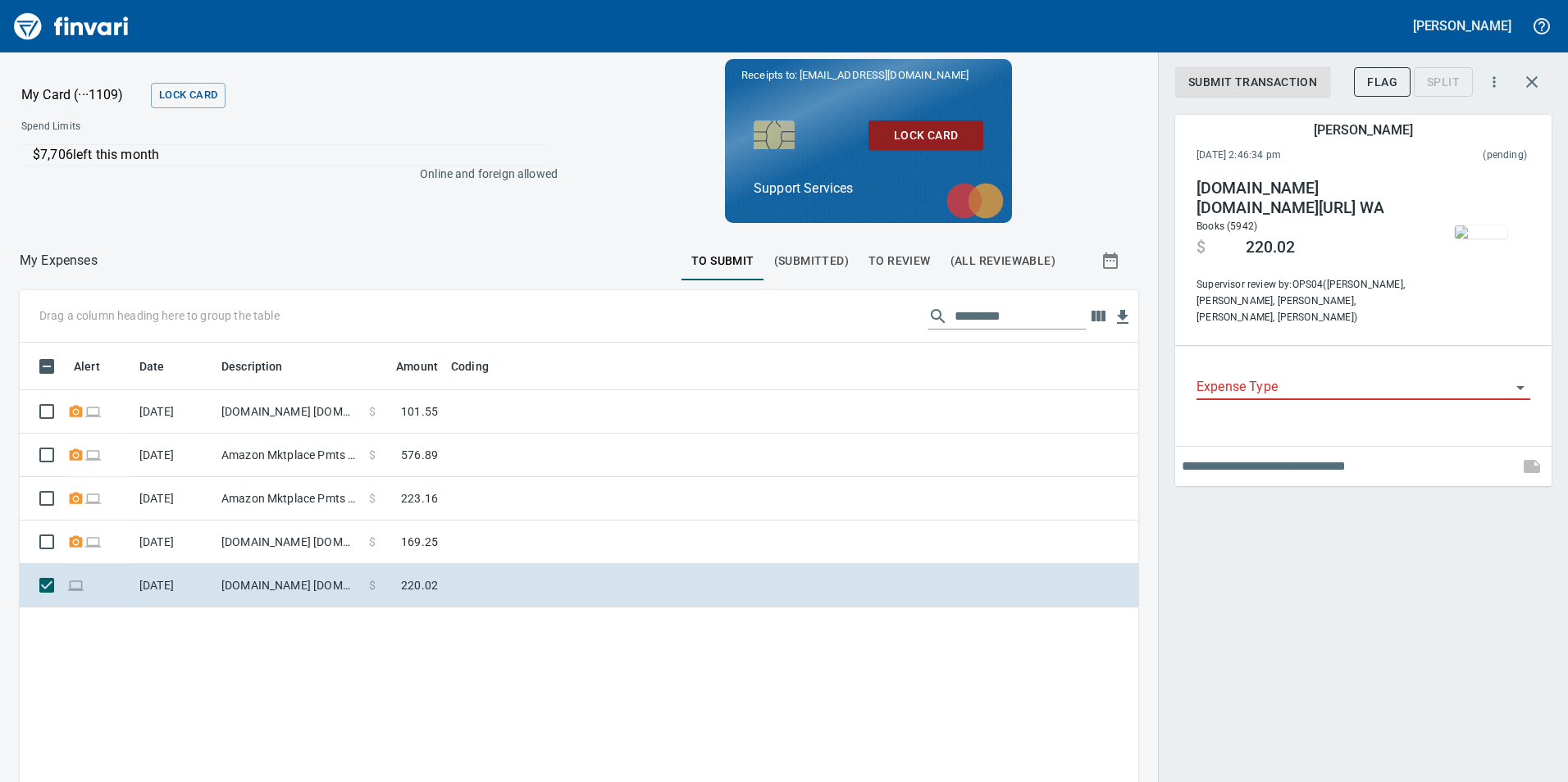
click at [1319, 378] on input "Expense Type" at bounding box center [1354, 387] width 314 height 23
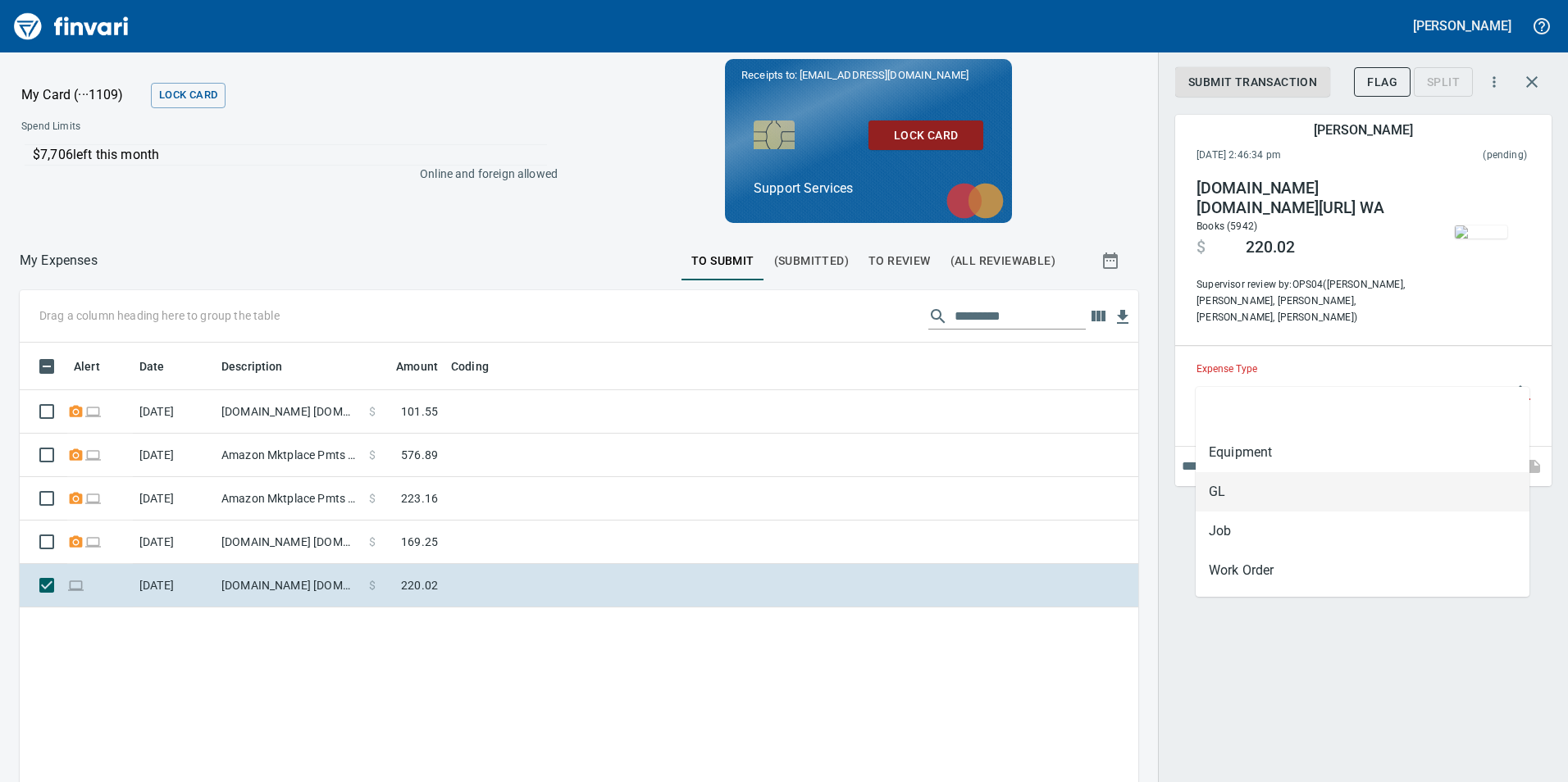
click at [1304, 500] on li "GL" at bounding box center [1363, 492] width 334 height 39
type input "**"
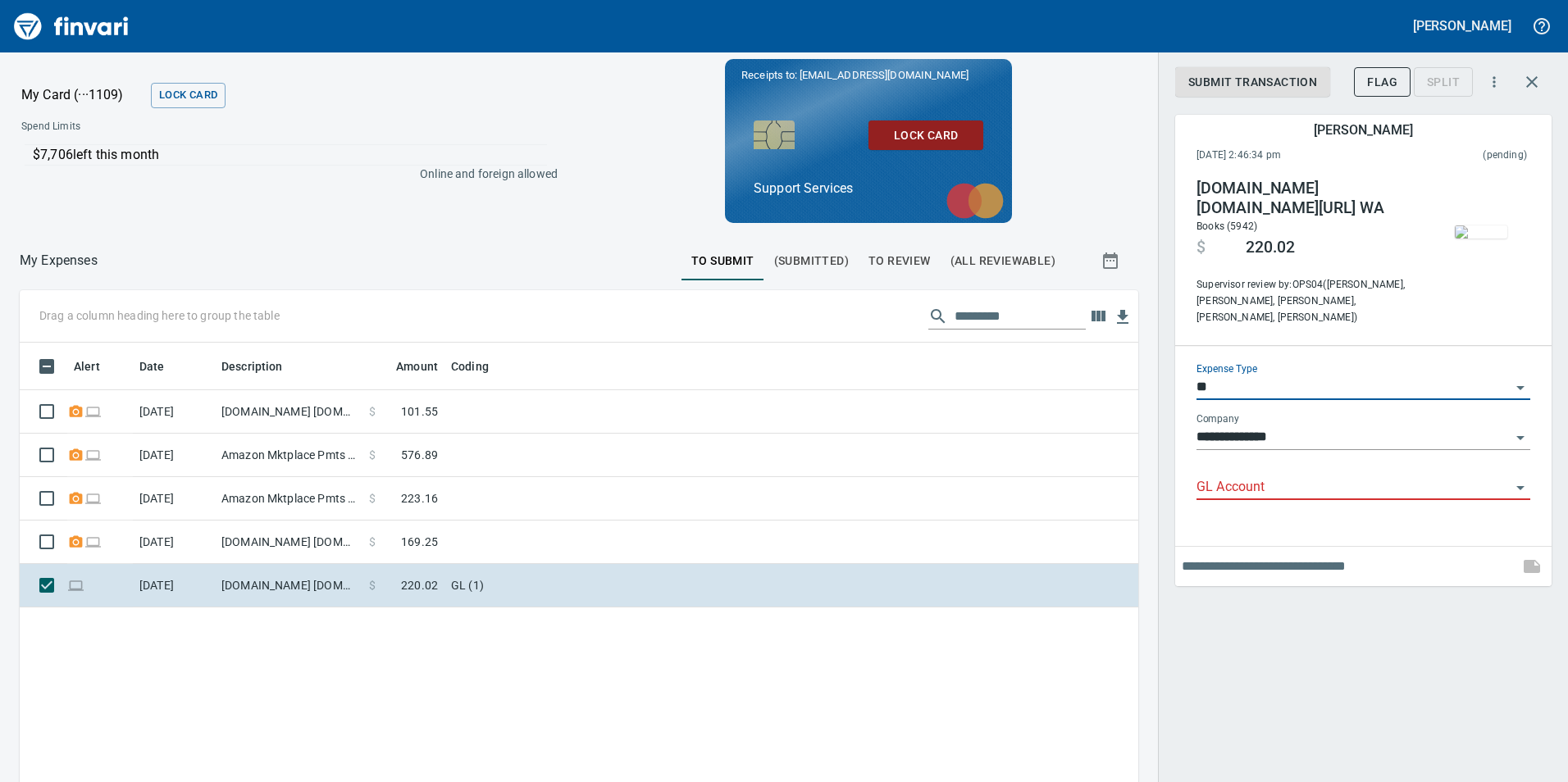
click at [1268, 477] on input "GL Account" at bounding box center [1354, 487] width 314 height 23
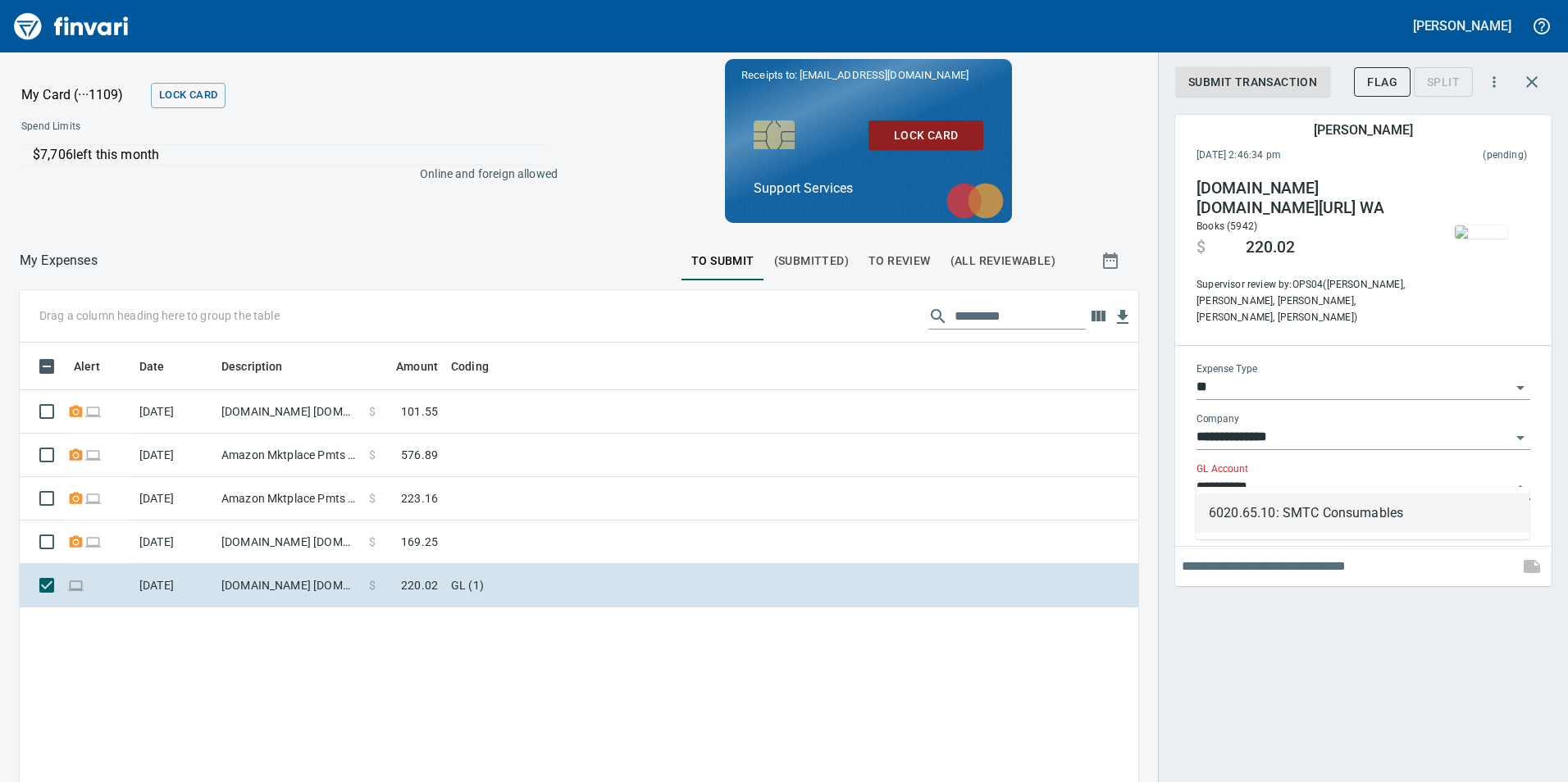
click at [1411, 518] on li "6020.65.10: SMTC Consumables" at bounding box center [1363, 513] width 334 height 39
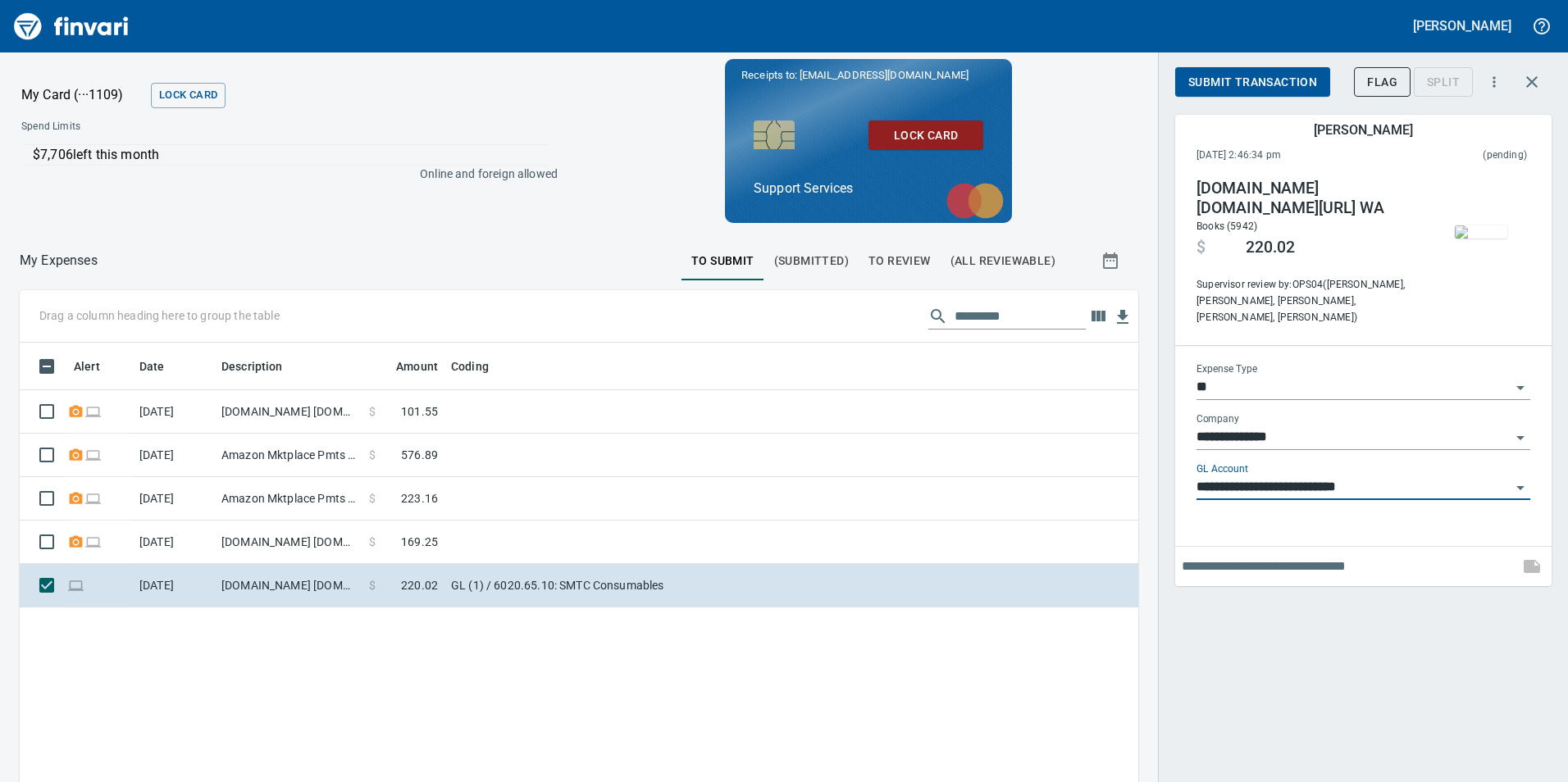
type input "**********"
click at [1285, 78] on span "Submit Transaction" at bounding box center [1252, 82] width 128 height 20
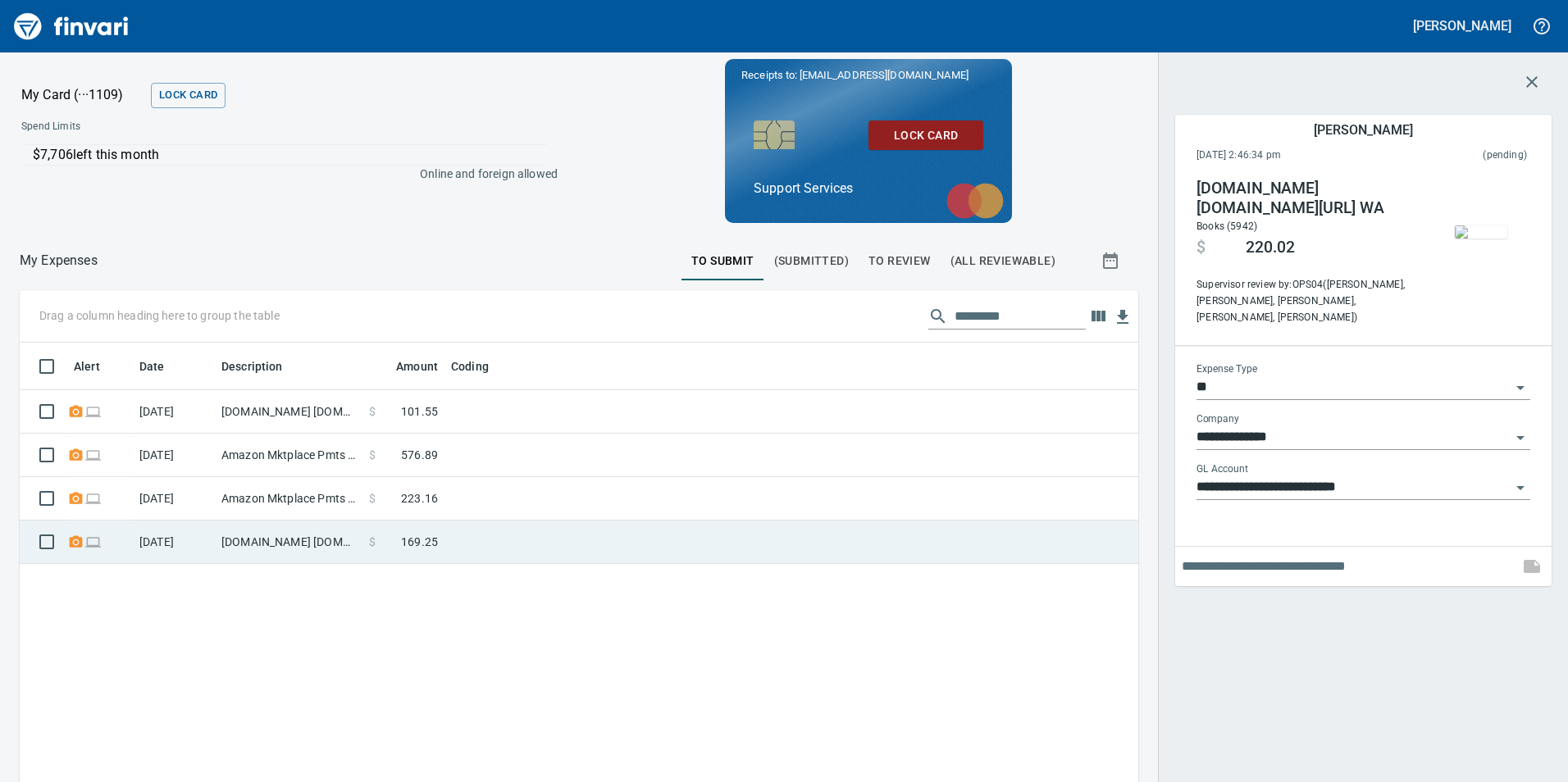
click at [578, 532] on td at bounding box center [650, 542] width 410 height 44
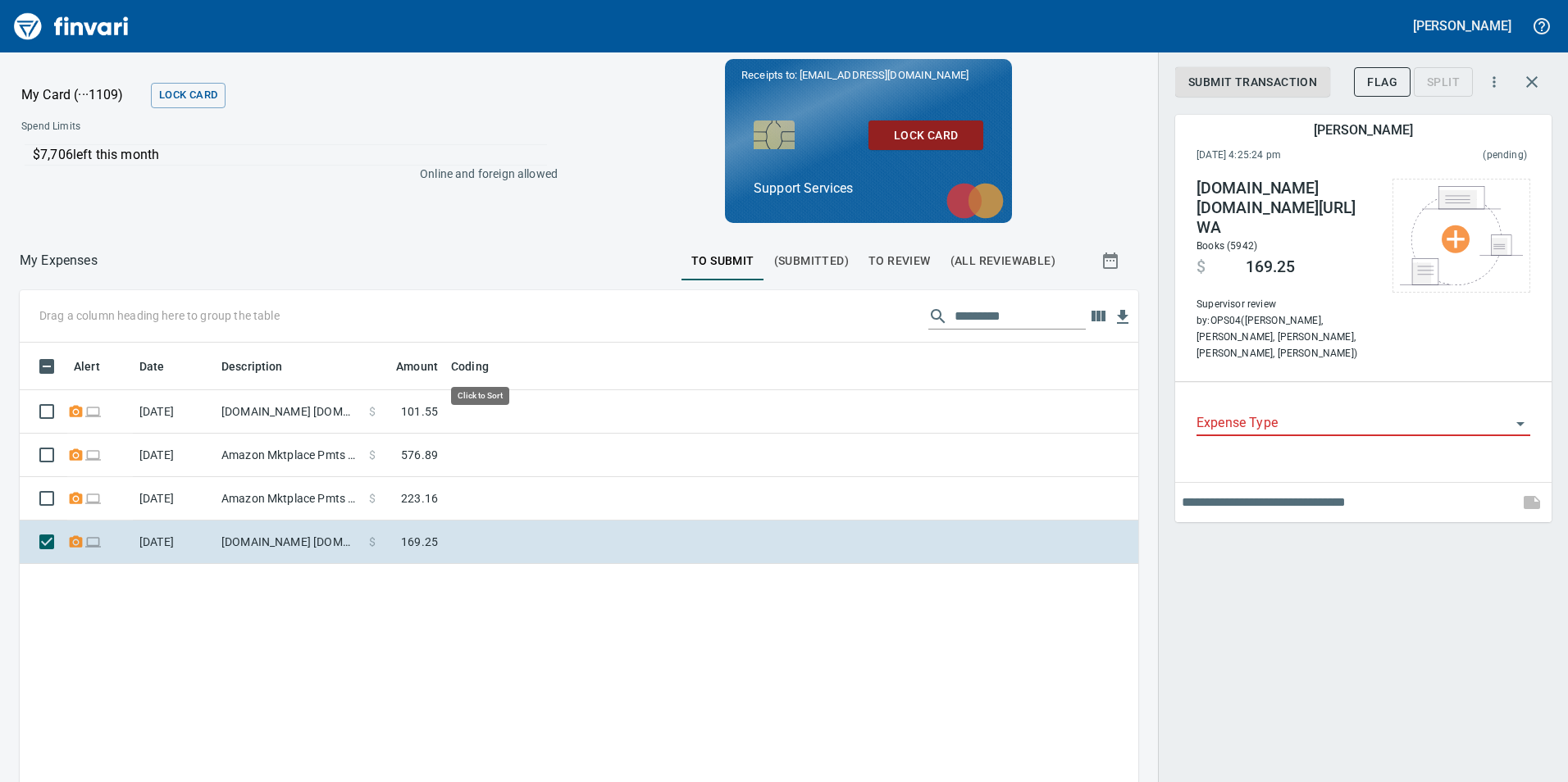
scroll to position [589, 1094]
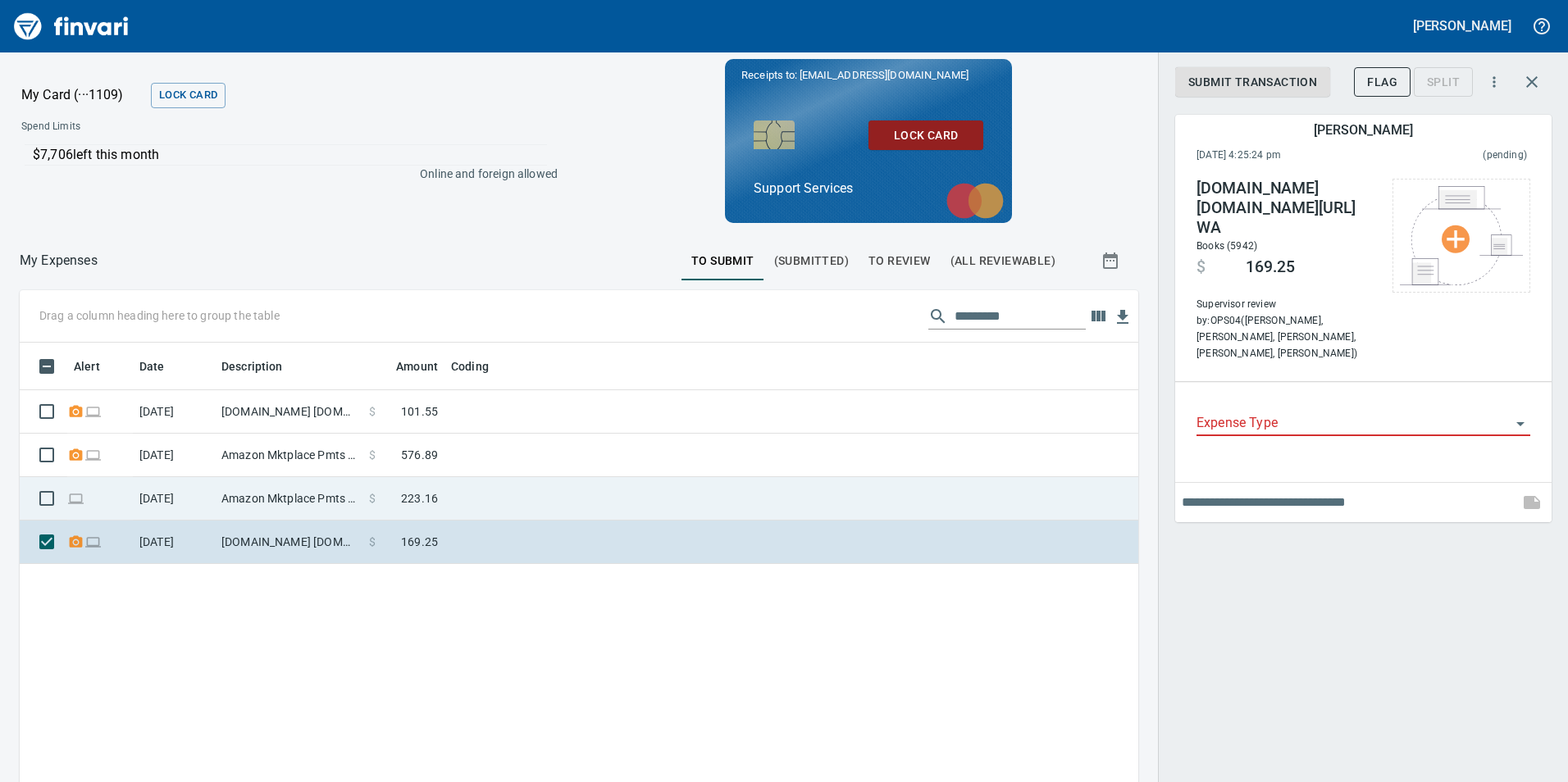
click at [725, 504] on td at bounding box center [650, 499] width 410 height 44
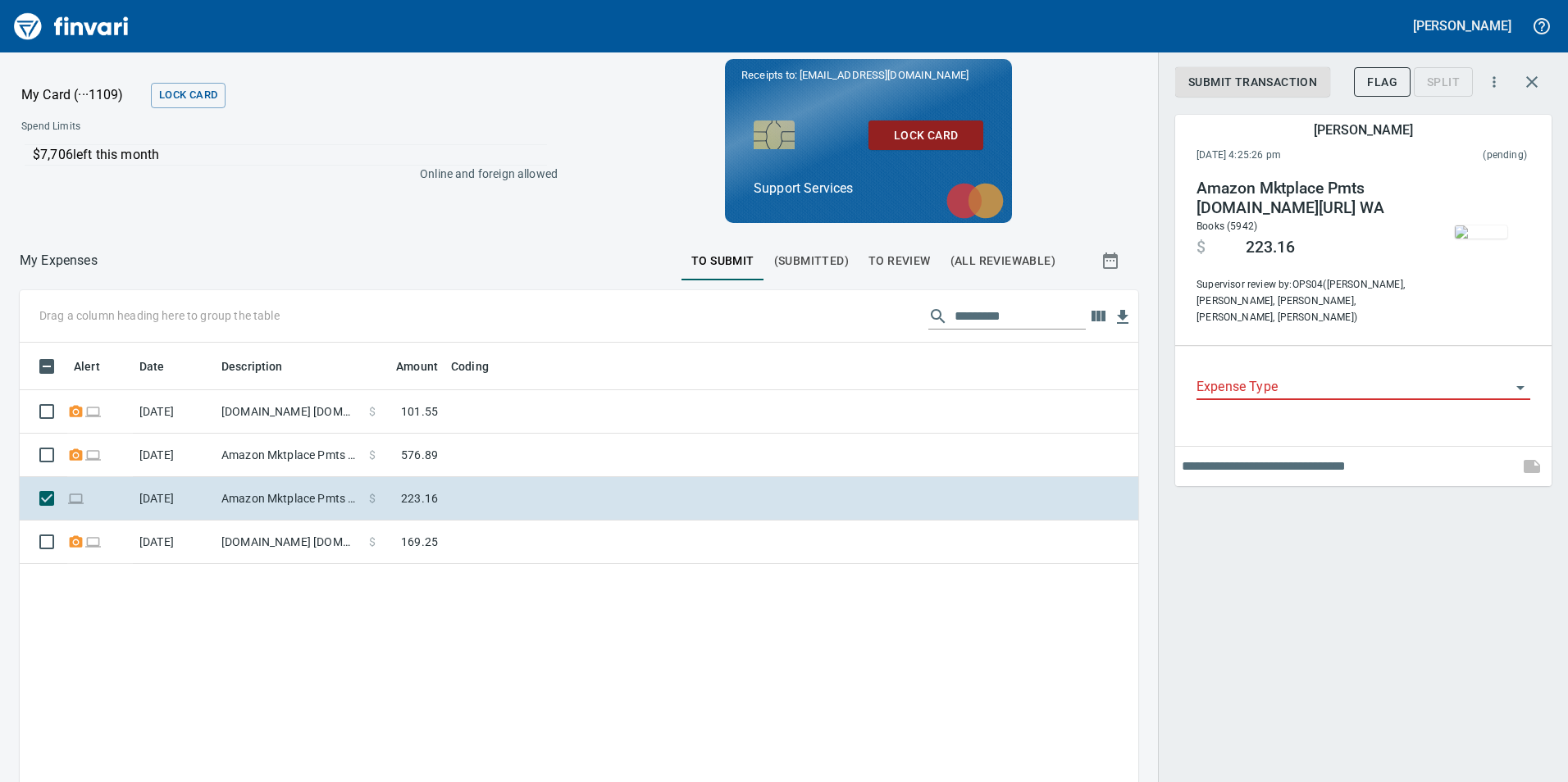
scroll to position [589, 1094]
drag, startPoint x: 1478, startPoint y: 227, endPoint x: 1241, endPoint y: 366, distance: 274.8
click at [1241, 376] on input "Expense Type" at bounding box center [1354, 387] width 314 height 23
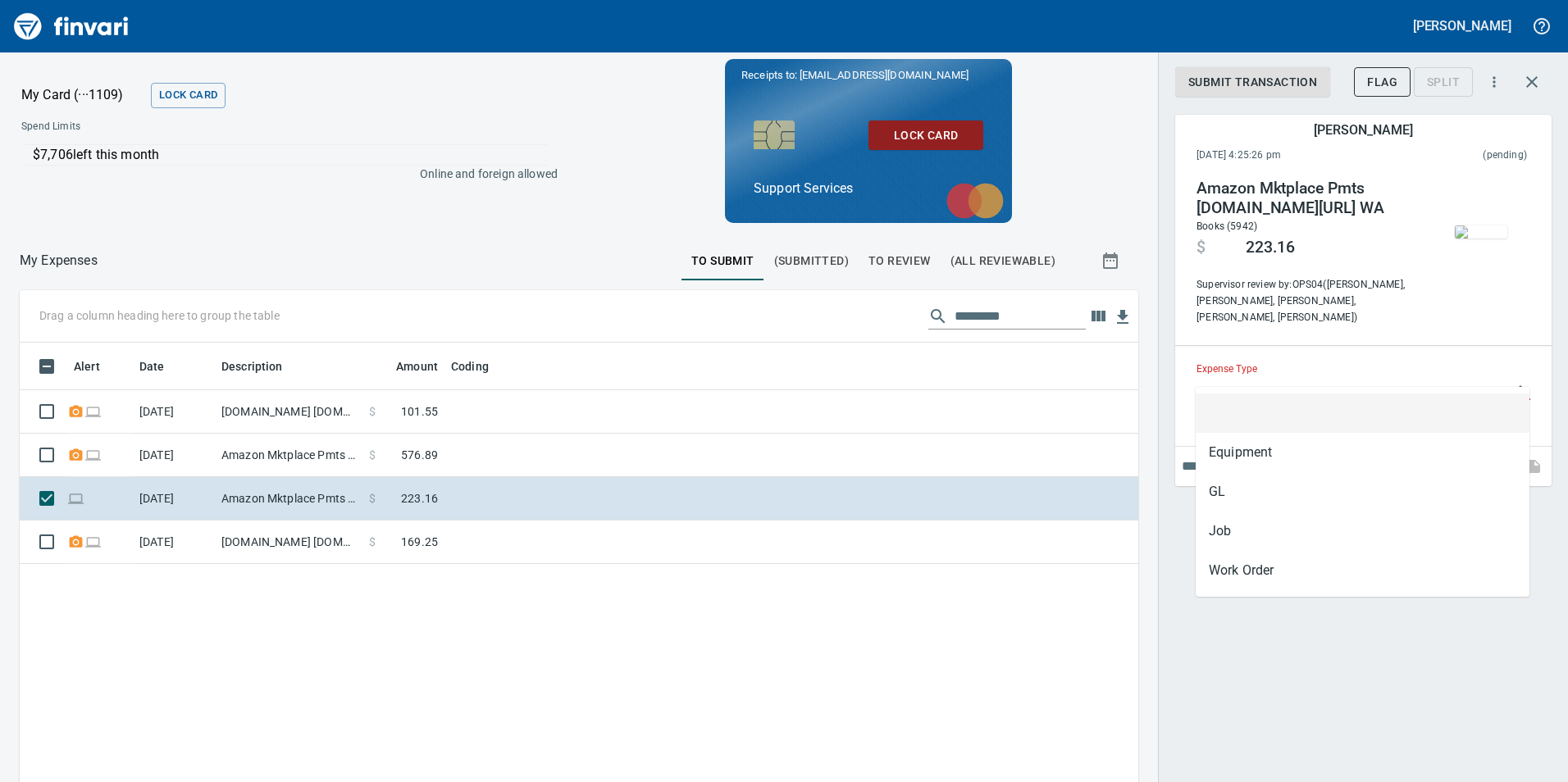
click at [1473, 238] on img "button" at bounding box center [1481, 232] width 53 height 13
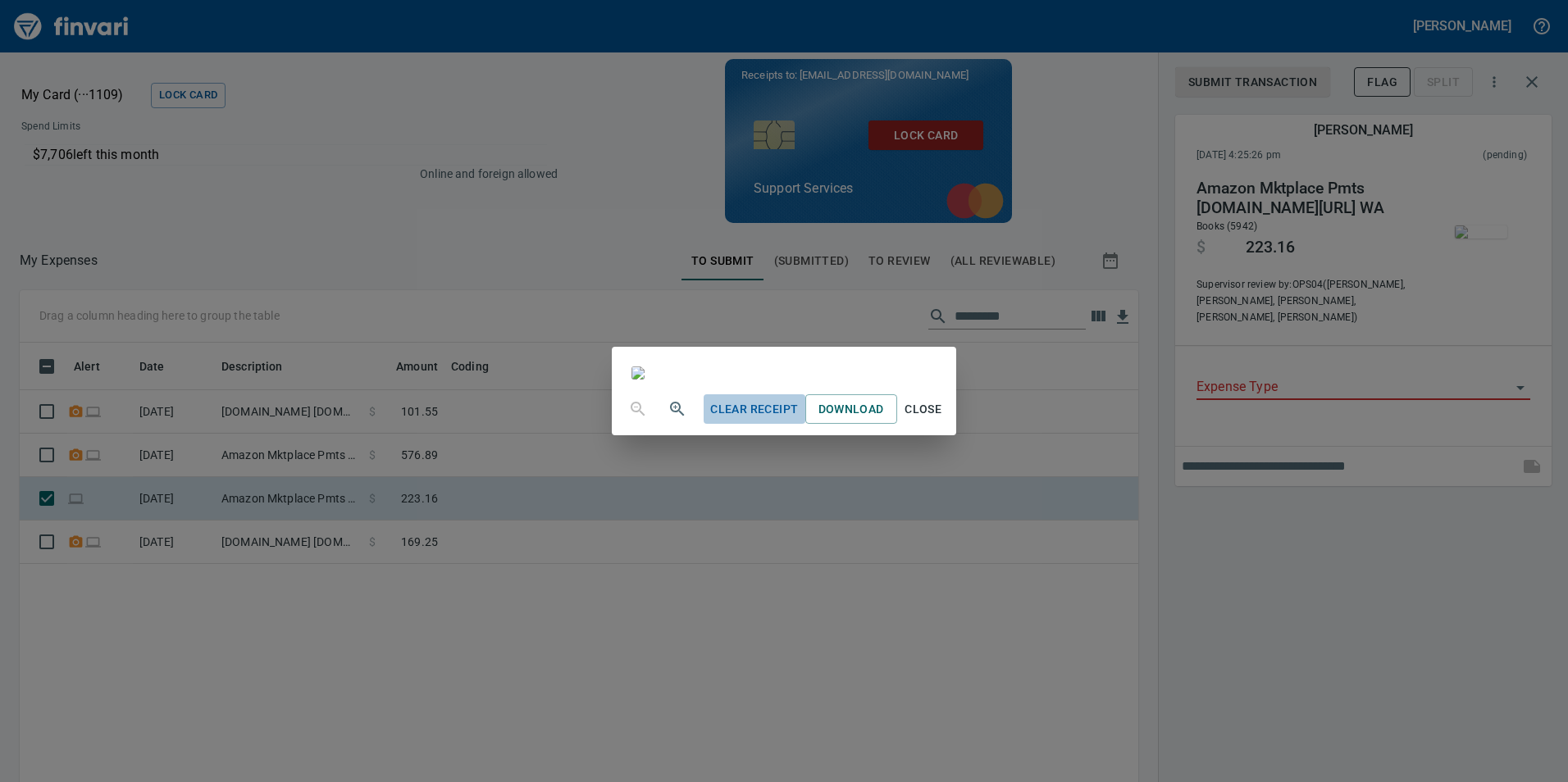
click at [798, 420] on span "Clear Receipt" at bounding box center [754, 409] width 88 height 20
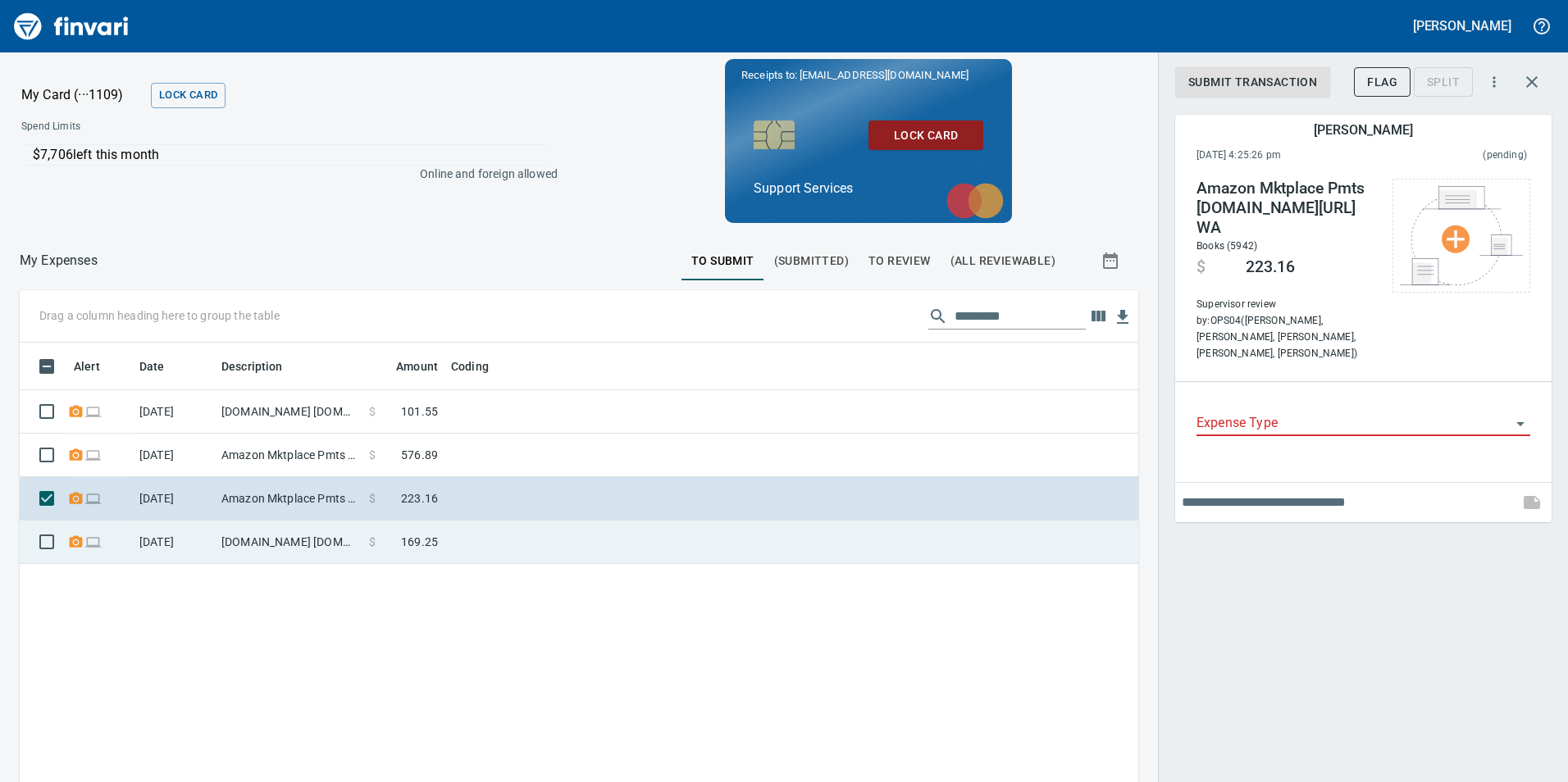
click at [622, 526] on td at bounding box center [650, 542] width 410 height 44
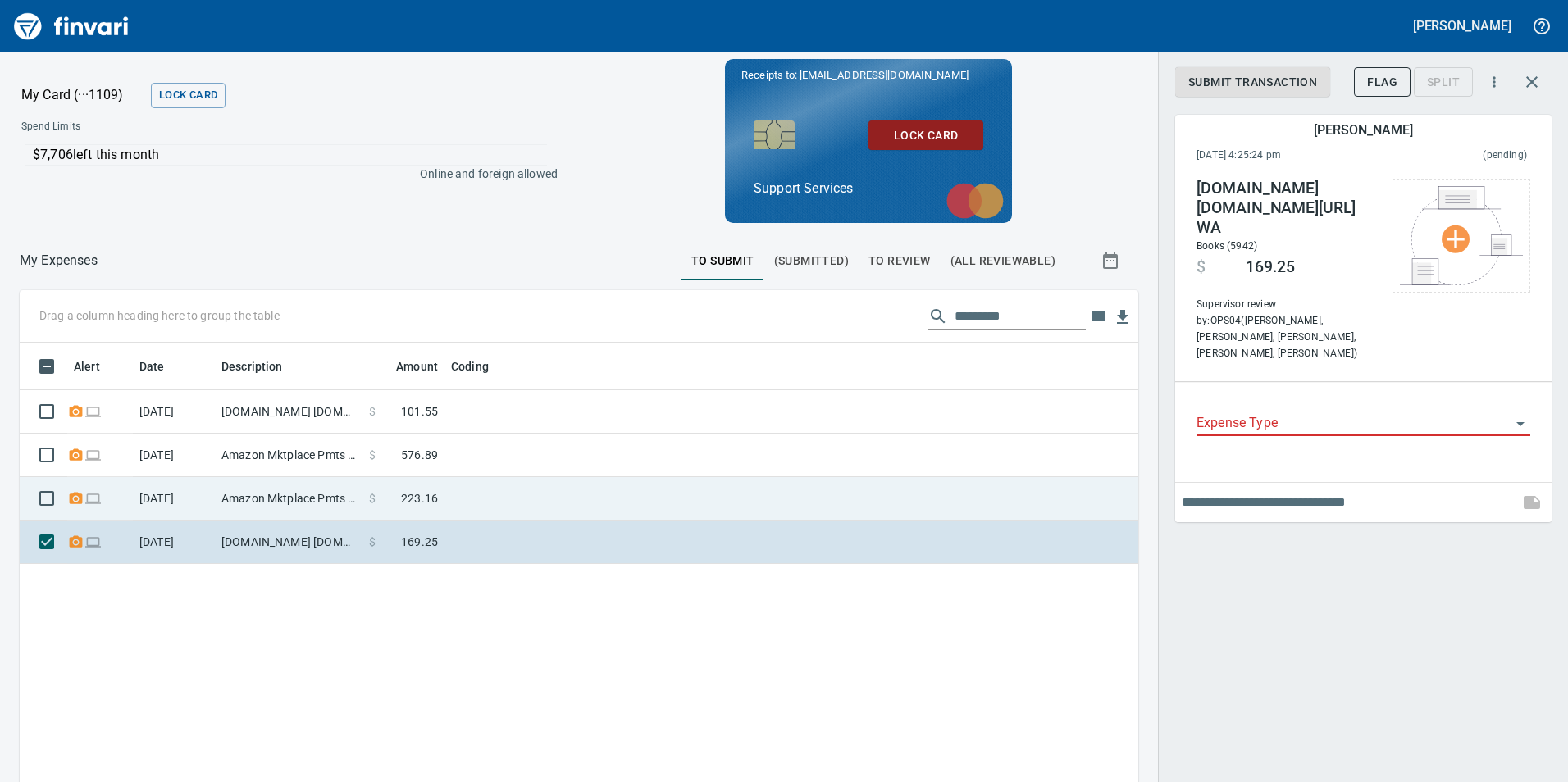
click at [476, 490] on td at bounding box center [650, 499] width 410 height 44
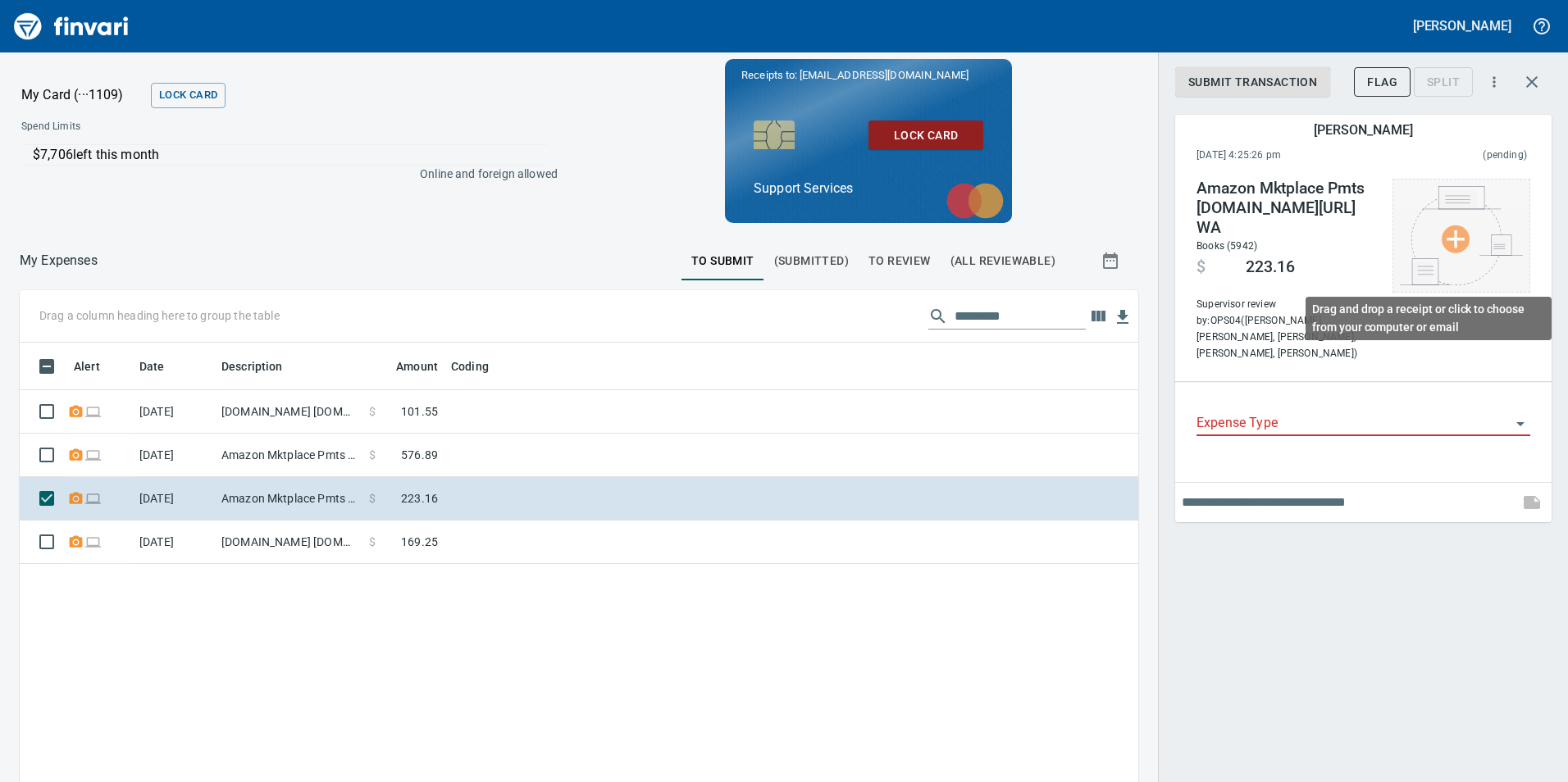
scroll to position [589, 1094]
click at [1444, 244] on img at bounding box center [1461, 236] width 123 height 99
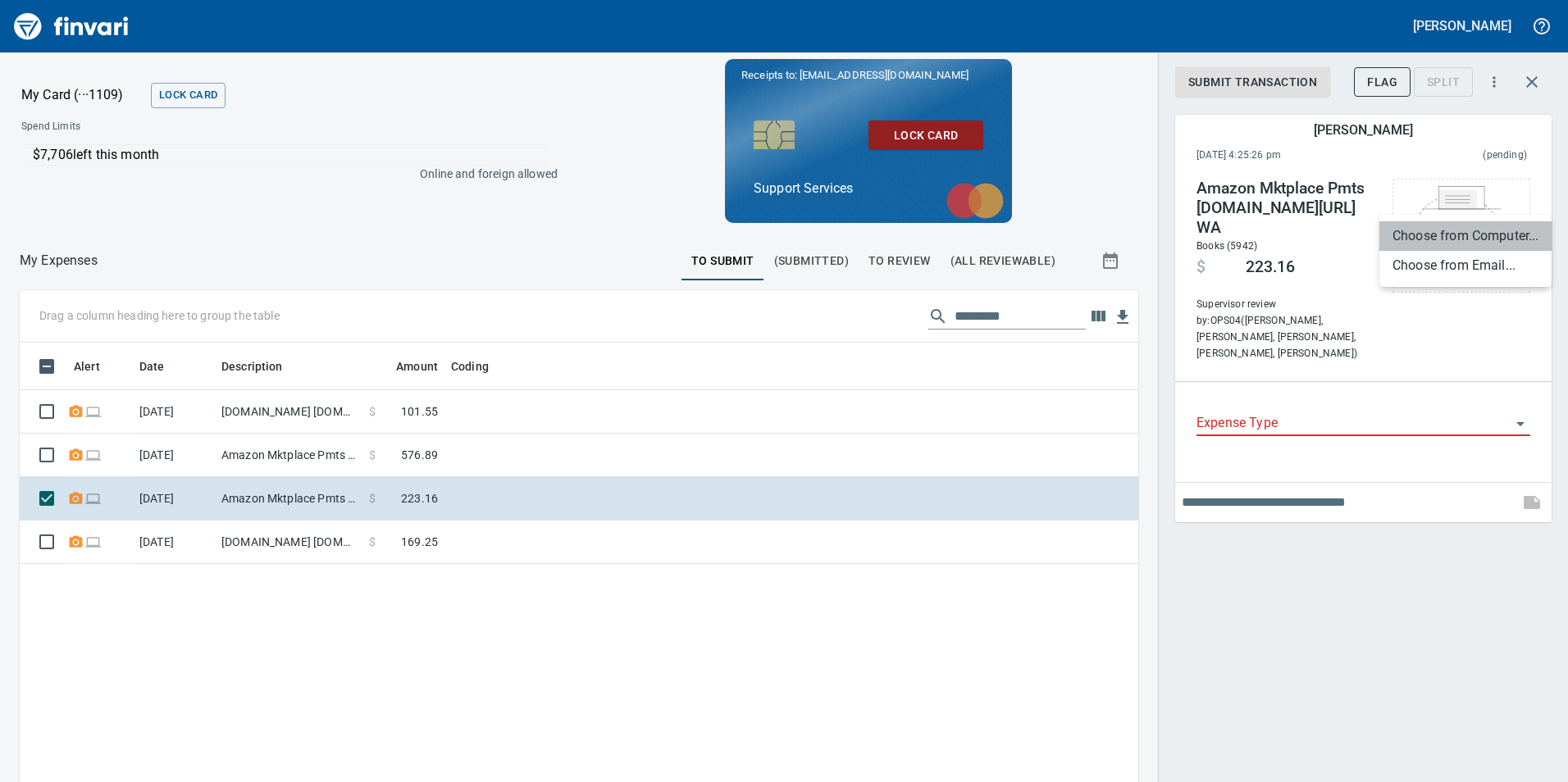
click at [1434, 238] on li "Choose from Computer..." at bounding box center [1465, 236] width 172 height 29
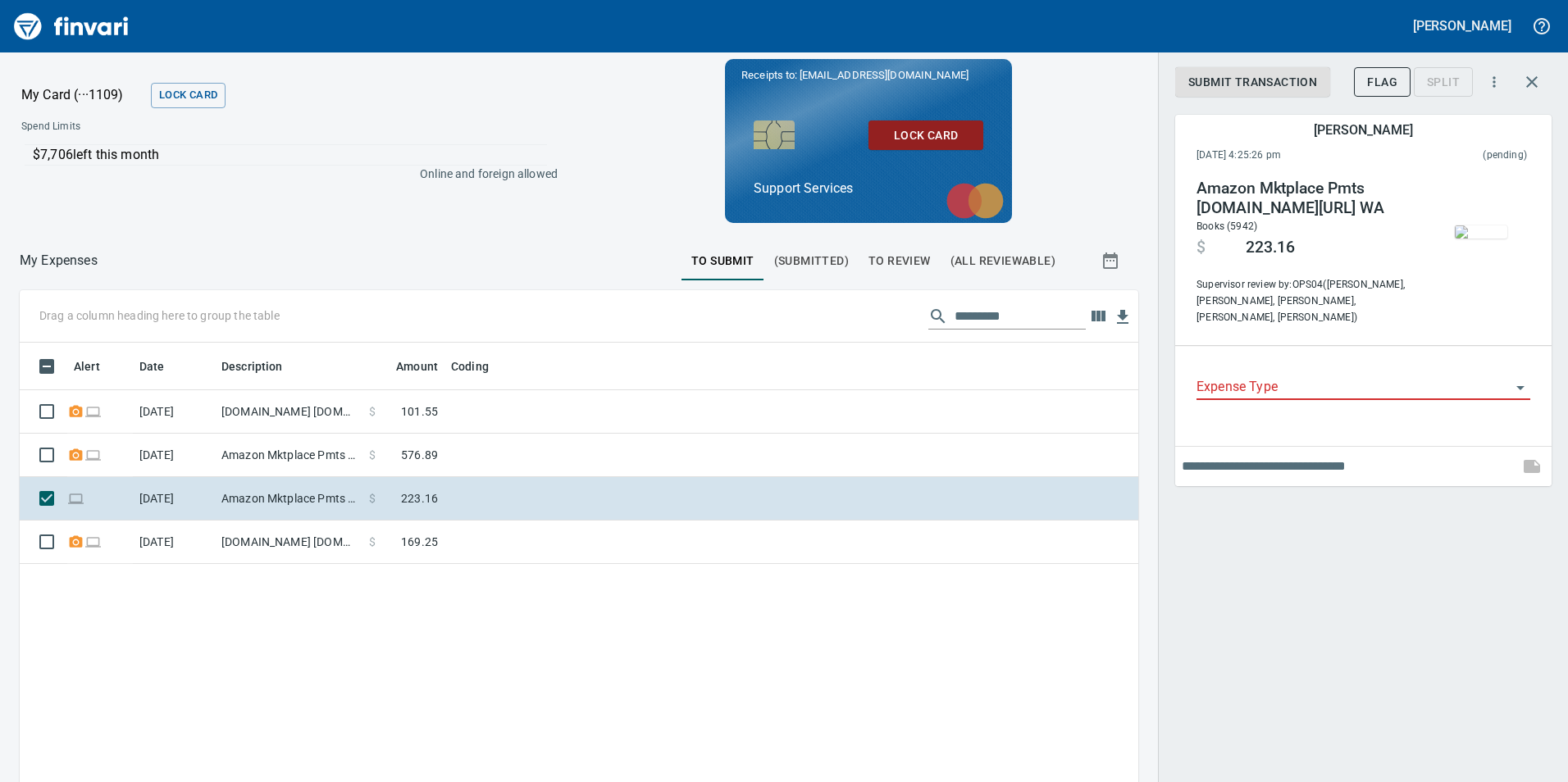
click at [1355, 376] on input "Expense Type" at bounding box center [1354, 387] width 314 height 23
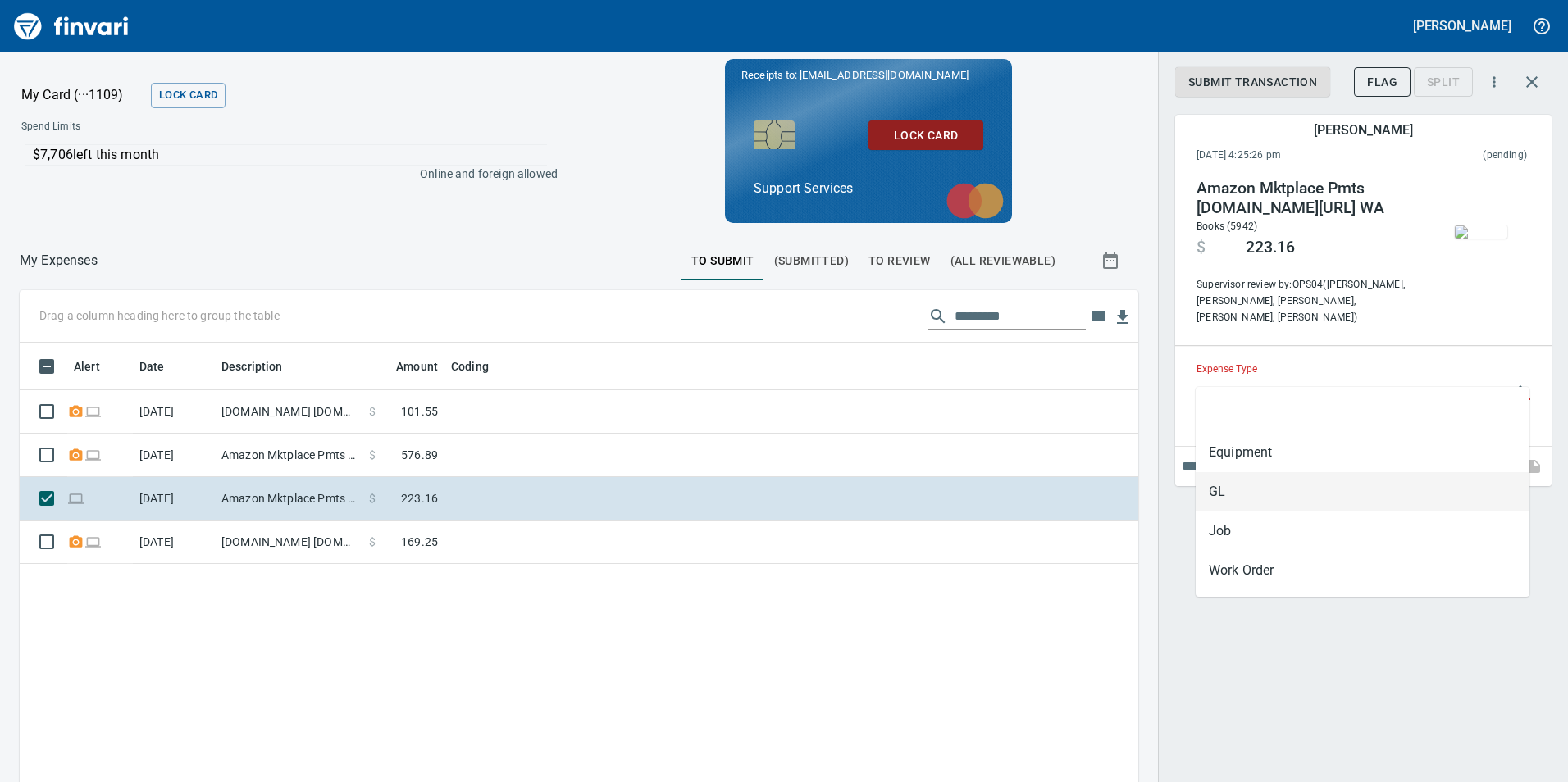
click at [1320, 494] on li "GL" at bounding box center [1363, 492] width 334 height 39
type input "**"
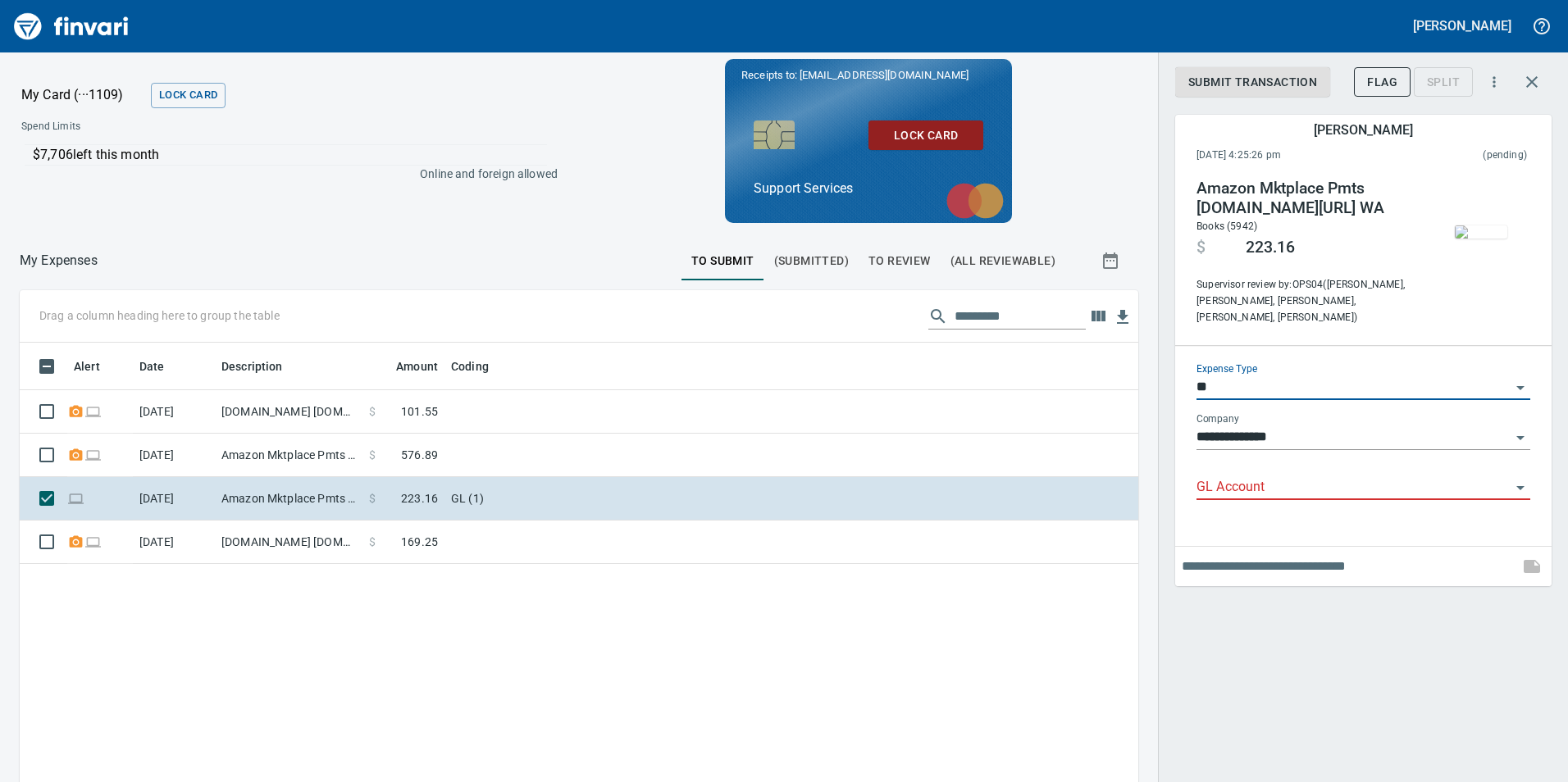
click at [1295, 478] on input "GL Account" at bounding box center [1354, 487] width 314 height 23
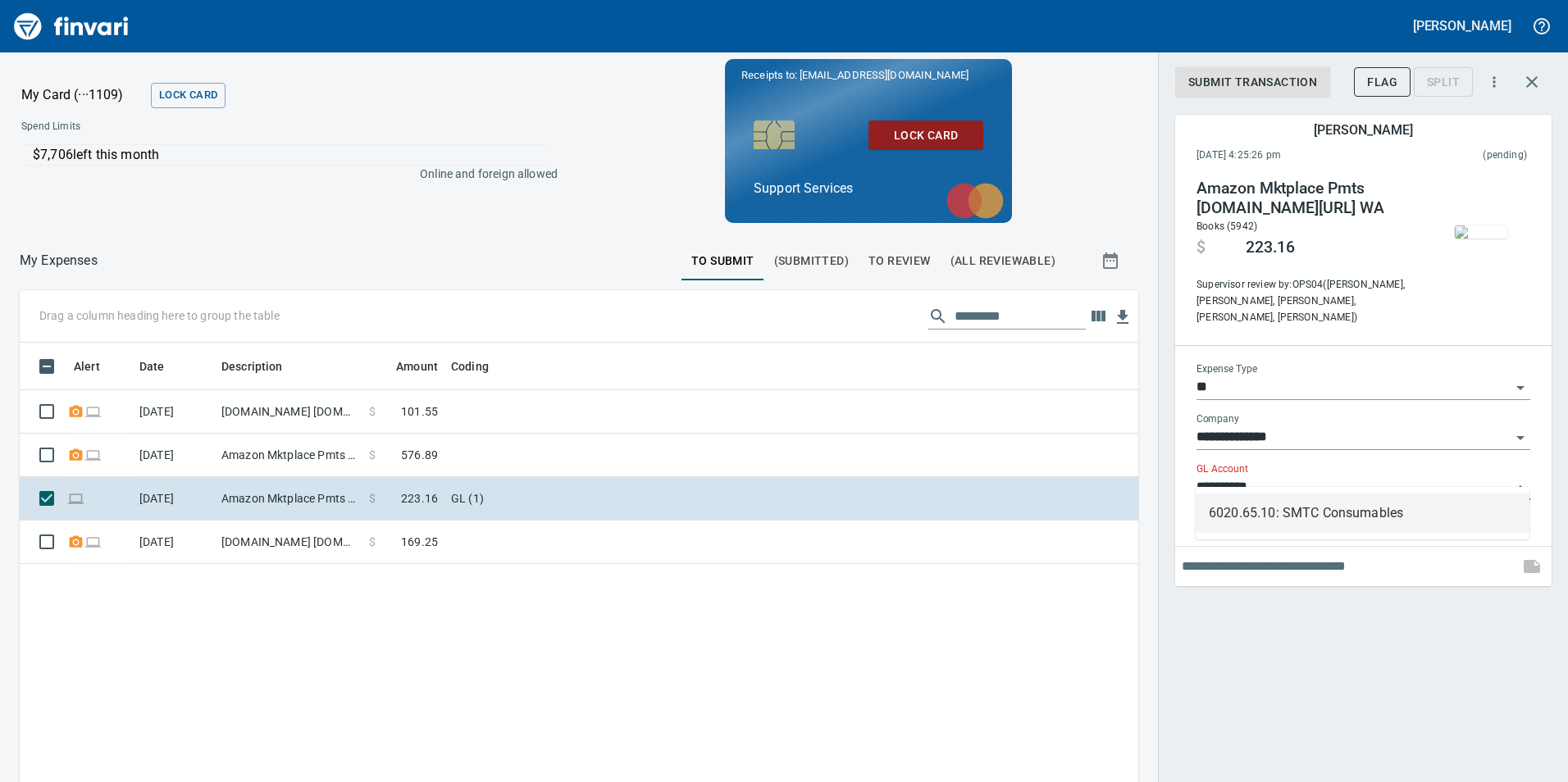
click at [1277, 536] on div "6020.65.10: SMTC Consumables" at bounding box center [1363, 513] width 334 height 53
click at [1277, 502] on li "6020.65.10: SMTC Consumables" at bounding box center [1363, 513] width 334 height 39
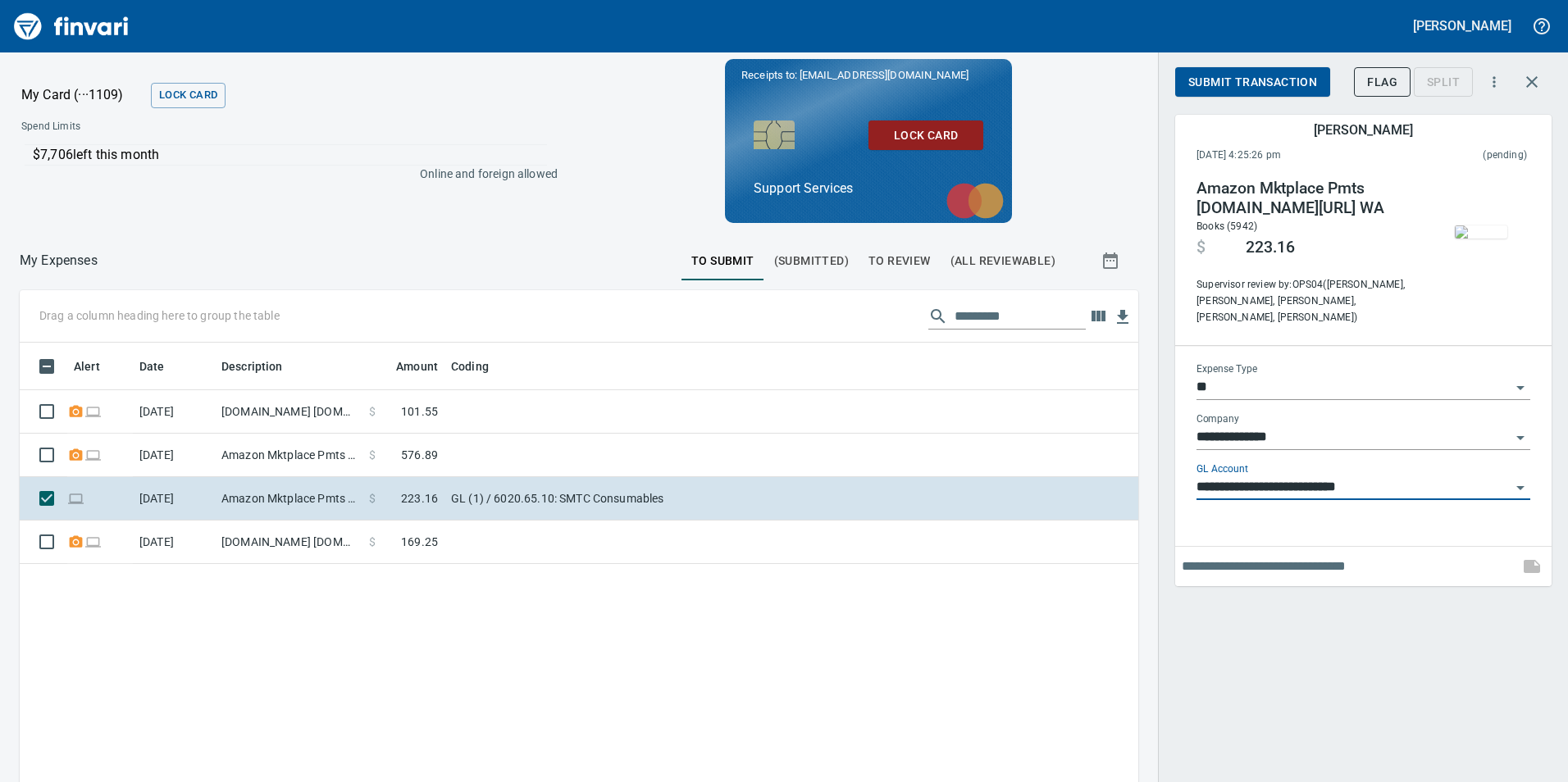
type input "**********"
click at [1241, 72] on span "Submit Transaction" at bounding box center [1252, 82] width 128 height 20
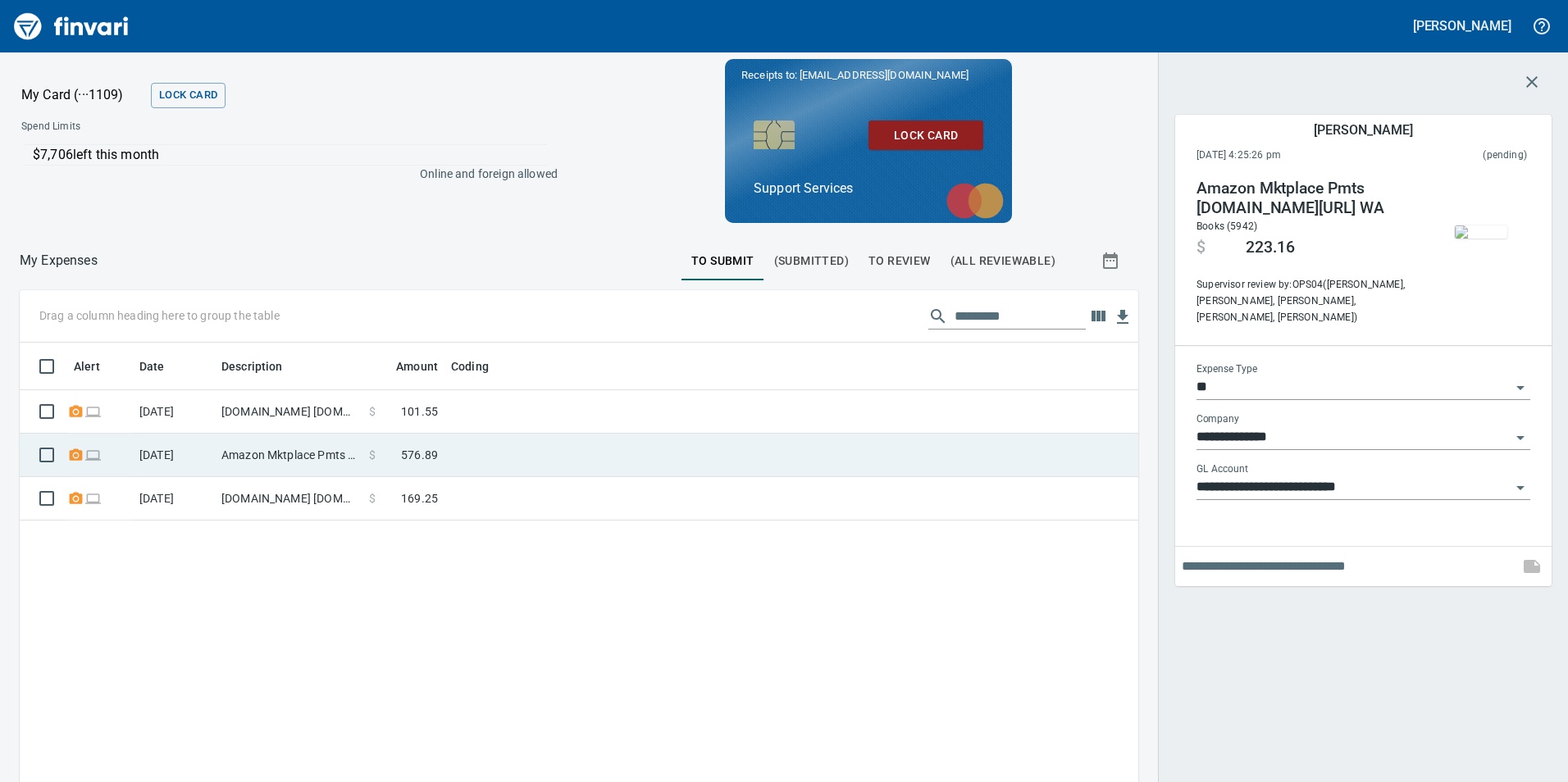
click at [477, 455] on td at bounding box center [650, 456] width 410 height 44
